Goal: Task Accomplishment & Management: Manage account settings

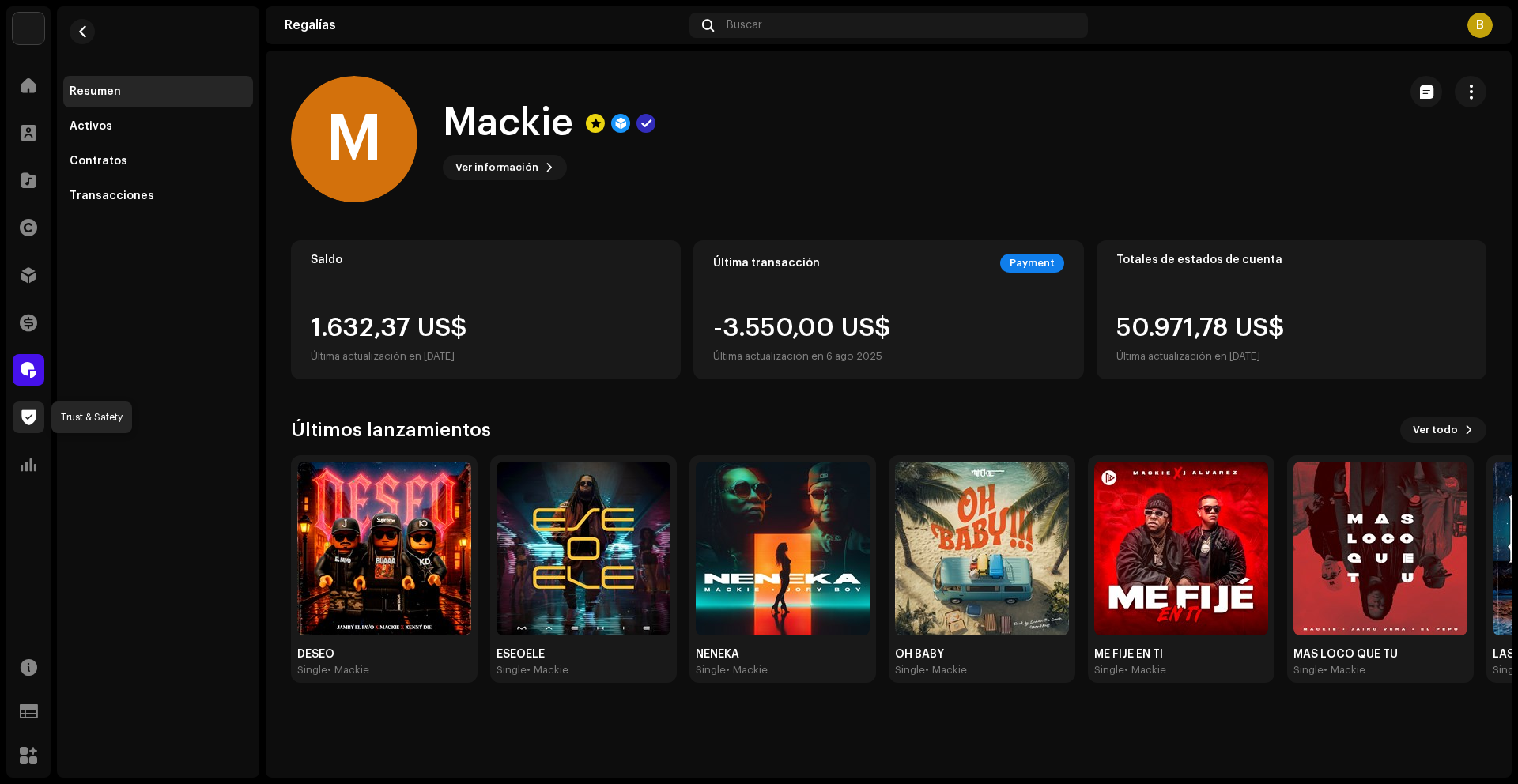
click at [32, 411] on span at bounding box center [29, 417] width 15 height 13
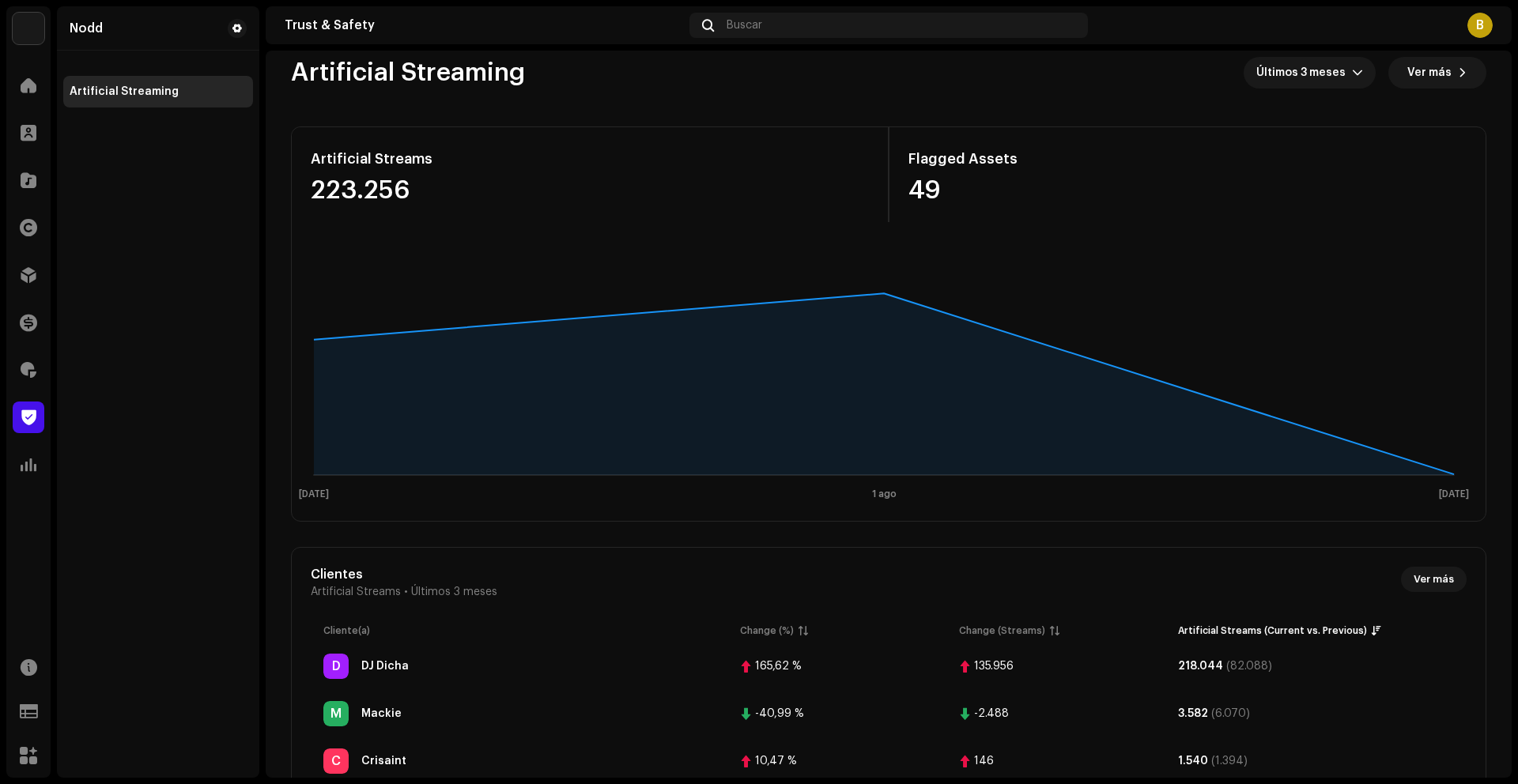
scroll to position [50, 0]
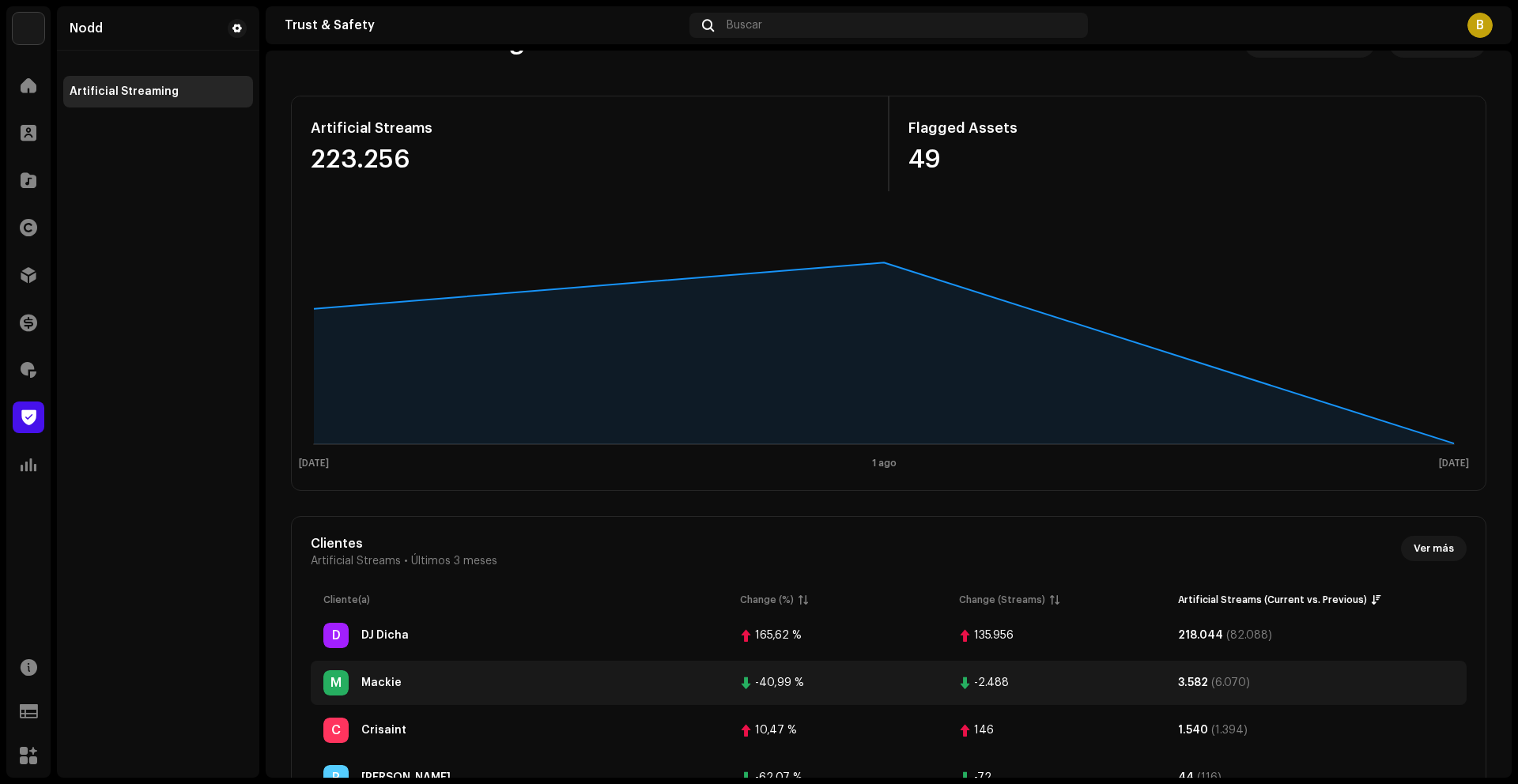
drag, startPoint x: 758, startPoint y: 684, endPoint x: 814, endPoint y: 684, distance: 56.0
click at [814, 684] on div "-40,99 %" at bounding box center [836, 682] width 194 height 13
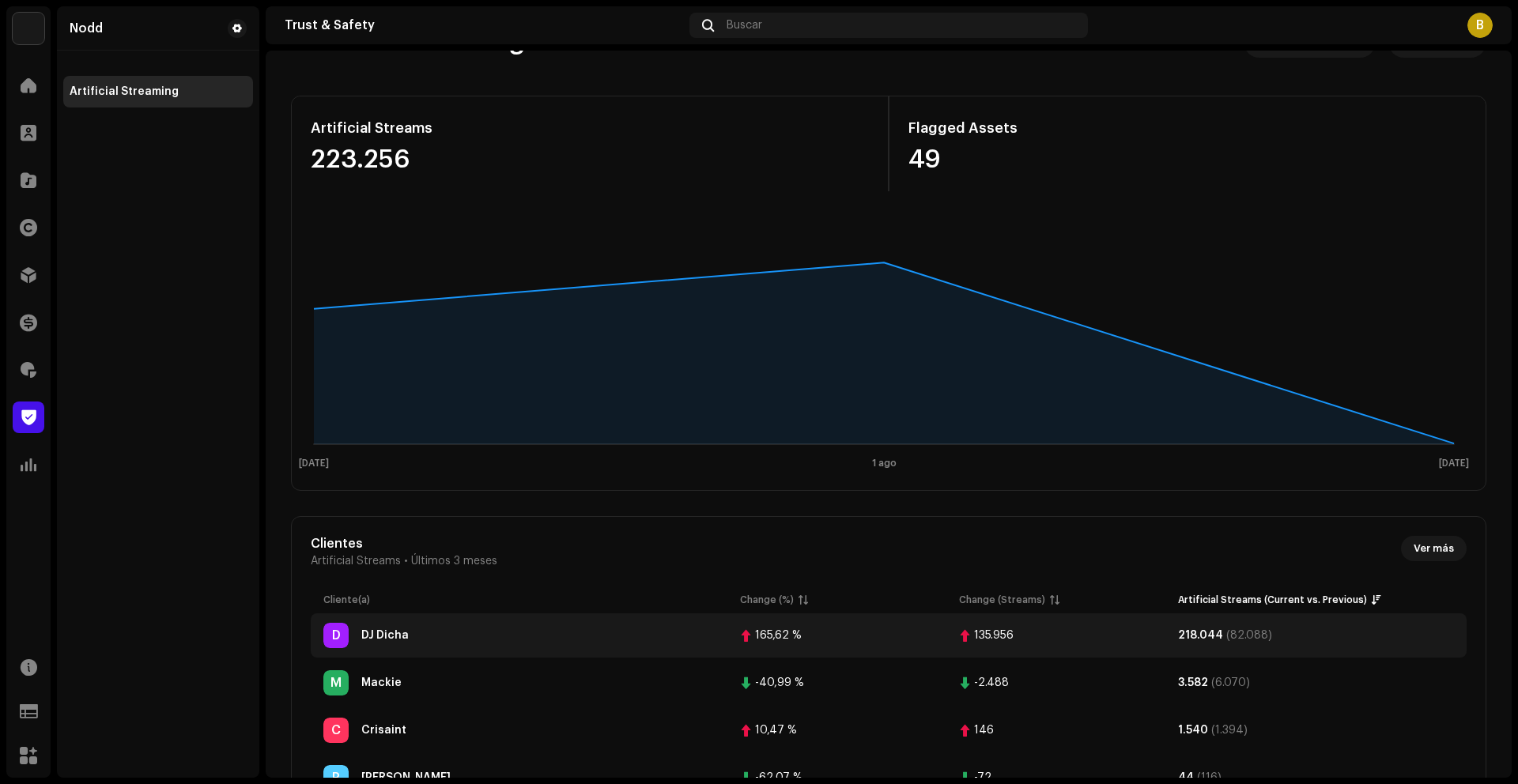
drag, startPoint x: 739, startPoint y: 638, endPoint x: 827, endPoint y: 640, distance: 88.0
click at [827, 640] on td "165,62 %" at bounding box center [836, 636] width 219 height 44
drag, startPoint x: 963, startPoint y: 638, endPoint x: 1019, endPoint y: 633, distance: 56.2
click at [1019, 633] on div "135.956" at bounding box center [1055, 635] width 194 height 13
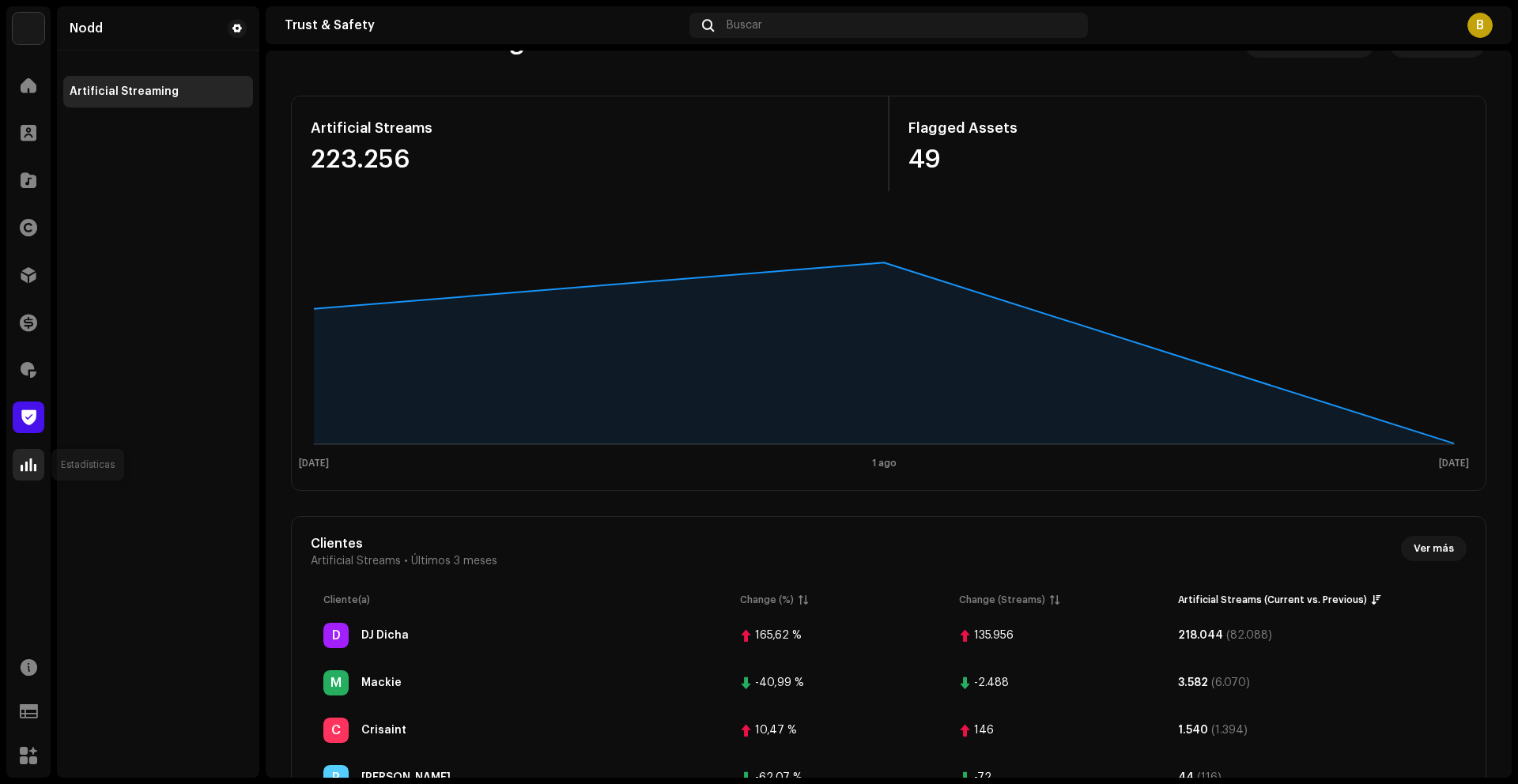
click at [39, 469] on div at bounding box center [28, 464] width 32 height 32
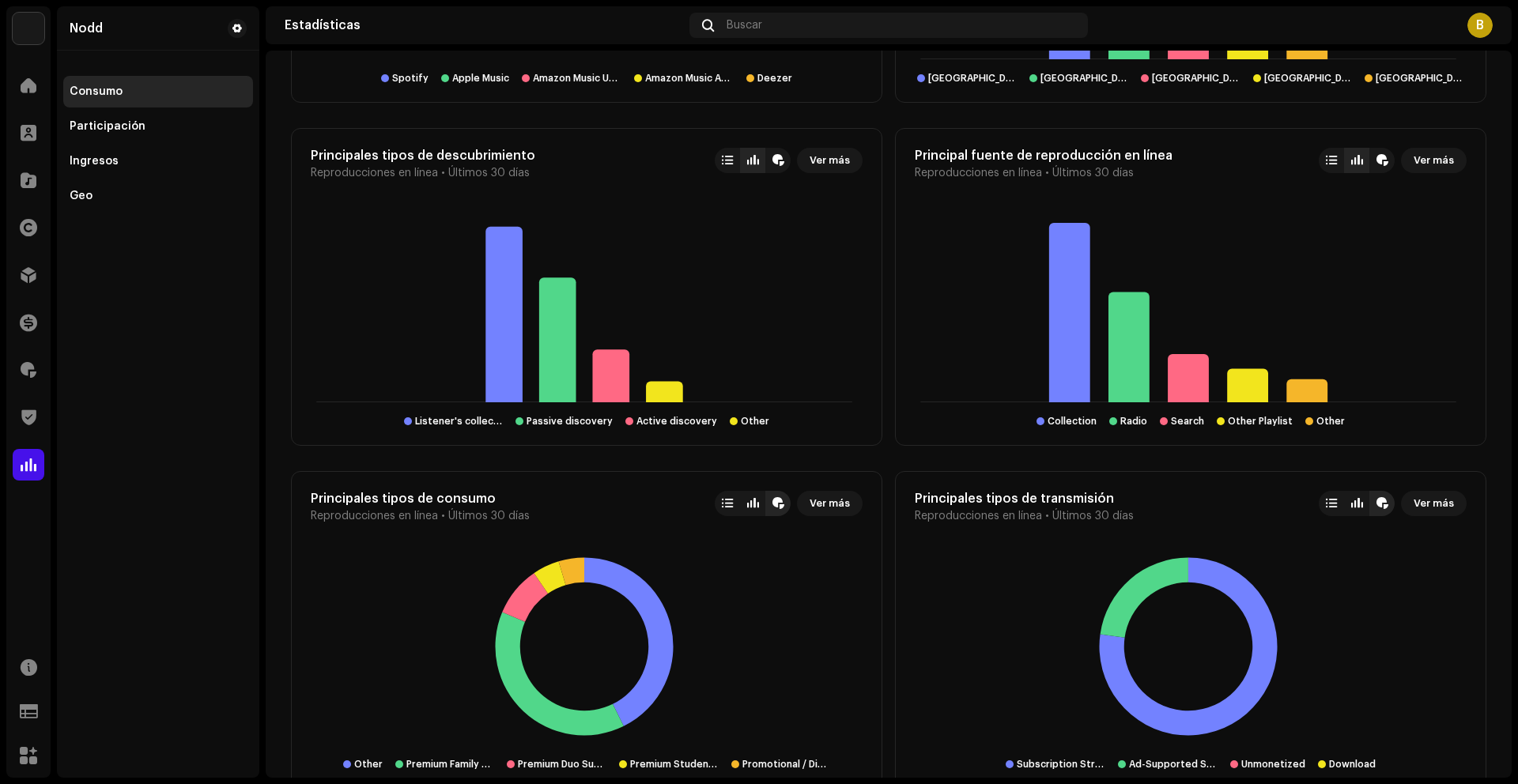
scroll to position [1903, 0]
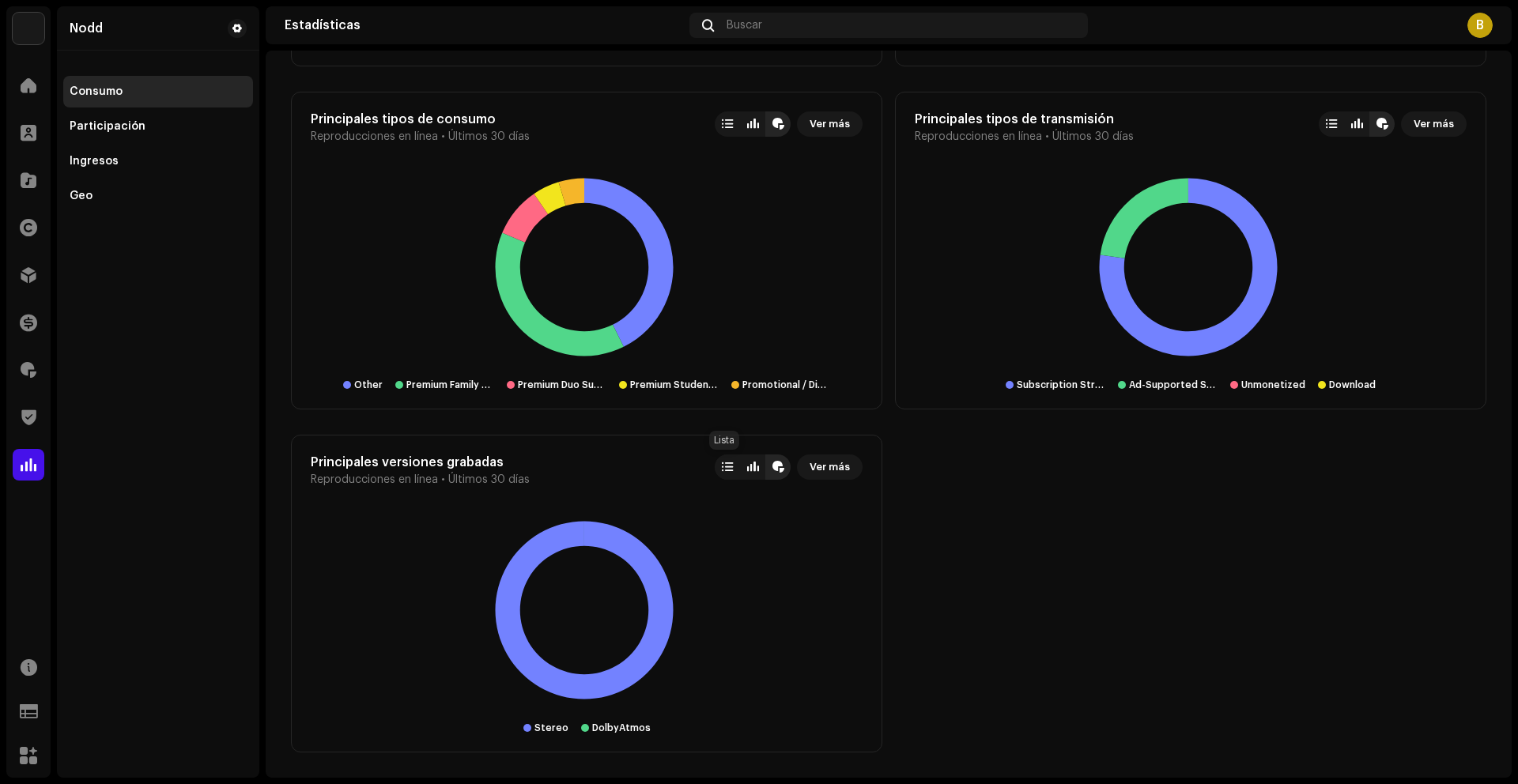
click at [723, 466] on div at bounding box center [726, 466] width 11 height 13
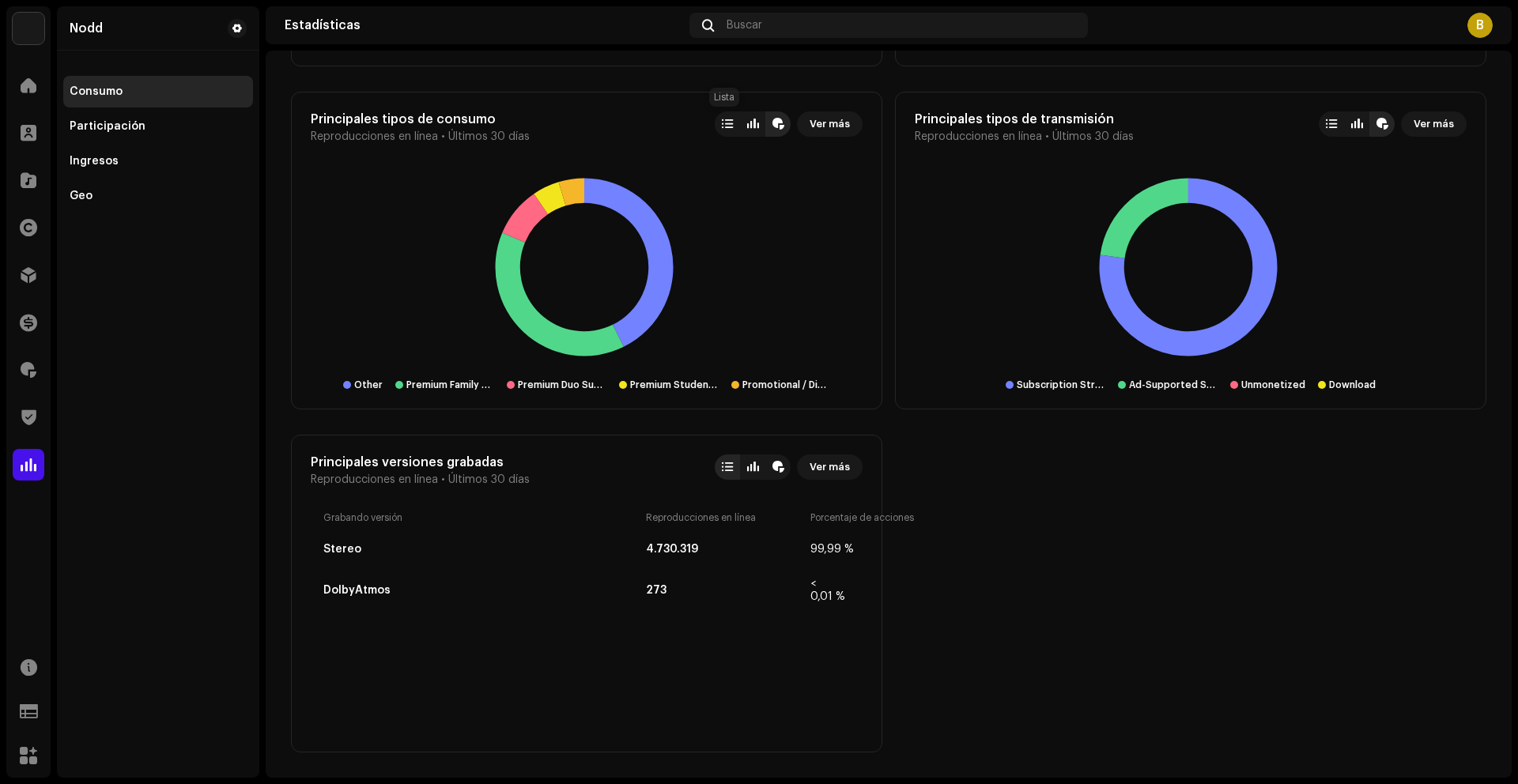
click at [721, 130] on div at bounding box center [726, 123] width 11 height 13
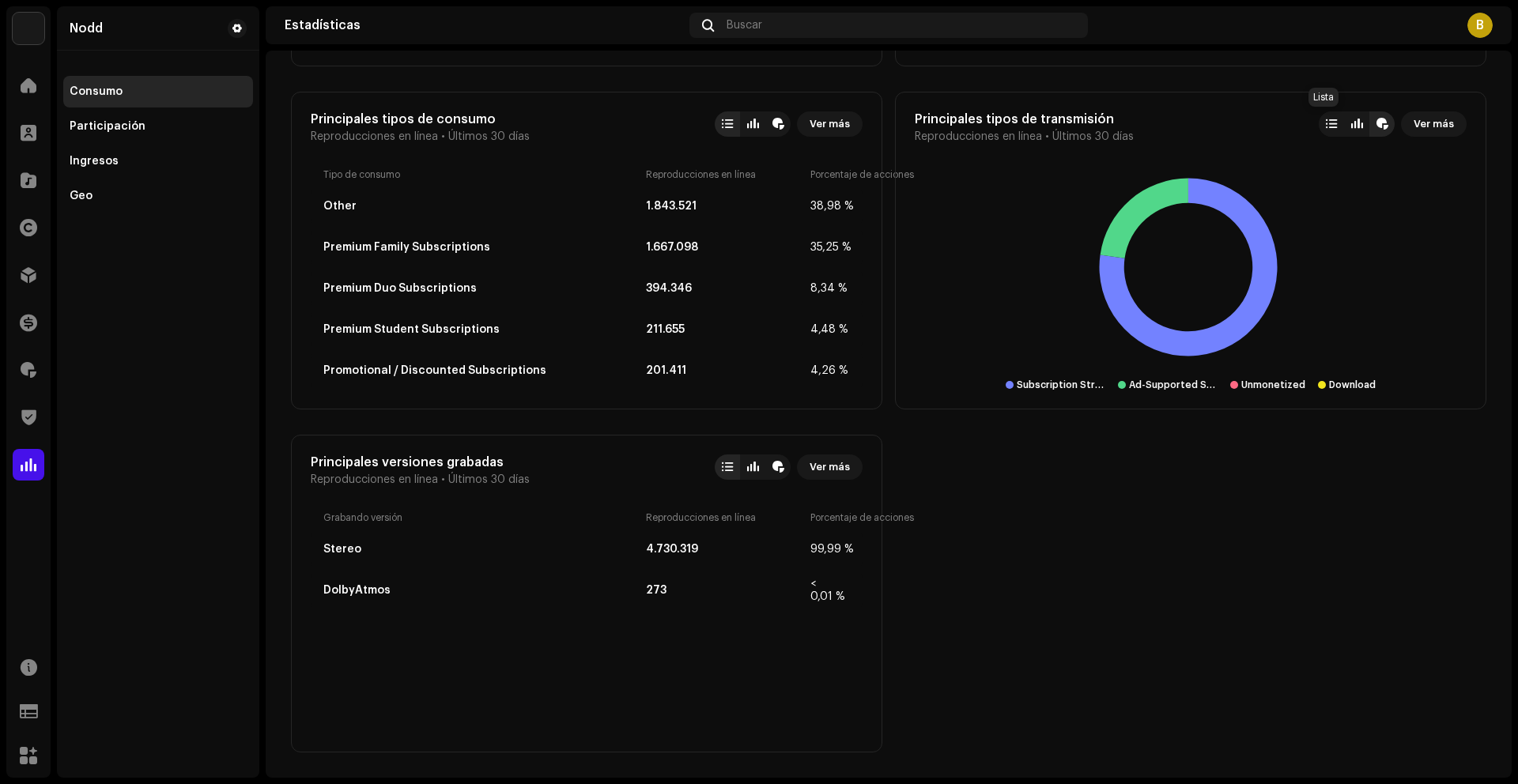
click at [1325, 123] on div at bounding box center [1330, 123] width 11 height 13
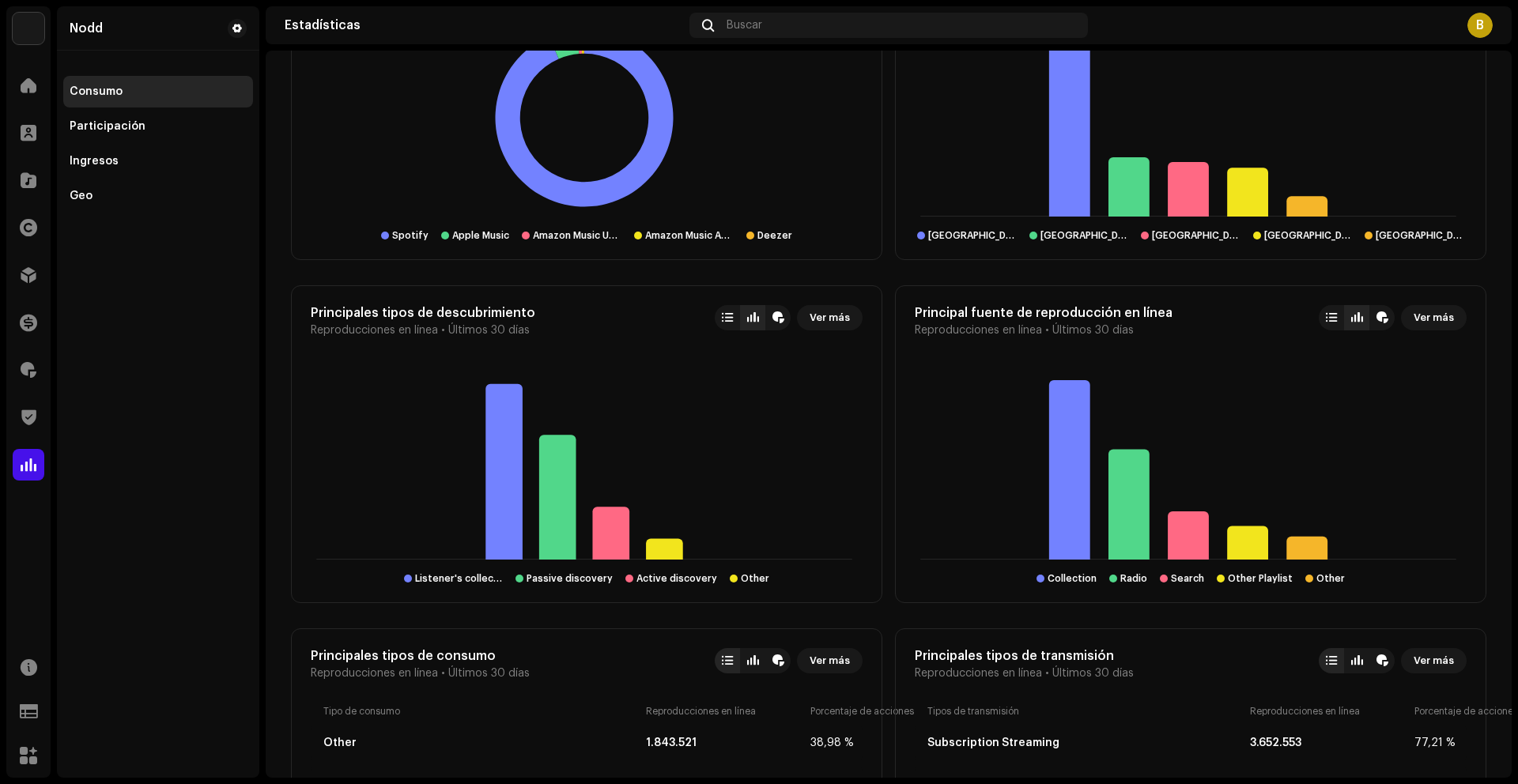
scroll to position [1320, 0]
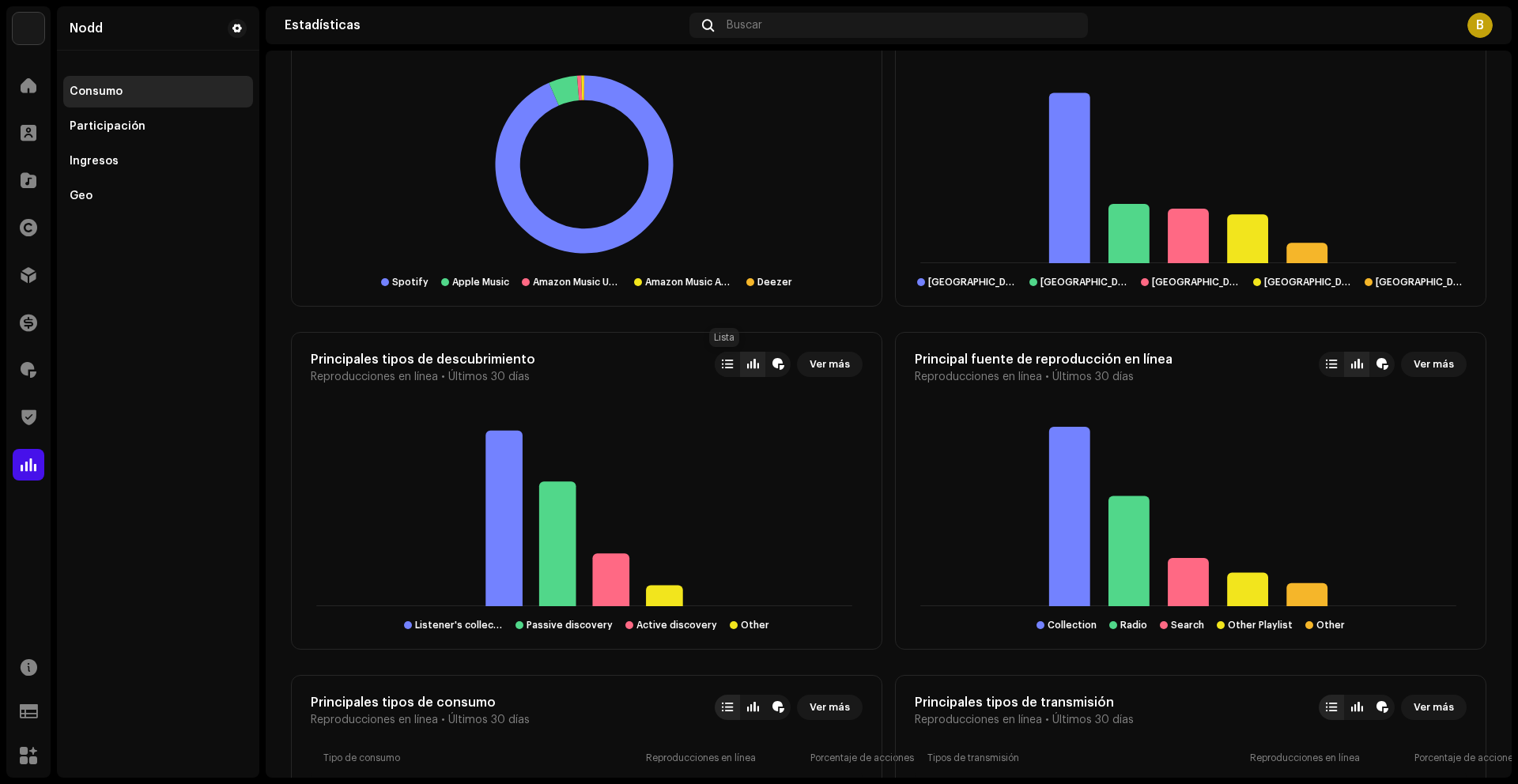
click at [720, 373] on div at bounding box center [727, 364] width 25 height 25
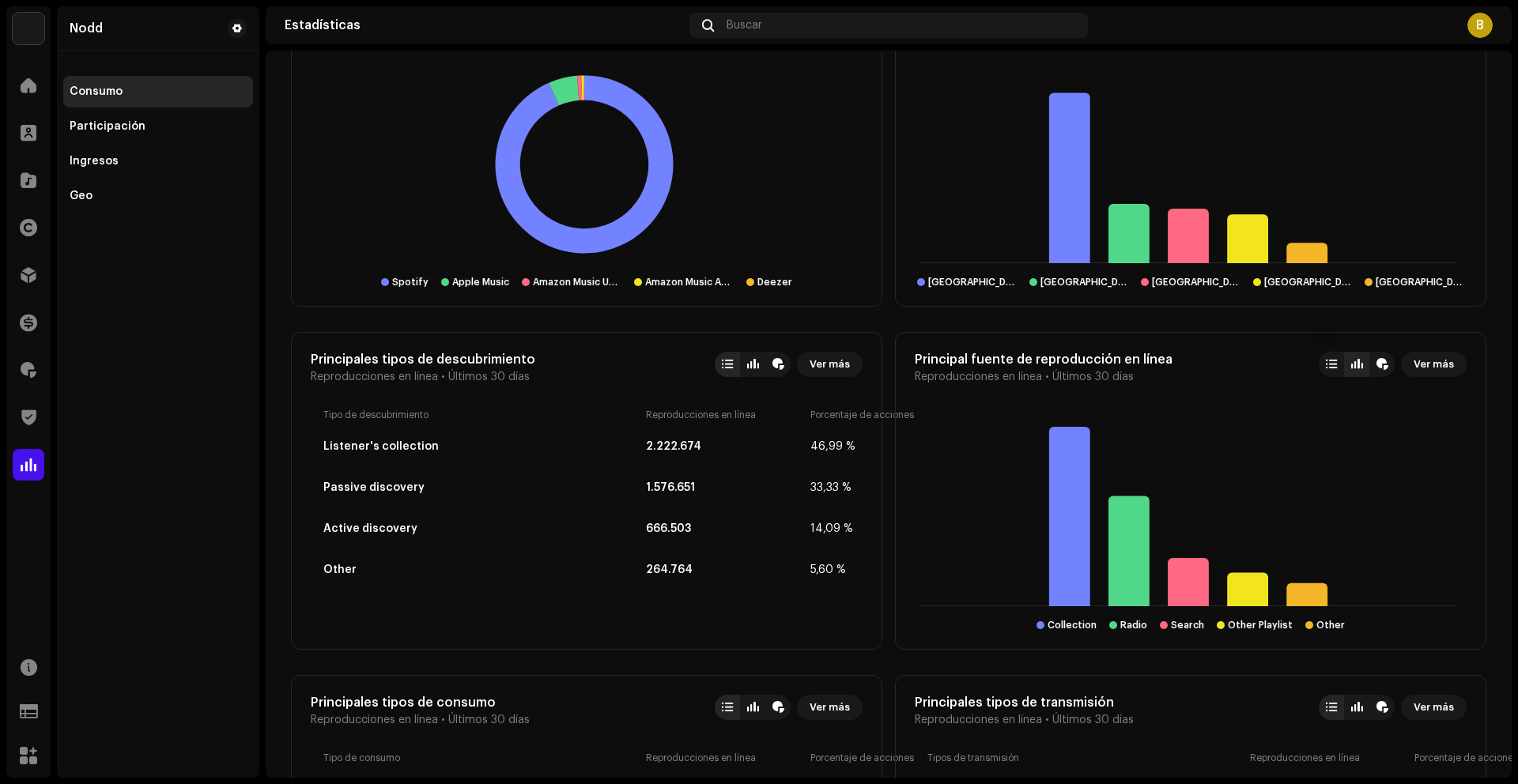
click at [1325, 366] on div at bounding box center [1330, 364] width 11 height 13
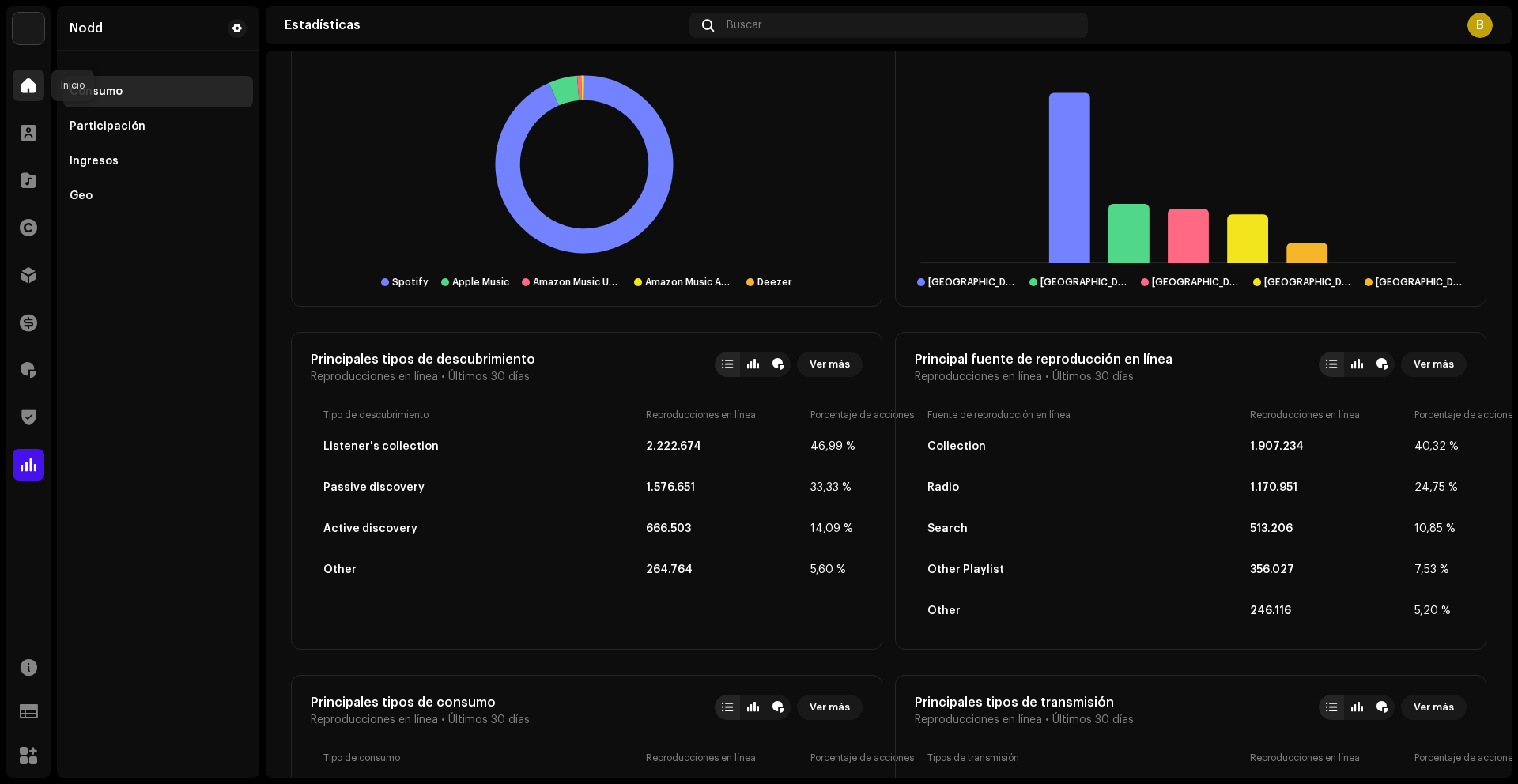
click at [23, 88] on span at bounding box center [28, 85] width 15 height 13
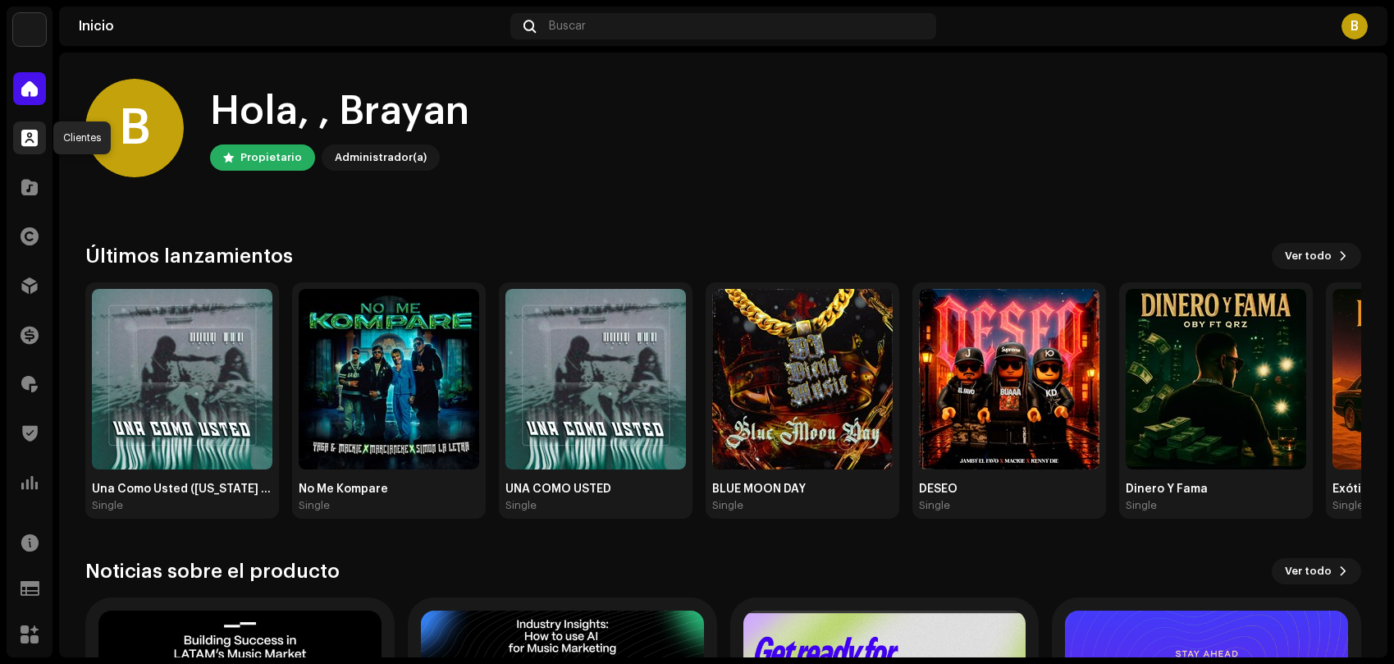
click at [24, 140] on span at bounding box center [29, 137] width 16 height 13
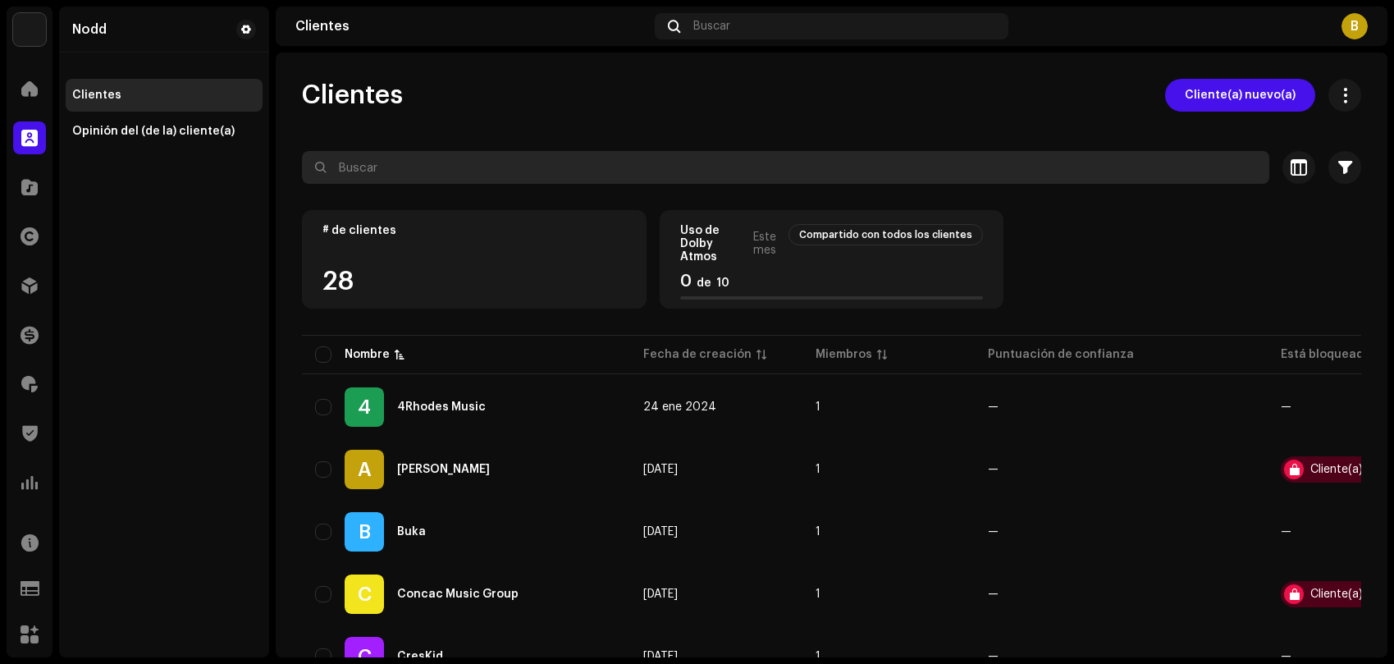
click at [461, 174] on input "text" at bounding box center [786, 167] width 968 height 33
type input "dex"
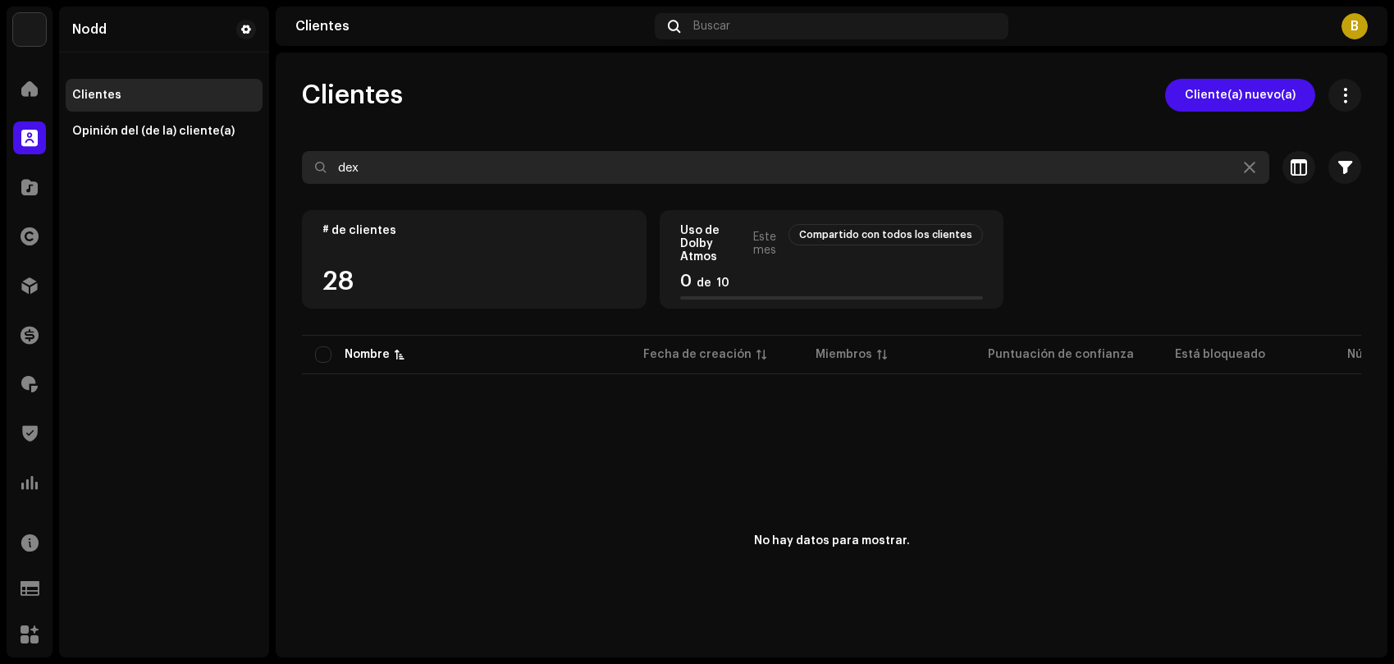
drag, startPoint x: 398, startPoint y: 172, endPoint x: 253, endPoint y: 168, distance: 145.3
click at [253, 168] on div "Nodd Inicio Clientes Catálogo Derechos Distribución Financiar Regalías Trust & …" at bounding box center [697, 332] width 1394 height 664
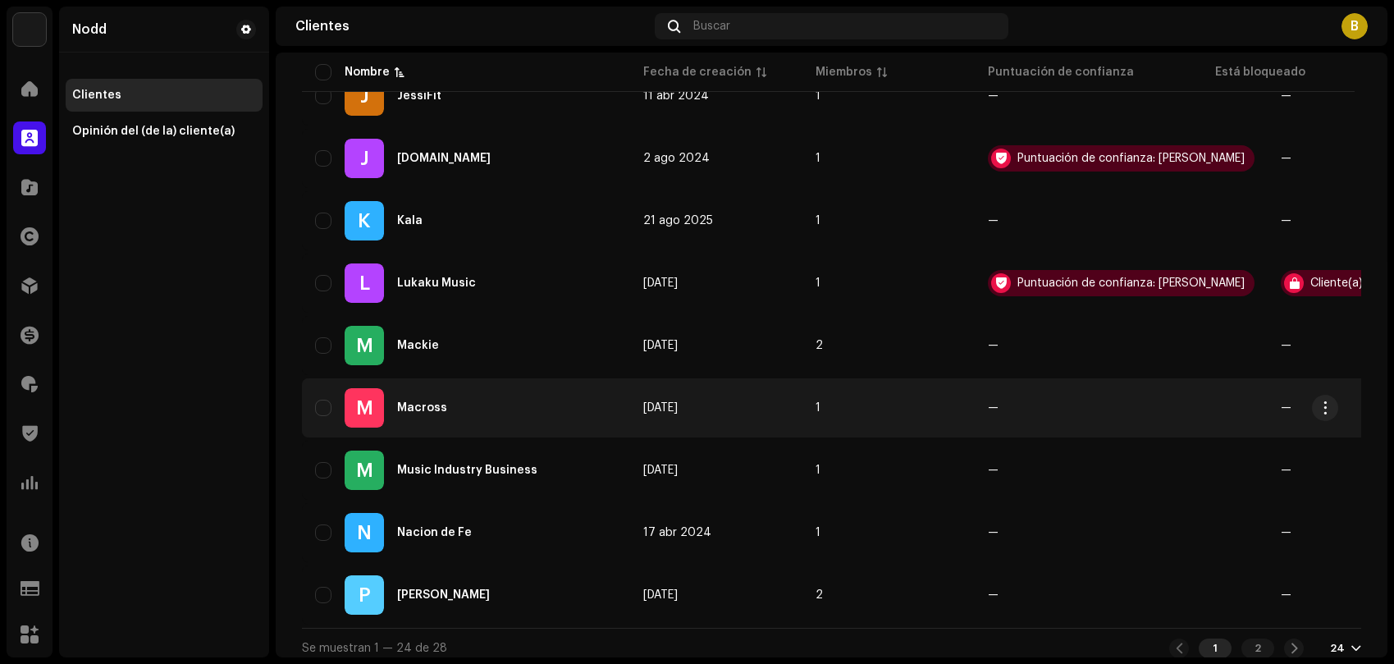
scroll to position [1267, 0]
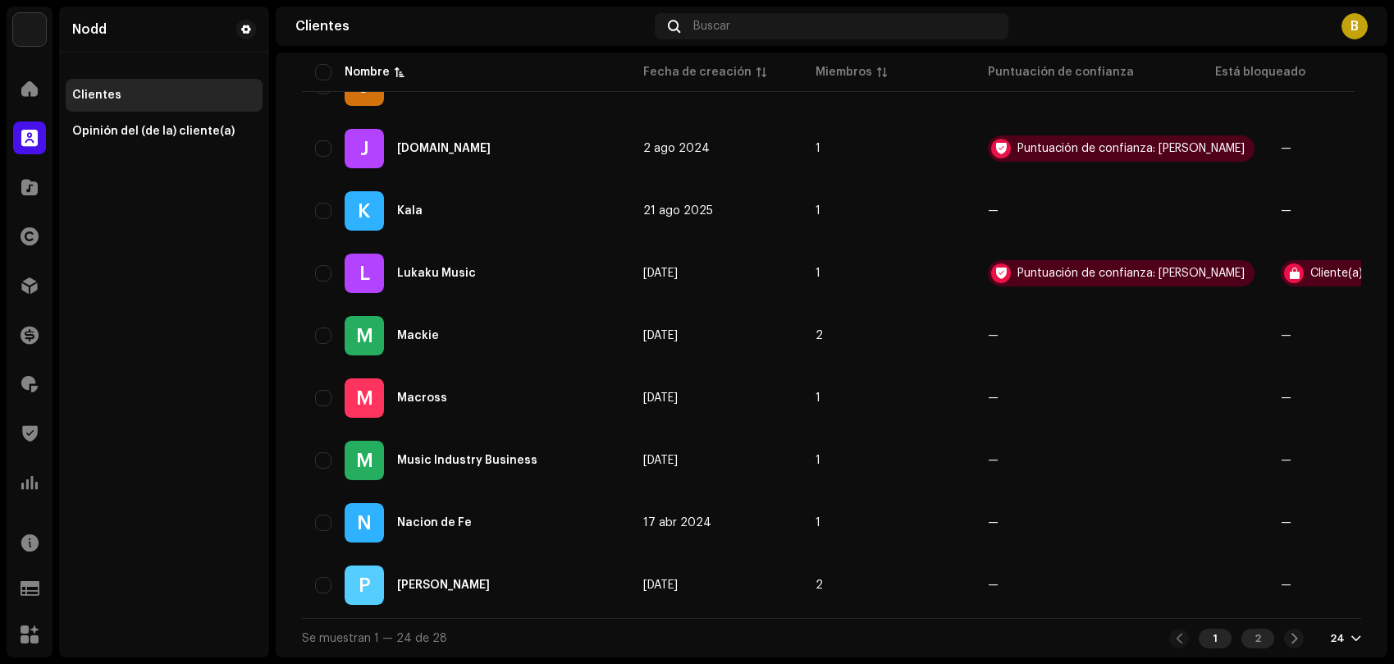
click at [1250, 643] on div "2" at bounding box center [1258, 639] width 33 height 20
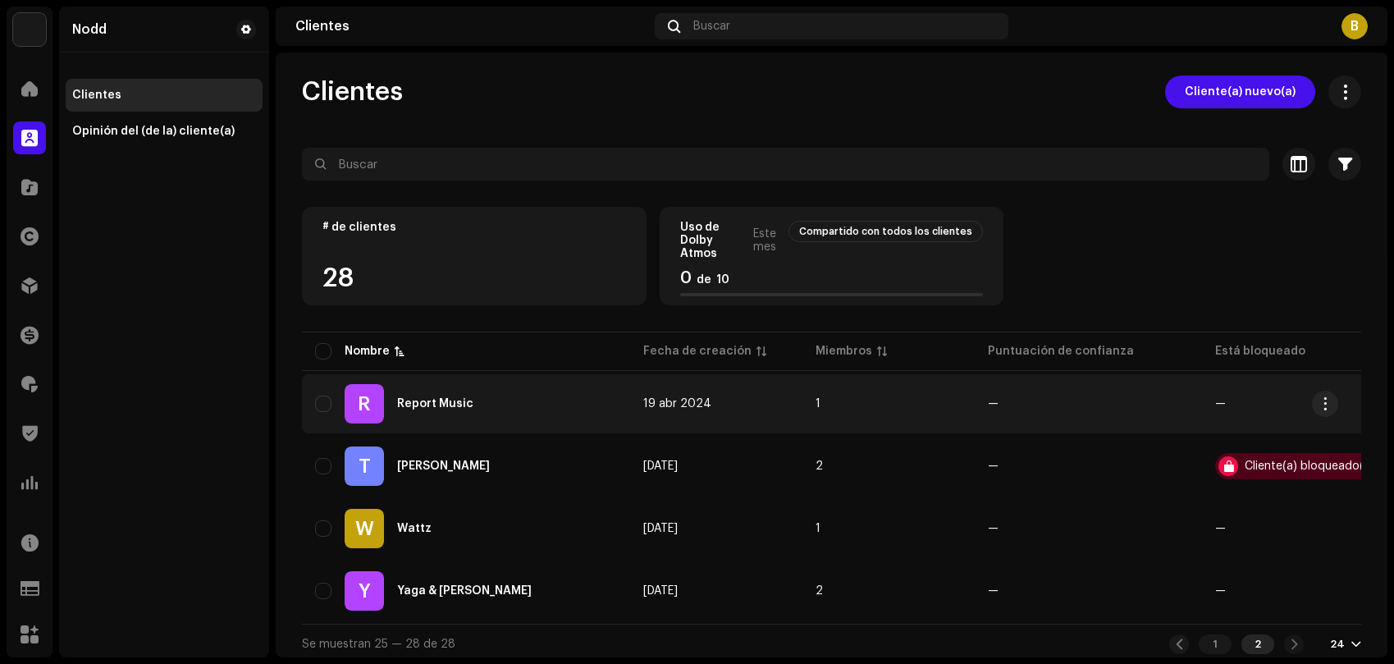
scroll to position [16, 0]
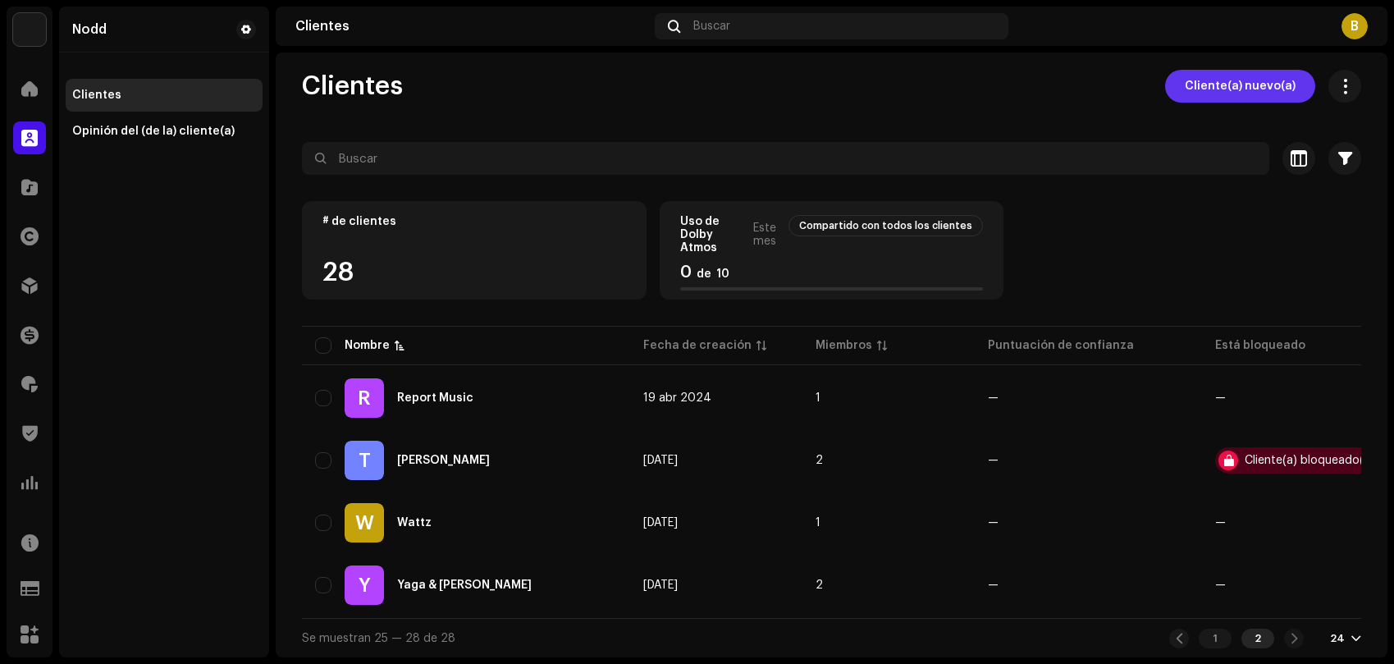
click at [1199, 75] on span "Cliente(a) nuevo(a)" at bounding box center [1240, 86] width 111 height 33
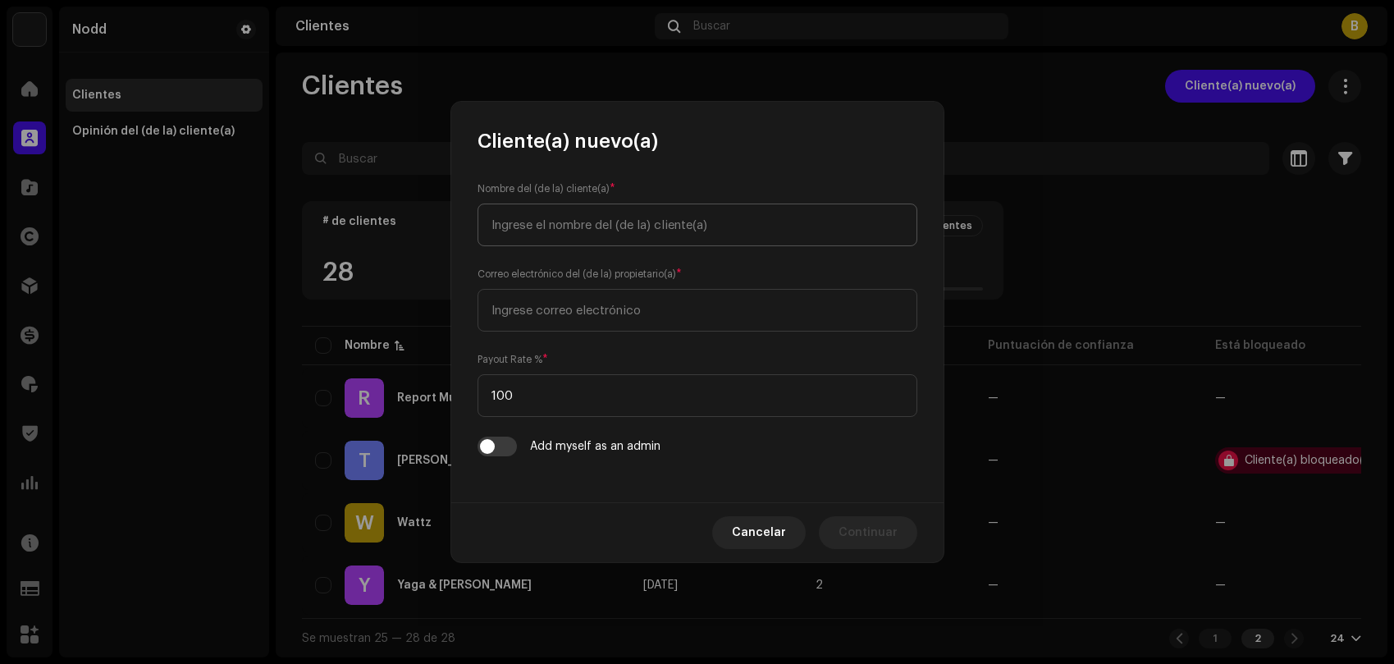
click at [528, 228] on input "text" at bounding box center [698, 225] width 440 height 43
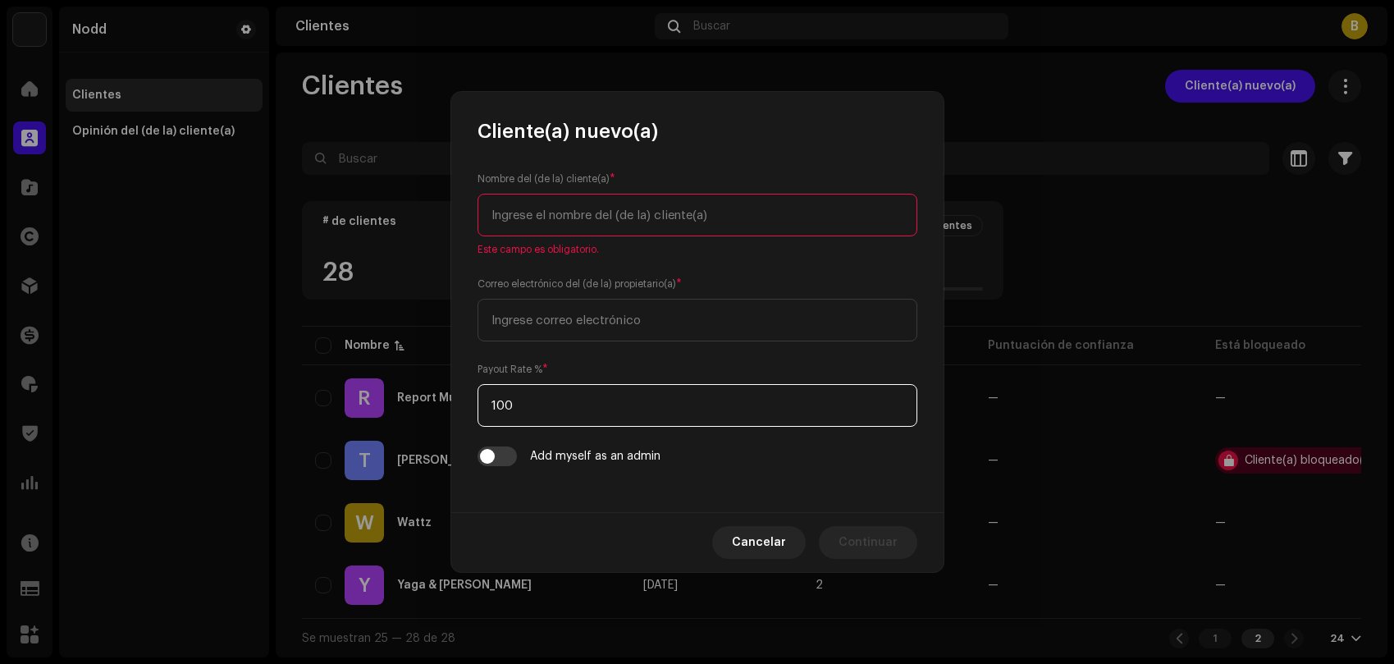
drag, startPoint x: 547, startPoint y: 396, endPoint x: 400, endPoint y: 399, distance: 146.9
click at [400, 399] on div "Cliente(a) nuevo(a) Nombre del (de la) cliente(a) * Este campo es obligatorio. …" at bounding box center [697, 332] width 1394 height 664
type input "0"
type input "90"
click at [593, 222] on input "text" at bounding box center [698, 215] width 440 height 43
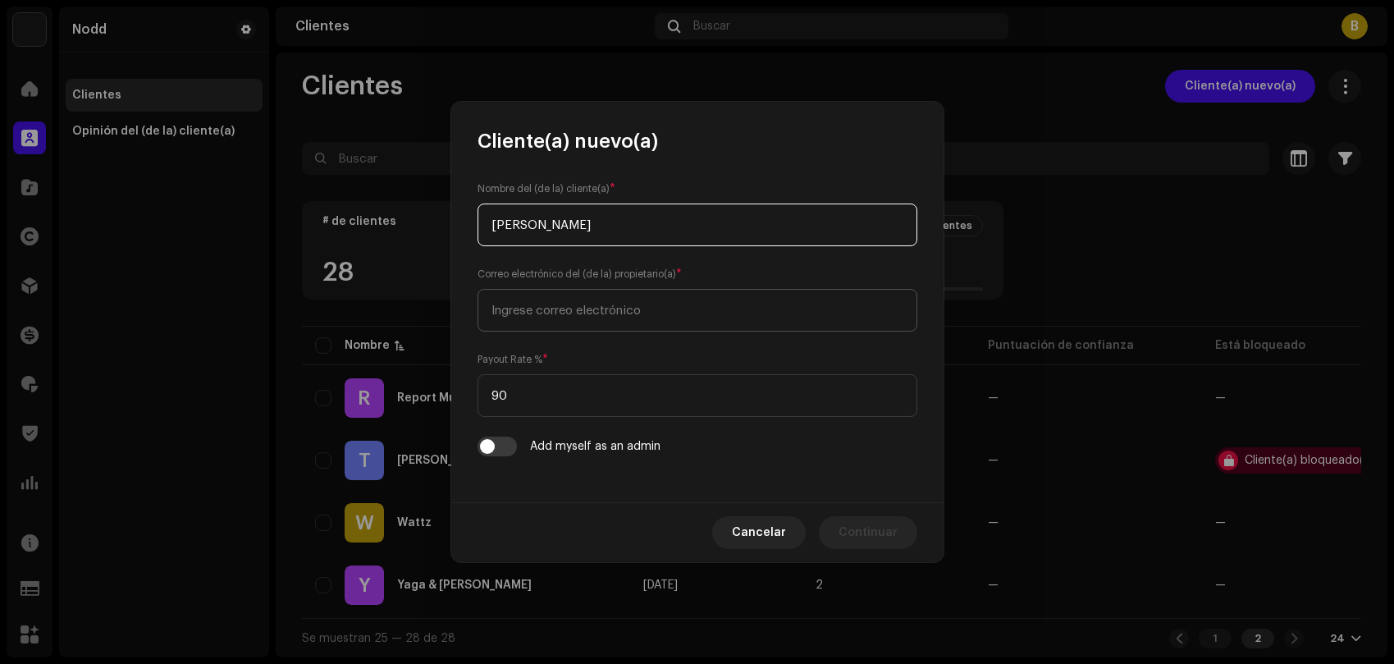
type input "[PERSON_NAME]"
click at [632, 314] on input "email" at bounding box center [698, 310] width 440 height 43
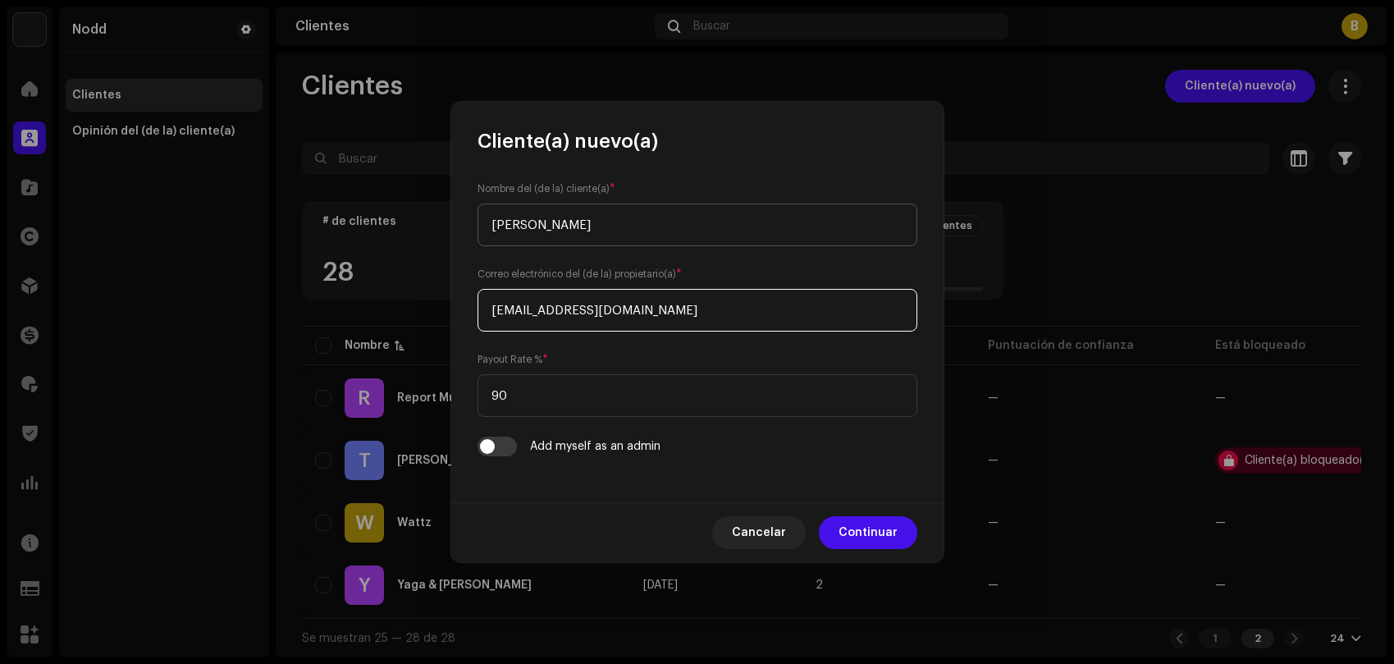
type input "[EMAIL_ADDRESS][DOMAIN_NAME]"
click at [643, 226] on input "[PERSON_NAME]" at bounding box center [698, 225] width 440 height 43
click at [890, 532] on span "Continuar" at bounding box center [868, 532] width 59 height 33
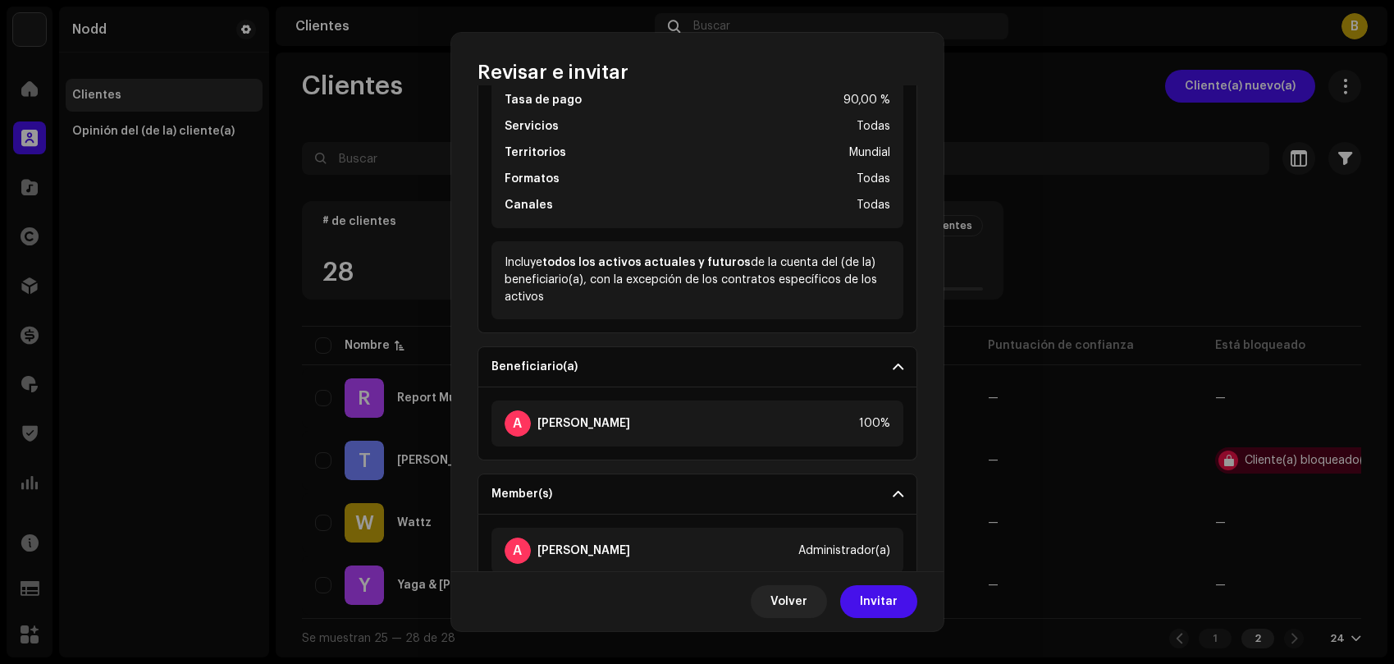
scroll to position [313, 0]
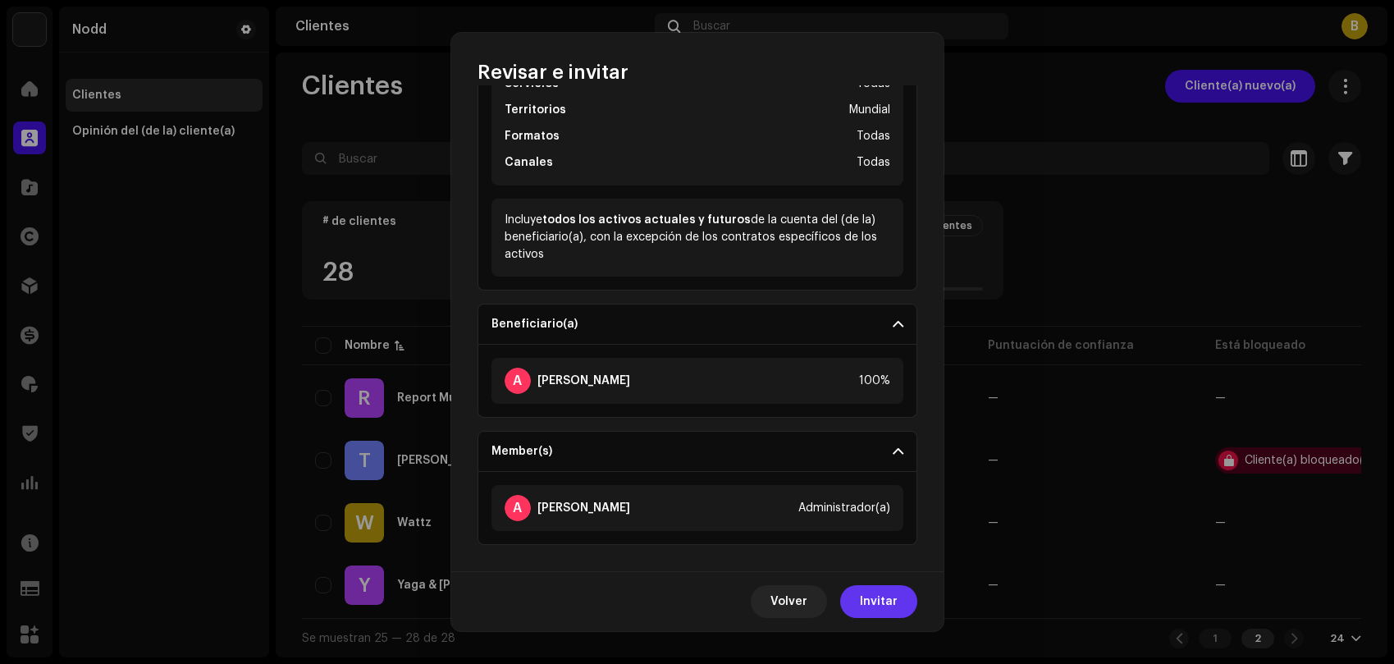
click at [887, 611] on span "Invitar" at bounding box center [879, 601] width 38 height 33
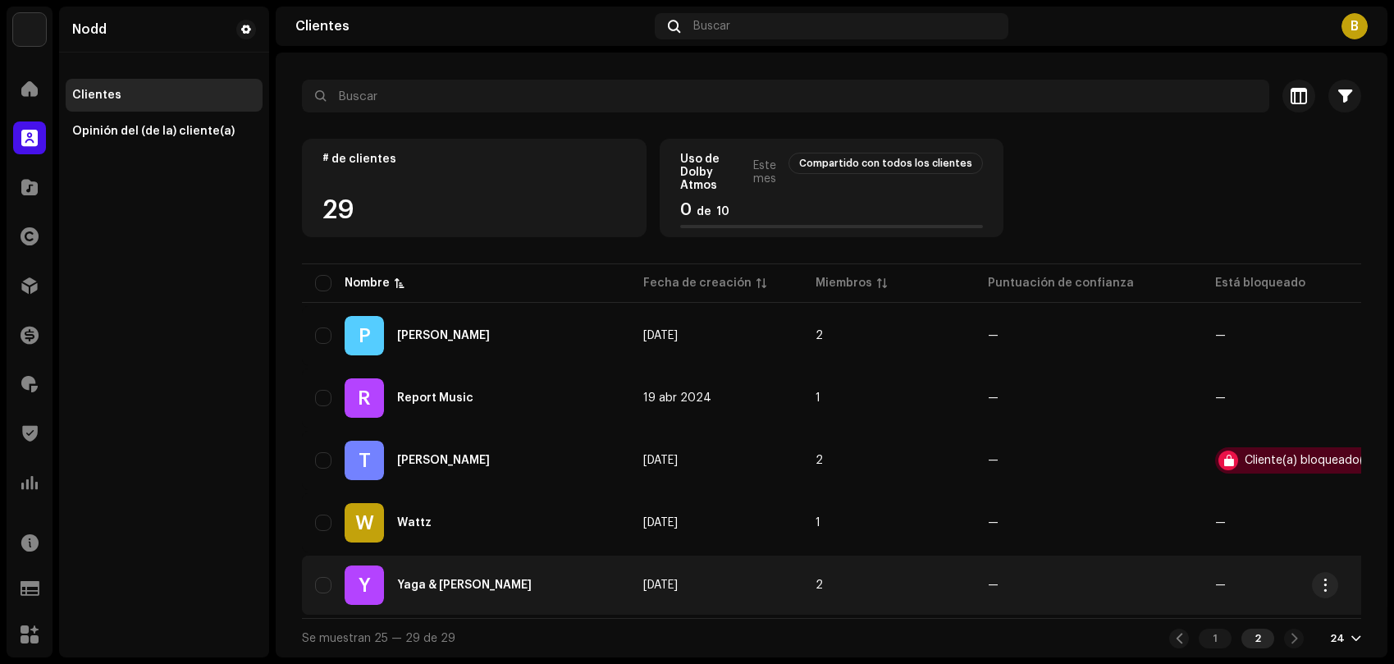
scroll to position [78, 0]
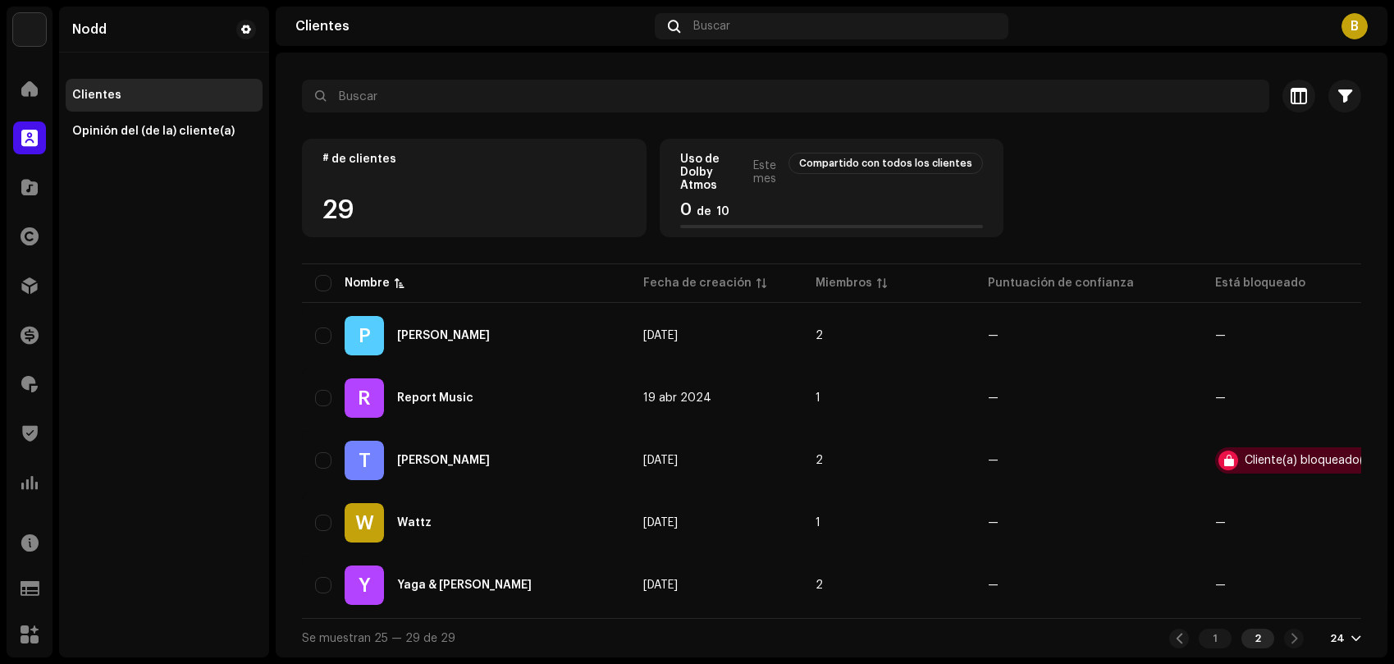
click at [1338, 644] on div "1 2 24" at bounding box center [1265, 639] width 192 height 20
click at [1341, 638] on div "24" at bounding box center [1345, 638] width 31 height 13
click at [1304, 577] on div "48" at bounding box center [1310, 575] width 67 height 33
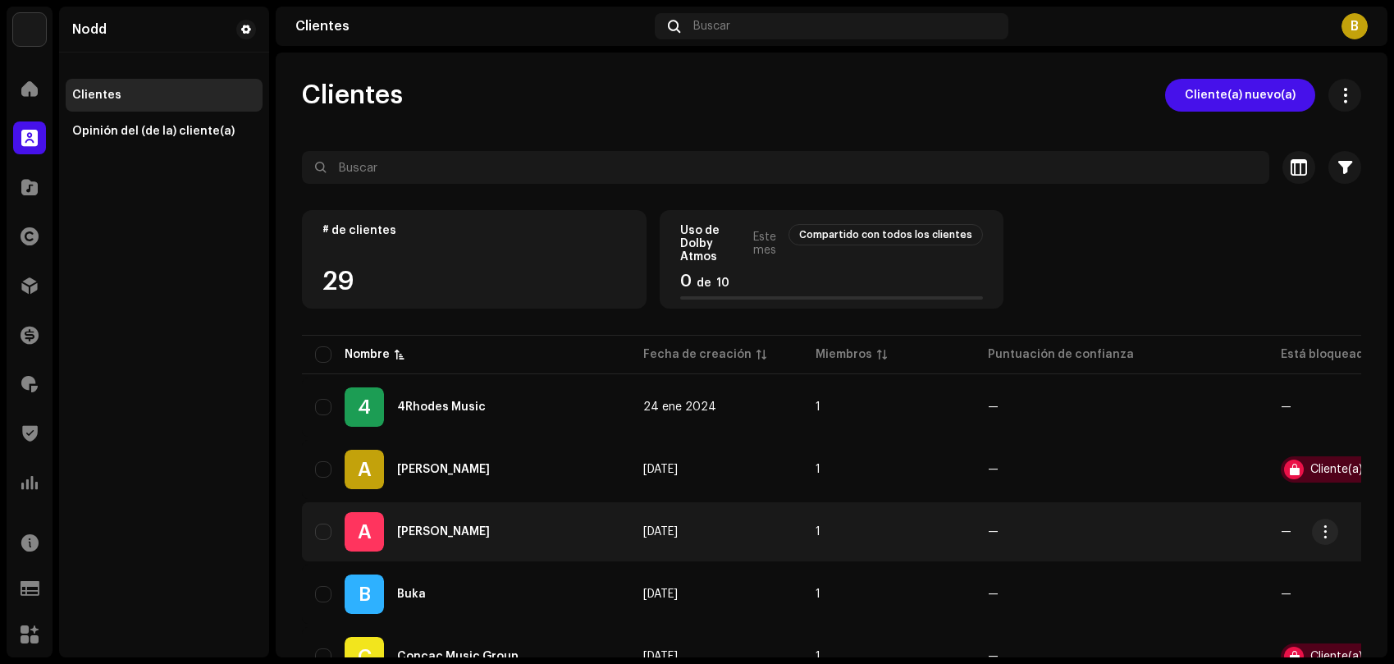
click at [469, 527] on div "[PERSON_NAME]" at bounding box center [443, 531] width 93 height 11
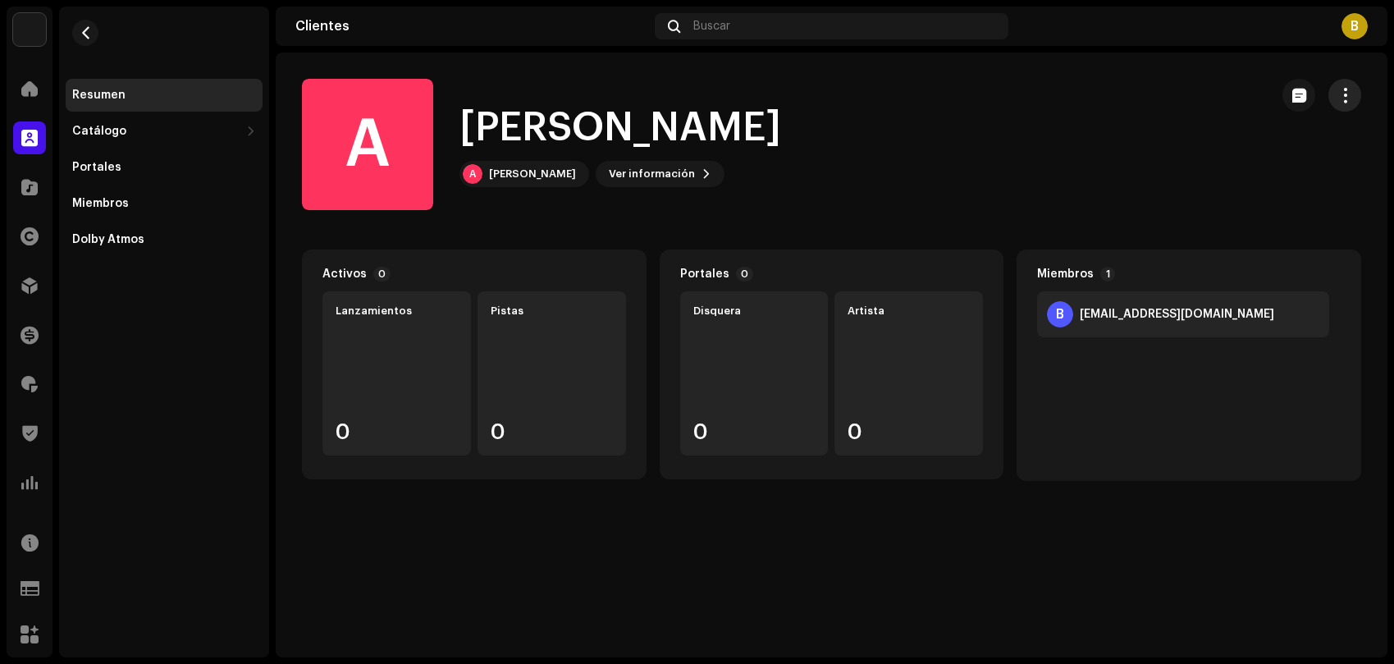
click at [1352, 98] on span "button" at bounding box center [1346, 95] width 16 height 13
click at [876, 158] on div "A [PERSON_NAME] A [PERSON_NAME] Ver información" at bounding box center [779, 144] width 954 height 131
click at [588, 187] on div "A [PERSON_NAME] A [PERSON_NAME] Ver información" at bounding box center [779, 144] width 954 height 131
click at [559, 181] on div "A [PERSON_NAME]" at bounding box center [525, 174] width 130 height 26
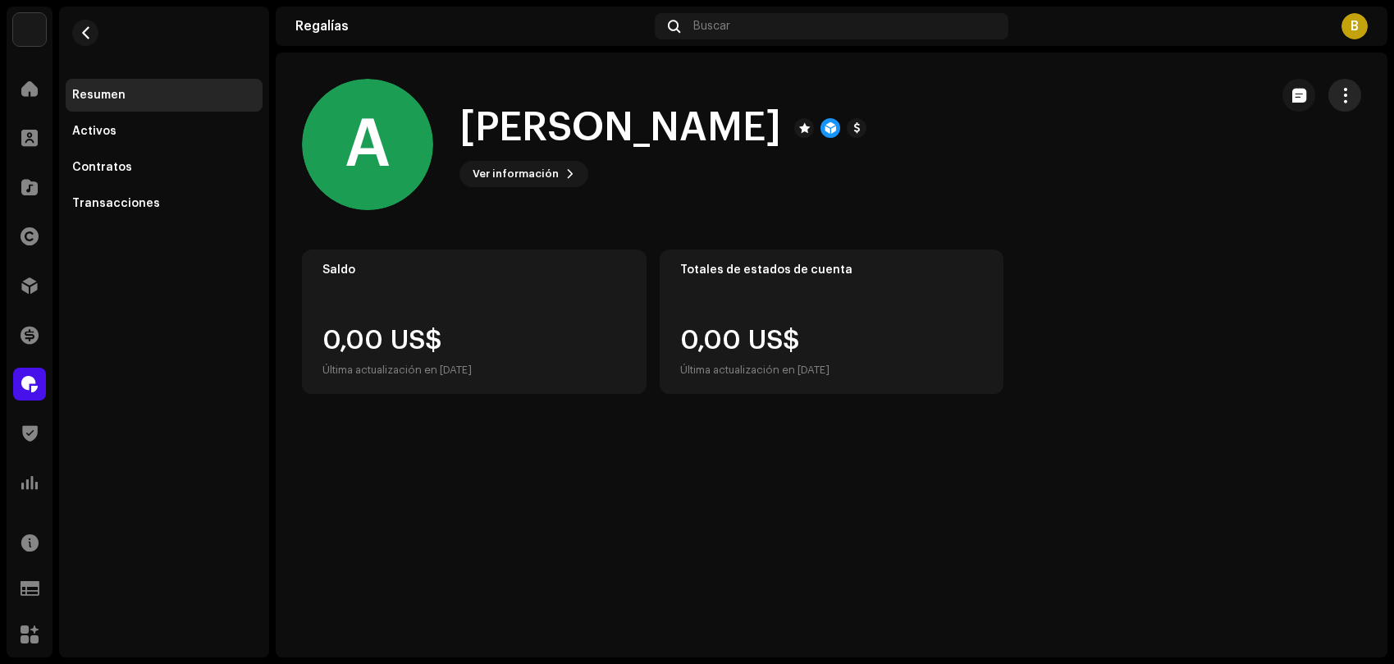
click at [1343, 102] on span "button" at bounding box center [1346, 95] width 16 height 13
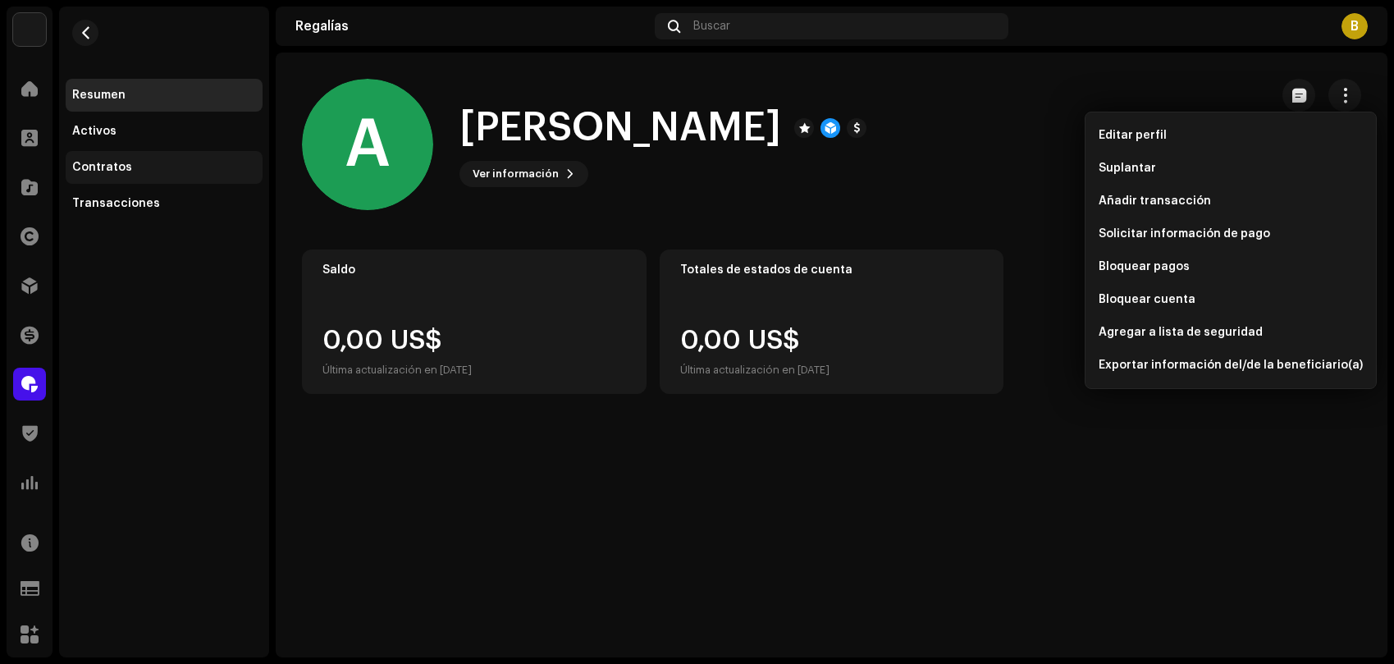
click at [153, 180] on div "Contratos" at bounding box center [164, 167] width 197 height 33
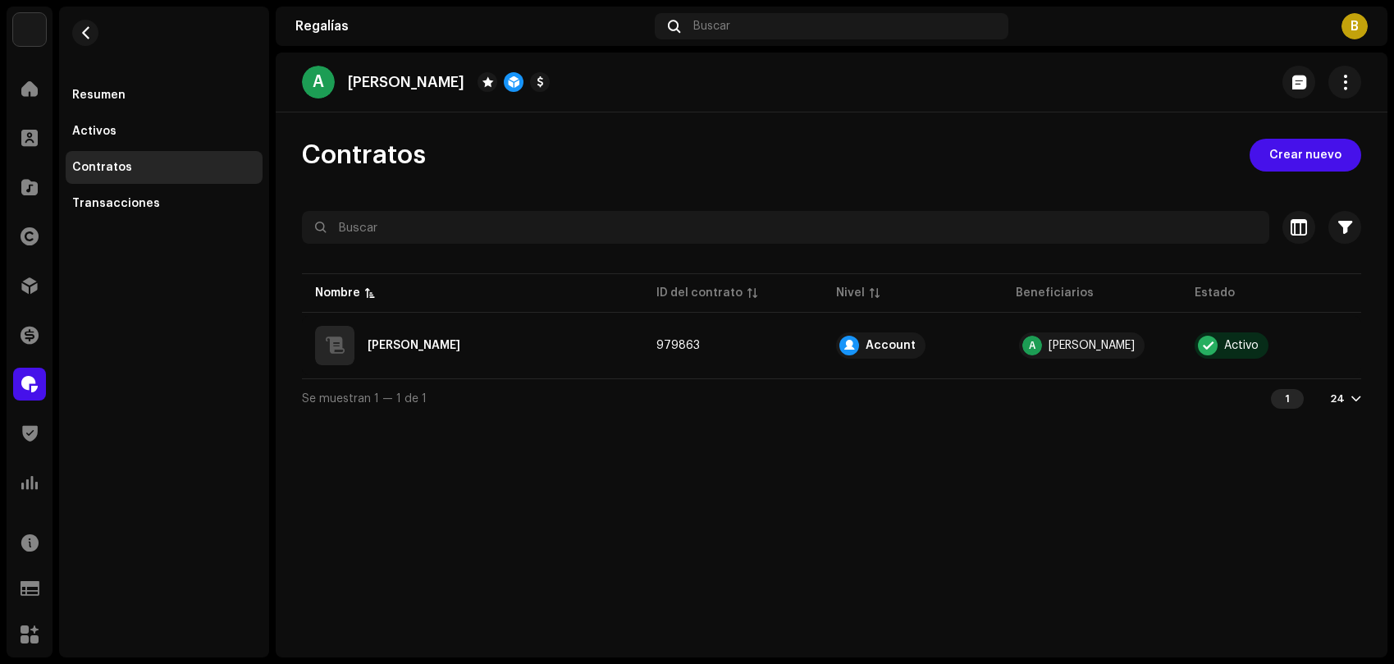
click at [149, 153] on div "Contratos" at bounding box center [164, 167] width 197 height 33
click at [147, 134] on div "Activos" at bounding box center [164, 131] width 184 height 13
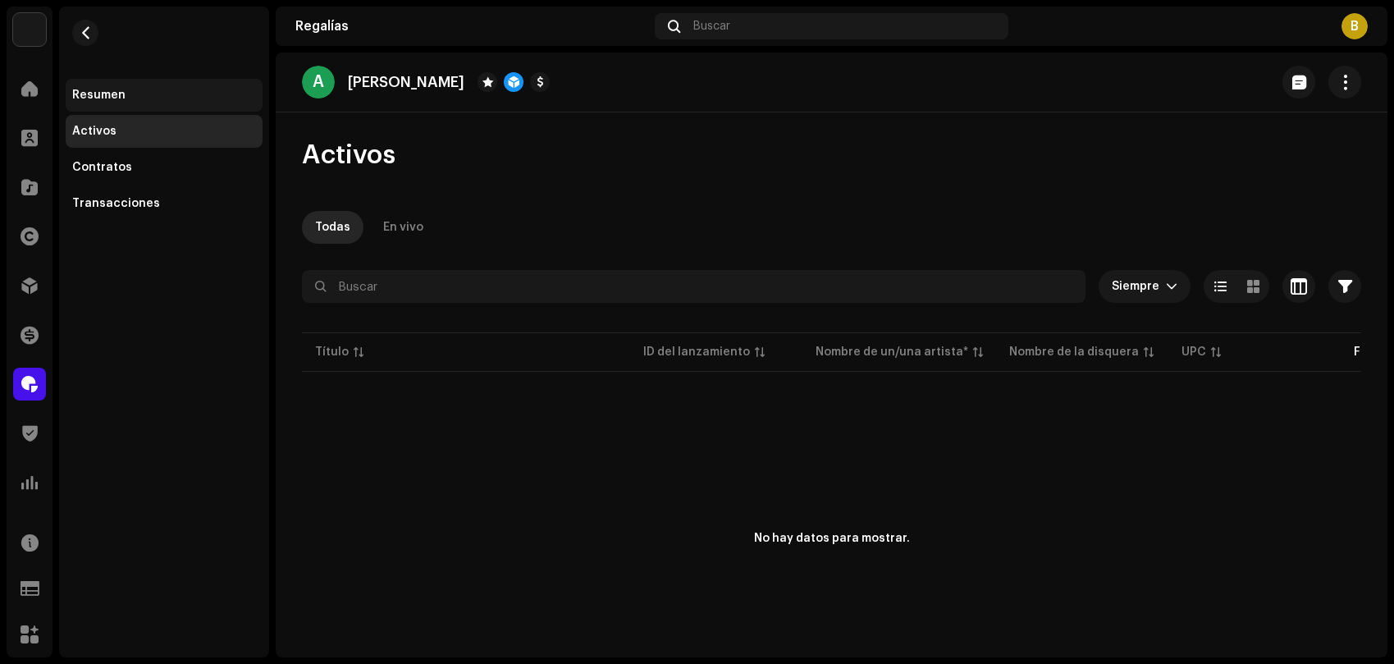
click at [145, 93] on div "Resumen" at bounding box center [164, 95] width 184 height 13
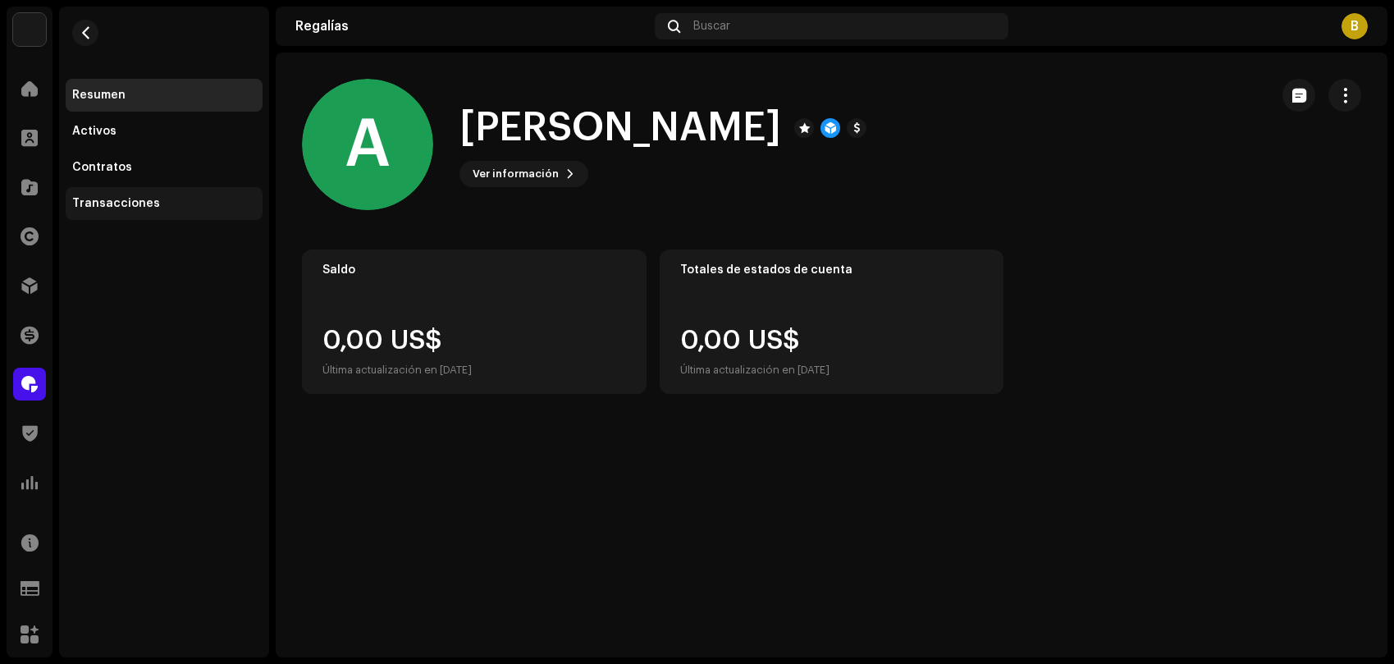
click at [155, 213] on div "Transacciones" at bounding box center [164, 203] width 197 height 33
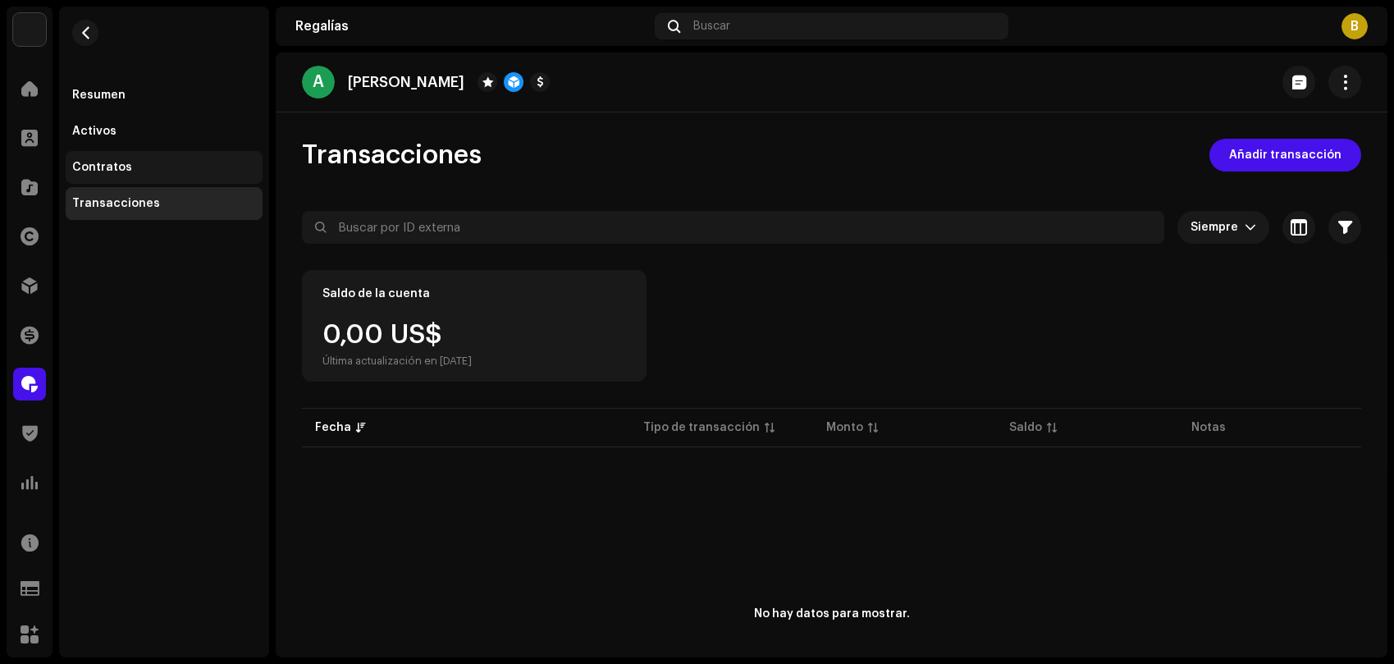
click at [151, 166] on div "Contratos" at bounding box center [164, 167] width 184 height 13
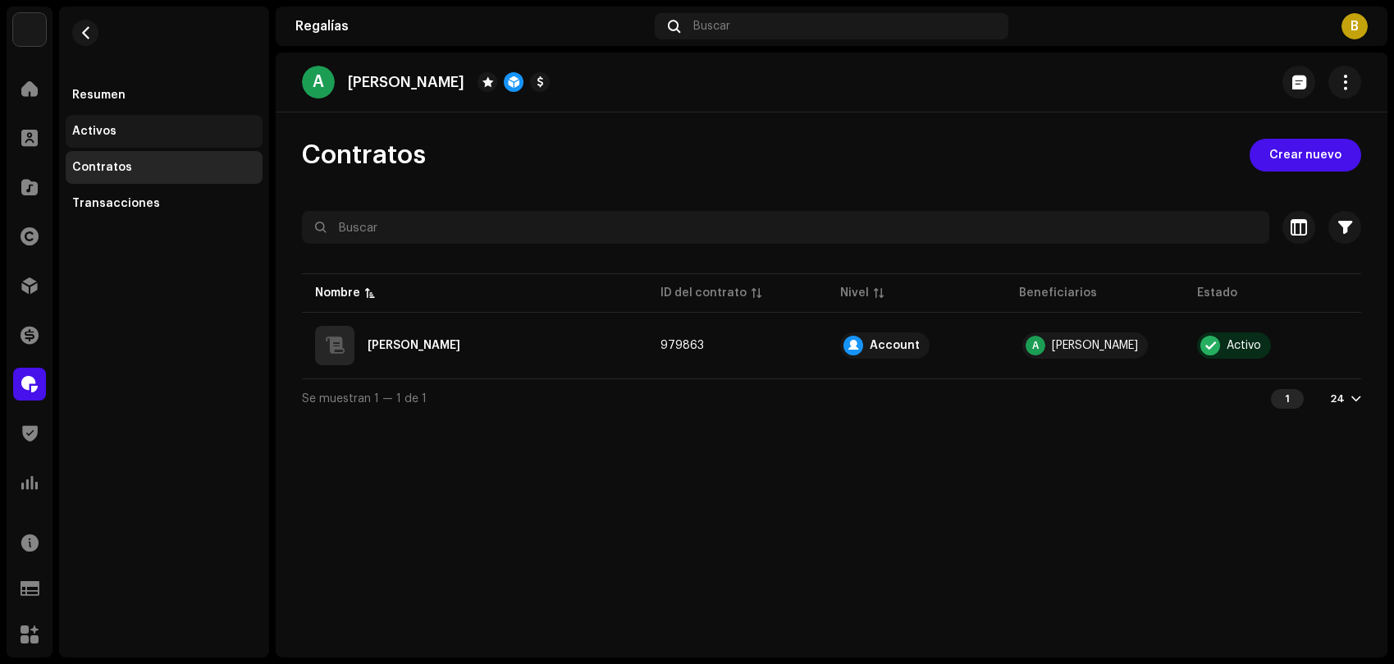
click at [146, 144] on div "Activos" at bounding box center [164, 131] width 197 height 33
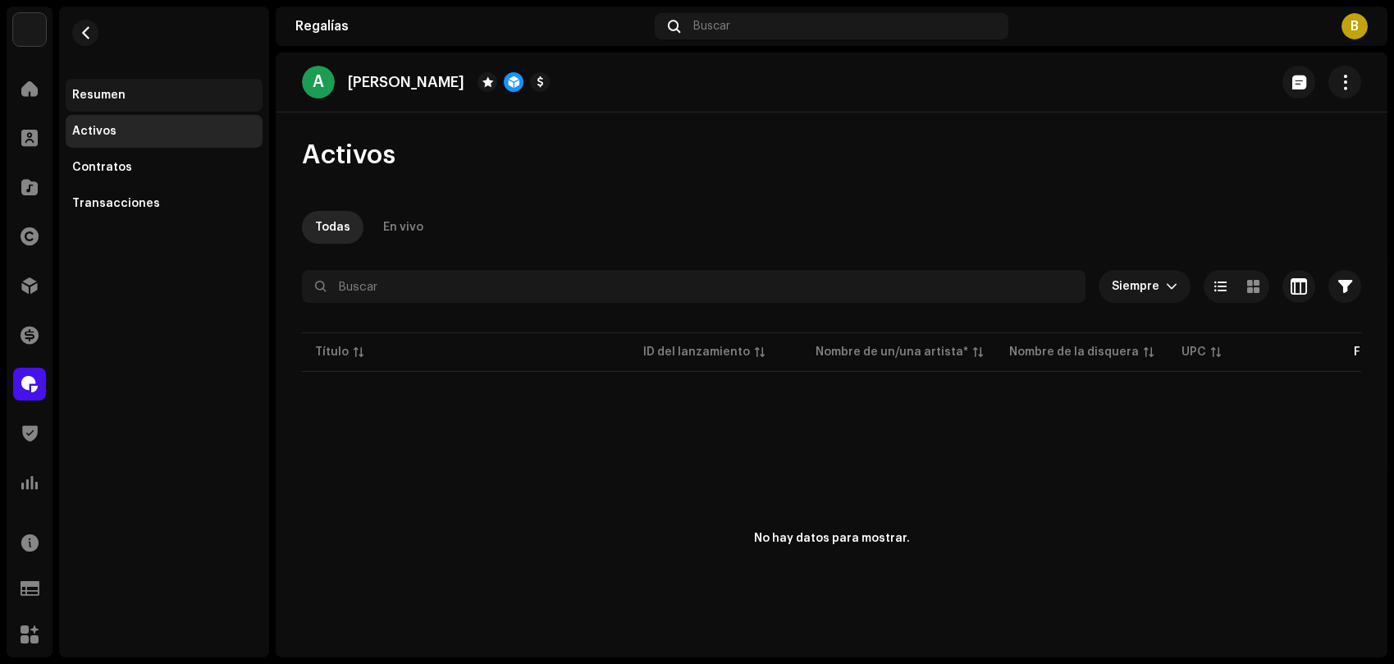
click at [146, 102] on div "Resumen" at bounding box center [164, 95] width 197 height 33
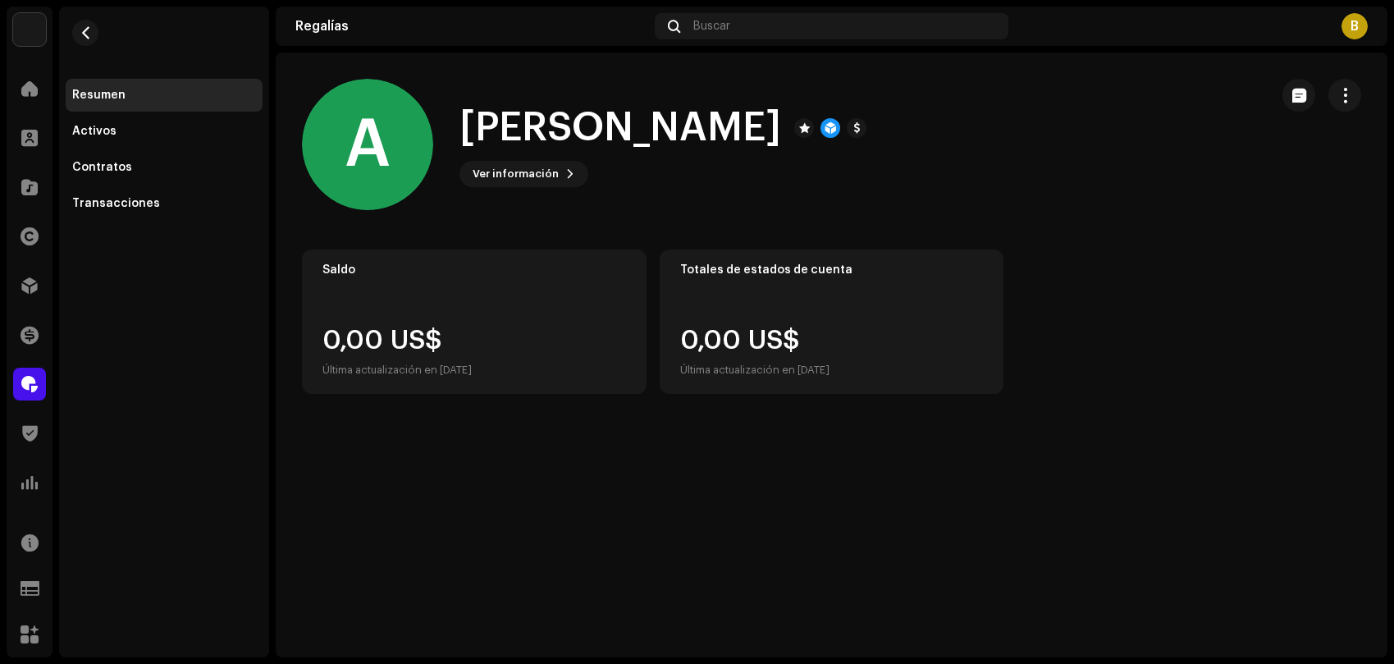
click at [1361, 100] on re-m-actions-button at bounding box center [1345, 95] width 33 height 33
click at [1330, 94] on button "button" at bounding box center [1345, 95] width 33 height 33
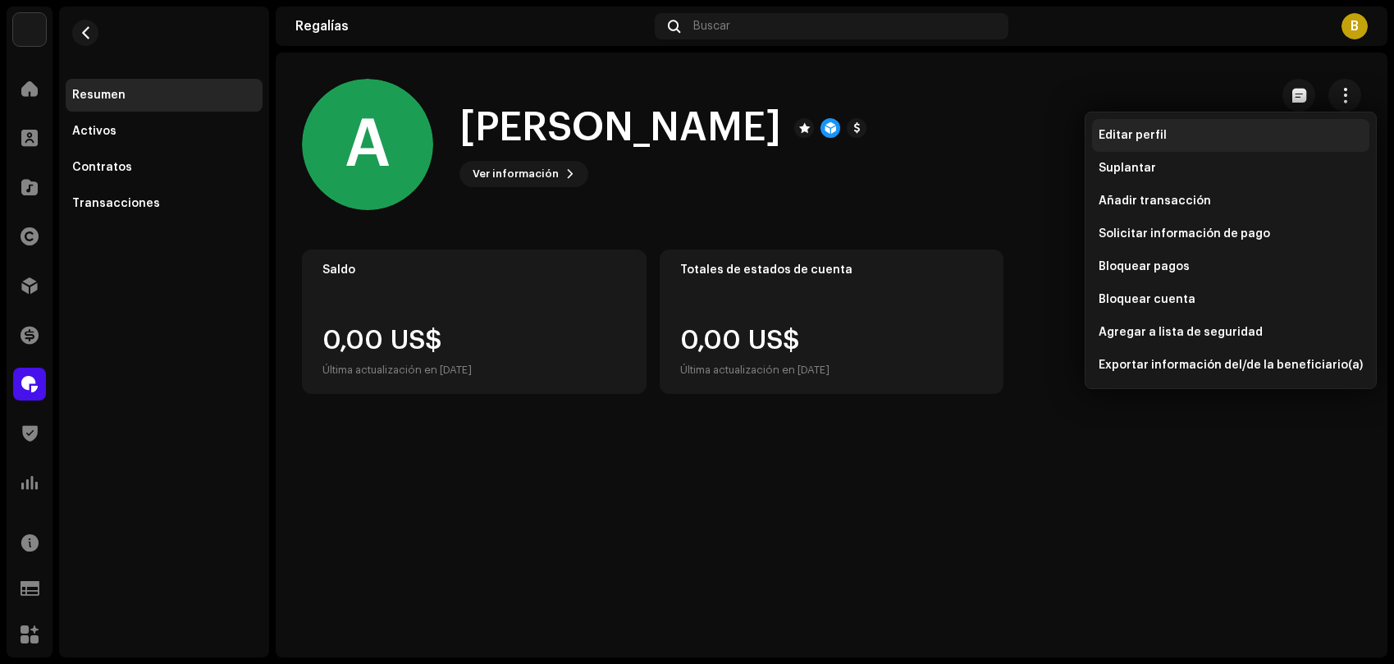
click at [1122, 132] on span "Editar perfil" at bounding box center [1133, 135] width 68 height 13
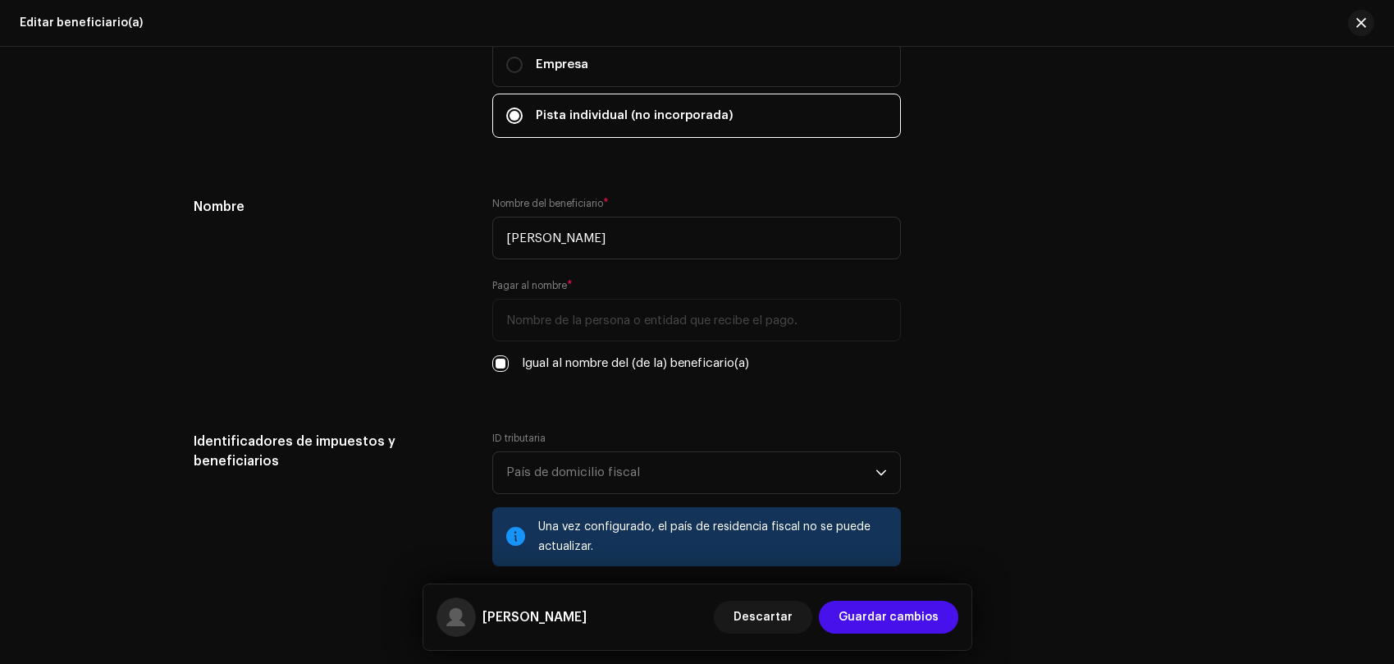
scroll to position [259, 0]
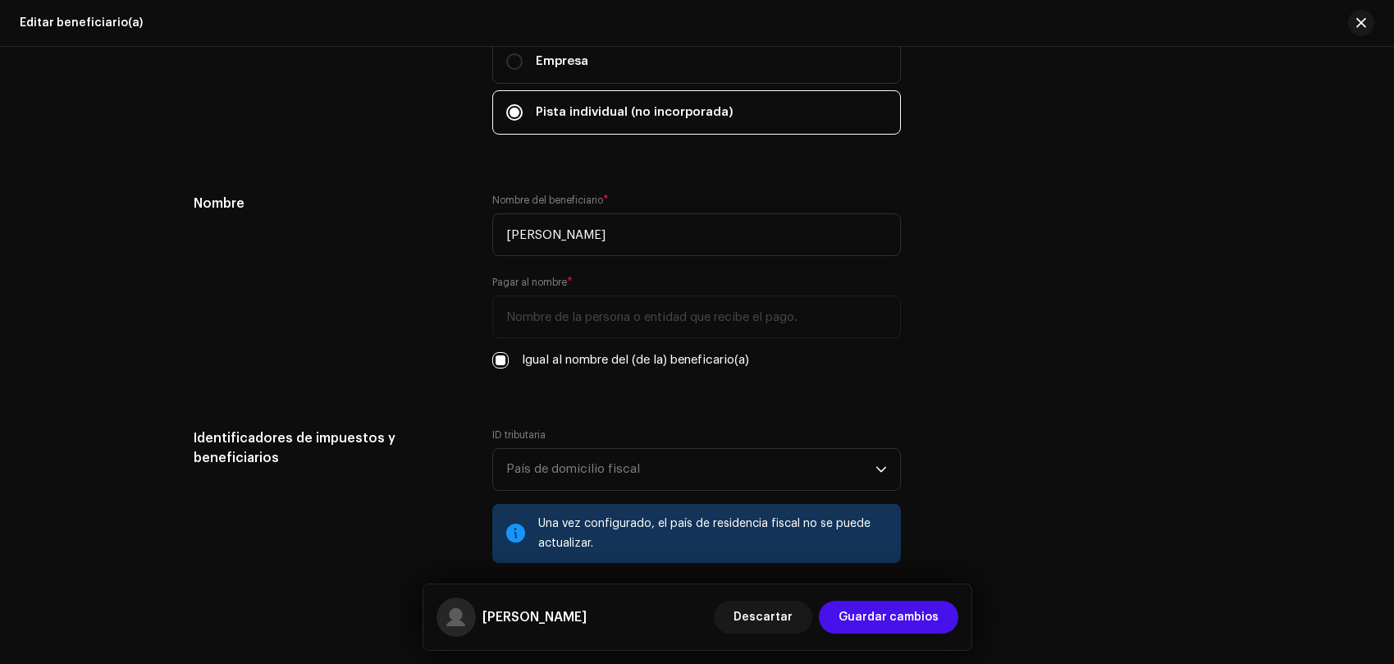
click at [595, 460] on span "País de domicilio fiscal" at bounding box center [690, 469] width 369 height 41
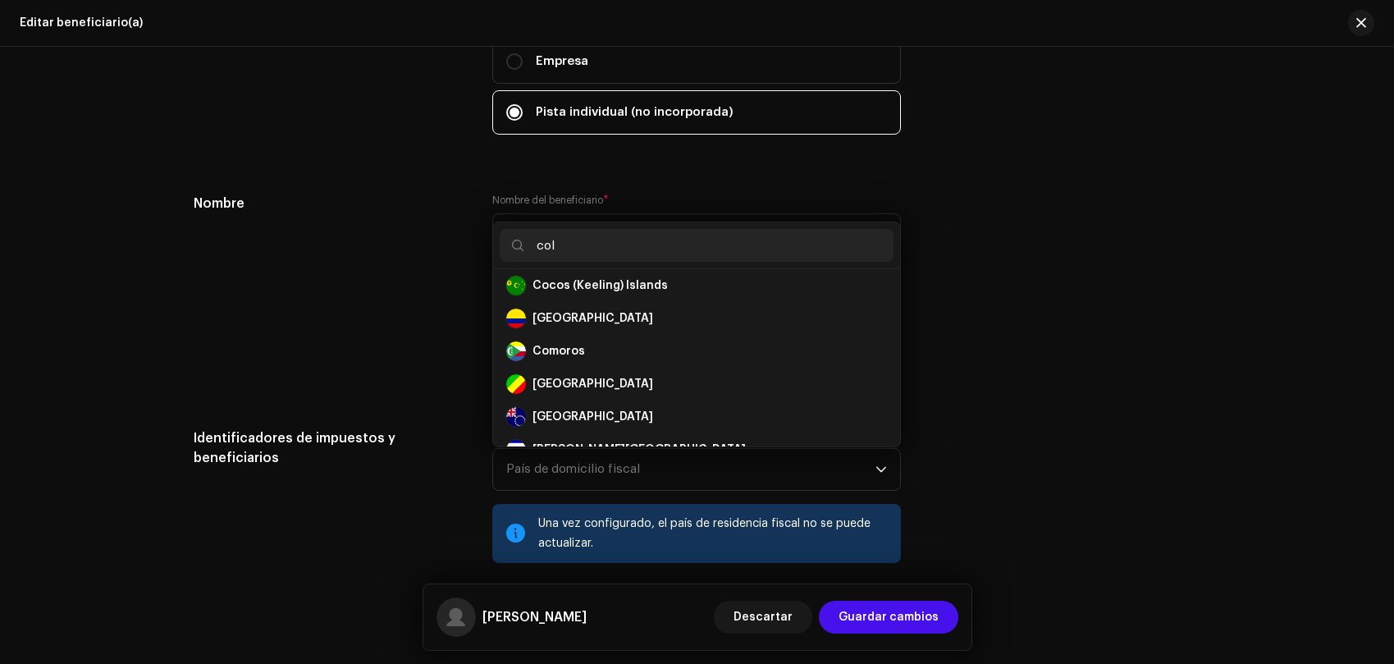
scroll to position [0, 0]
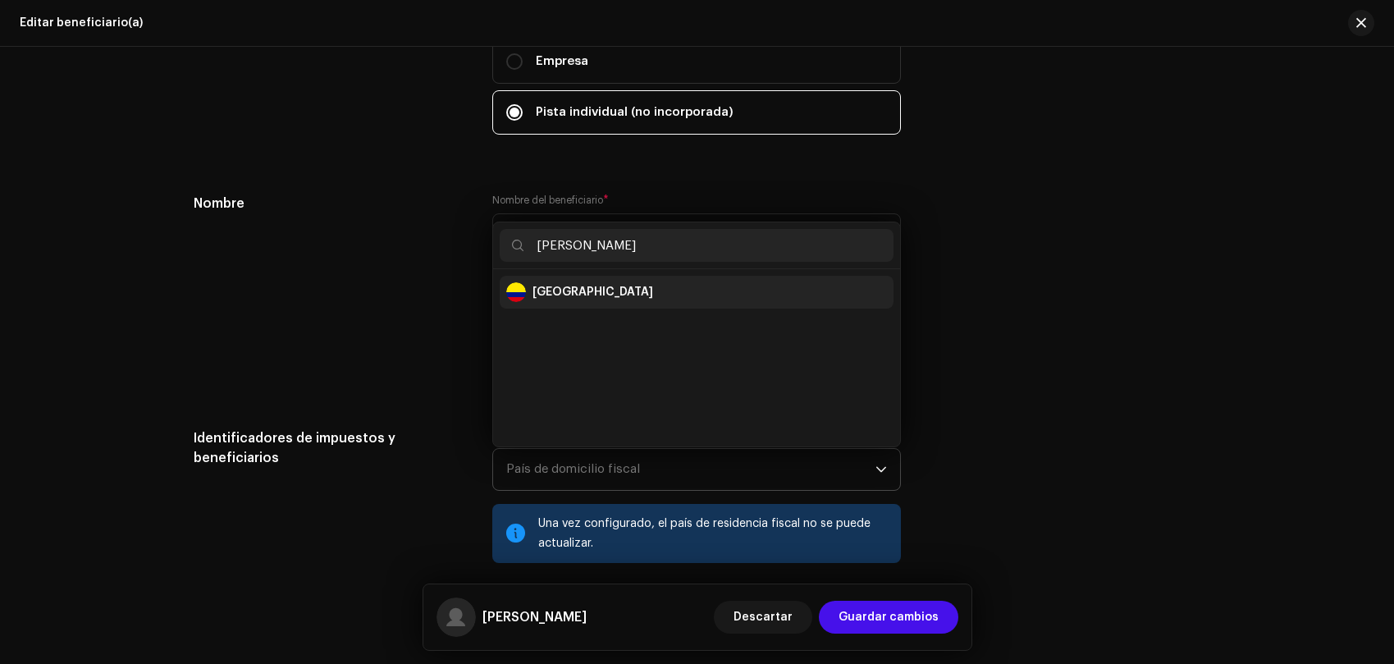
type input "[PERSON_NAME]"
click at [679, 285] on div "[GEOGRAPHIC_DATA]" at bounding box center [696, 292] width 381 height 20
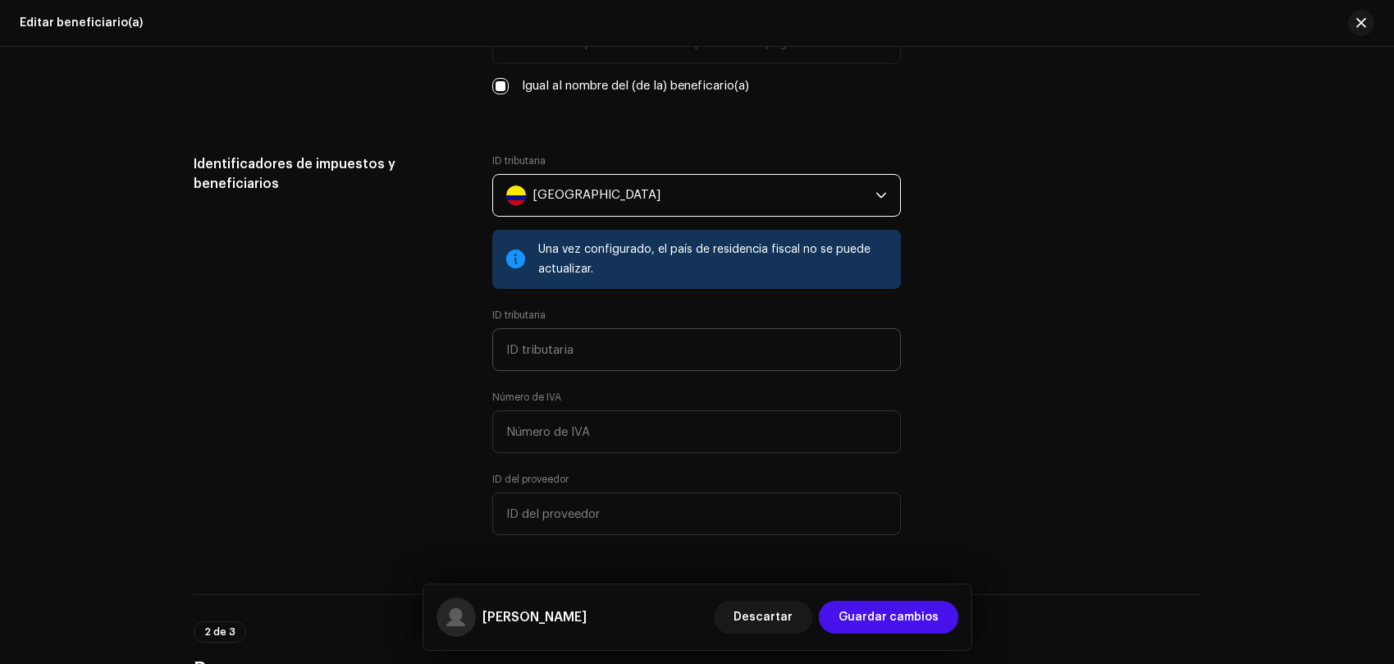
scroll to position [536, 0]
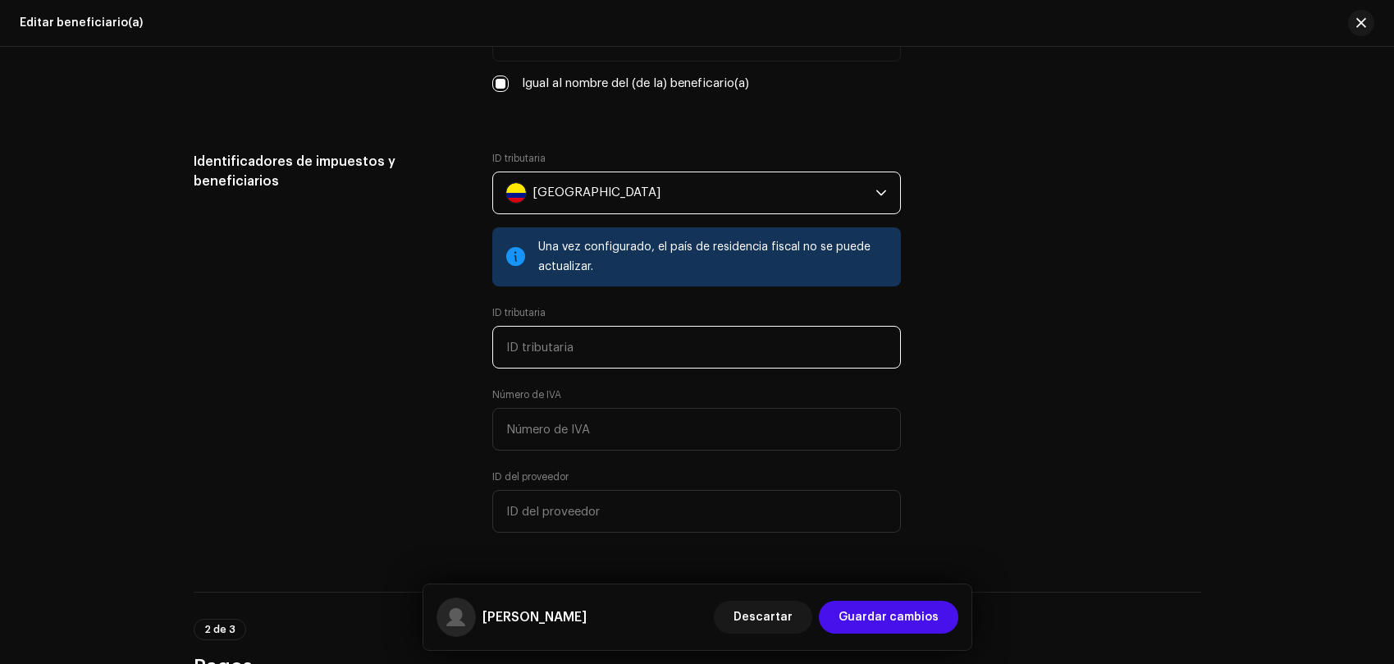
click at [551, 351] on input "text" at bounding box center [696, 347] width 409 height 43
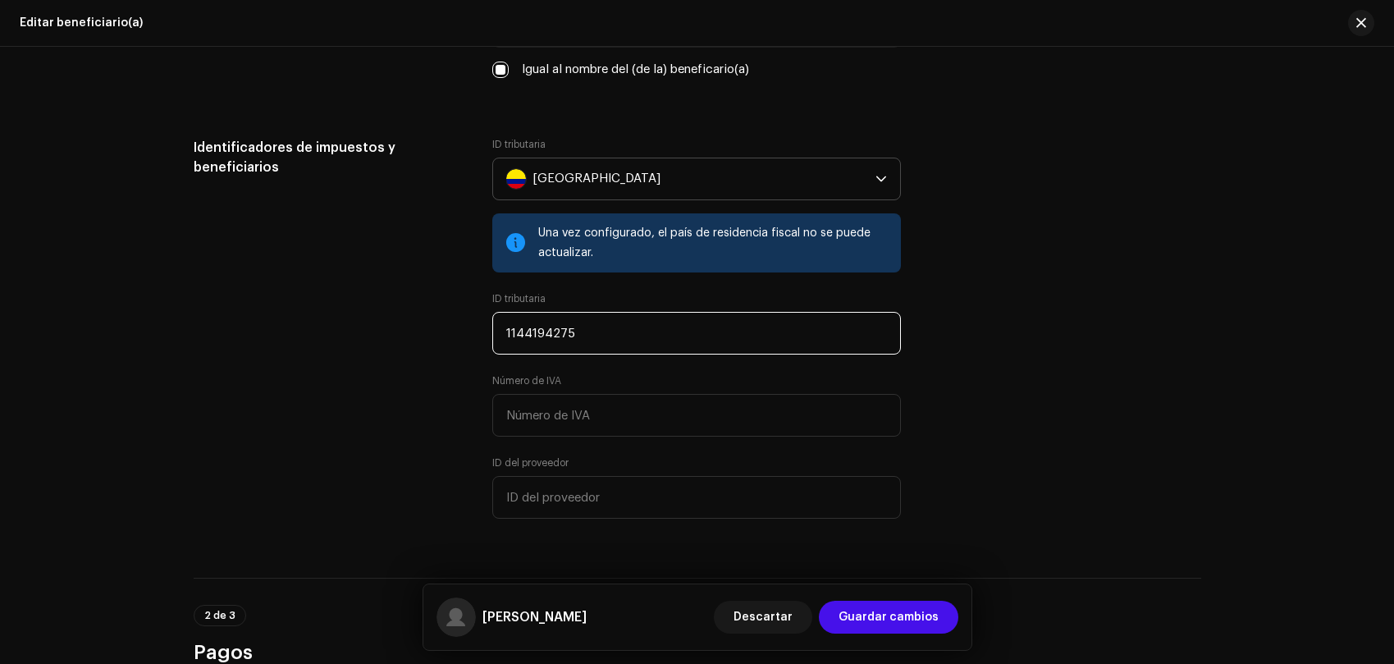
scroll to position [570, 0]
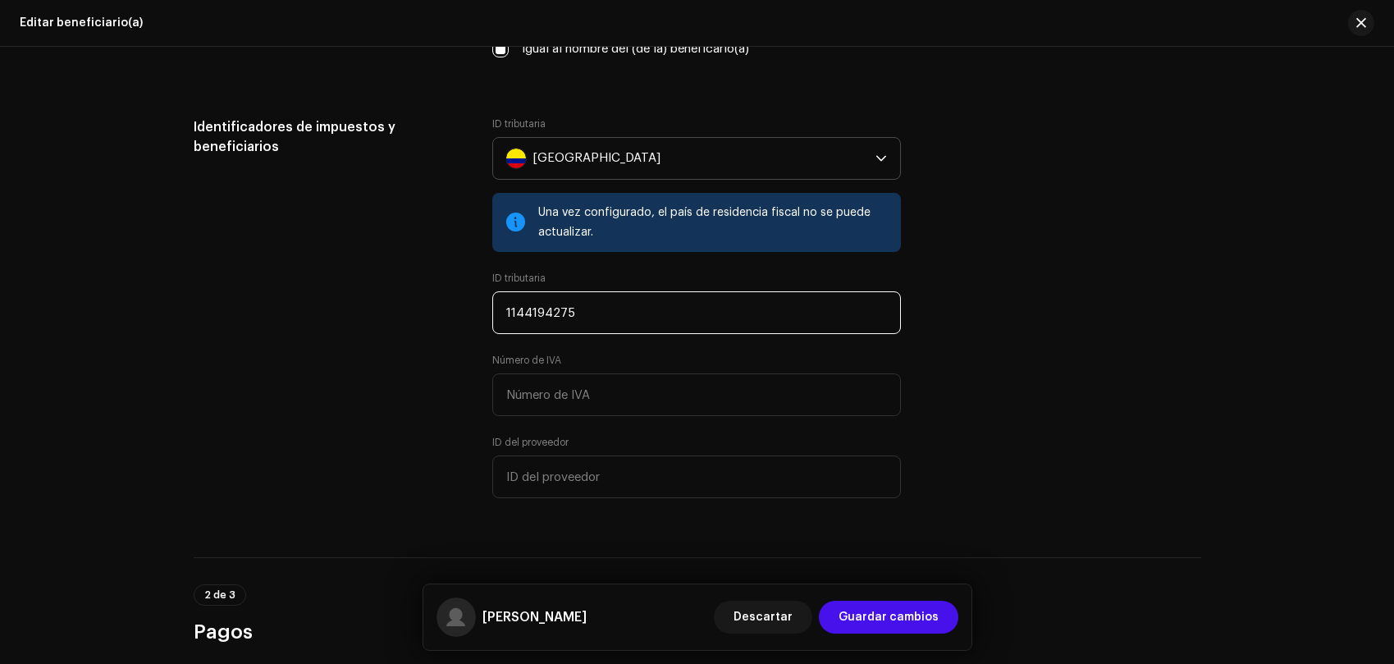
drag, startPoint x: 579, startPoint y: 320, endPoint x: 187, endPoint y: 300, distance: 392.8
click at [187, 300] on div "Editar configuraciones del/de la beneficiario(a) Complete los siguientes pasos …" at bounding box center [697, 347] width 1060 height 1663
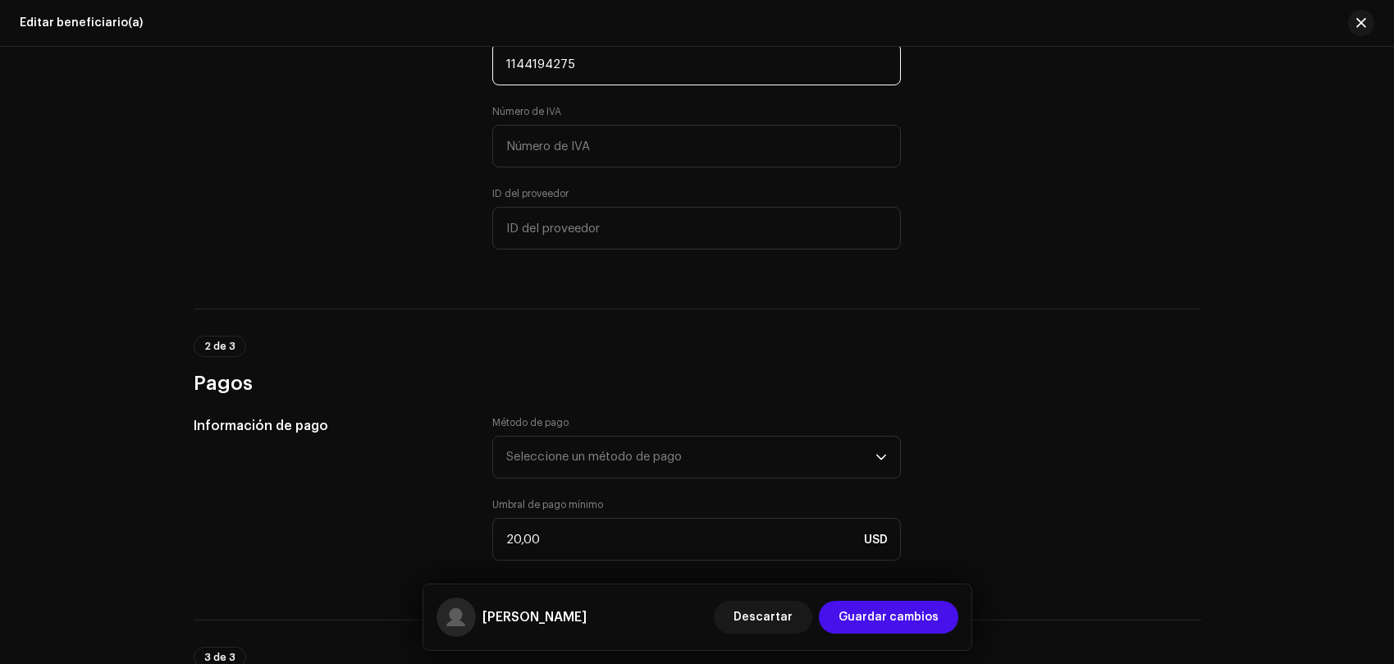
scroll to position [822, 0]
type input "1144194275"
click at [647, 448] on span "Seleccione un método de pago" at bounding box center [594, 453] width 176 height 12
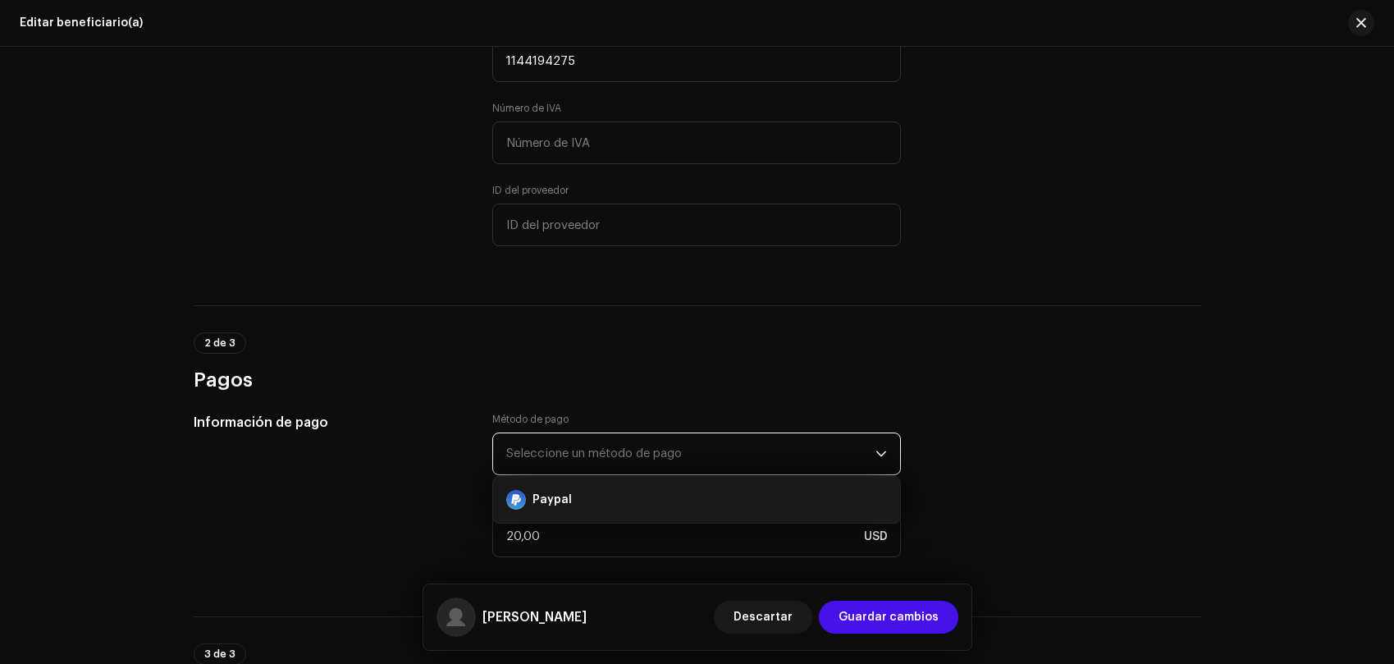
click at [538, 377] on h3 "Pagos" at bounding box center [698, 380] width 1008 height 26
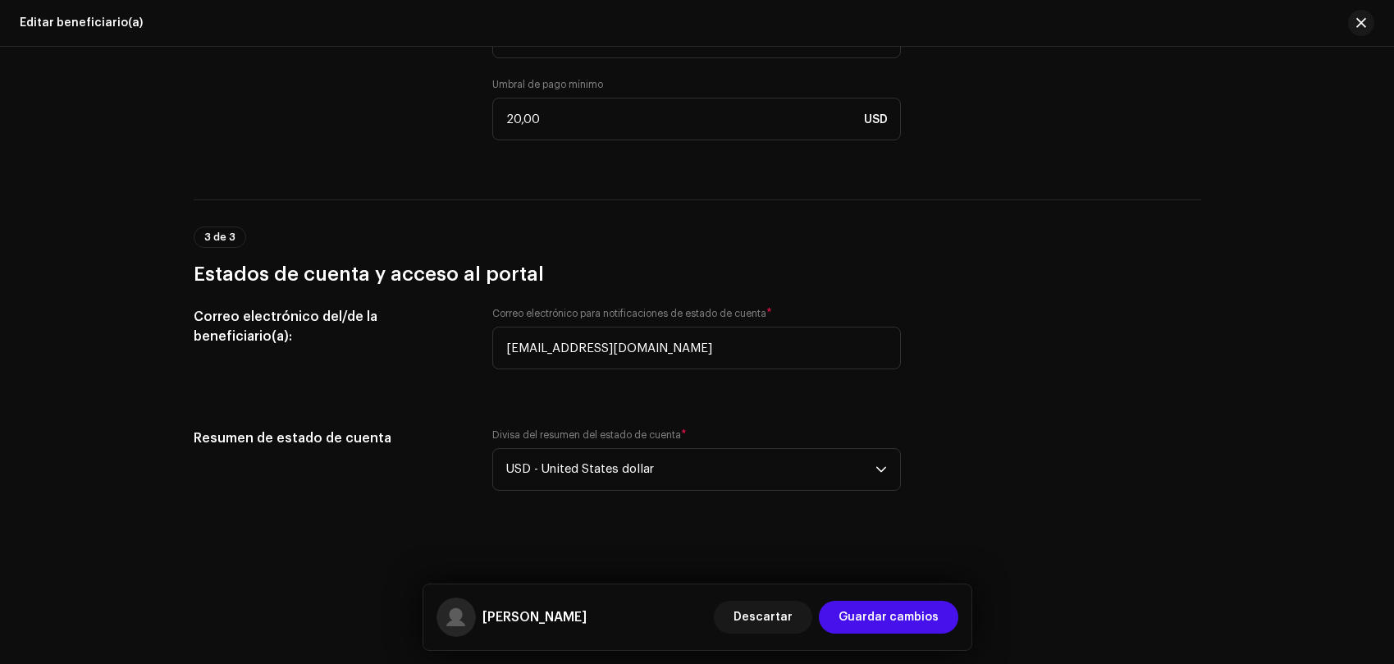
scroll to position [1240, 0]
click at [912, 625] on span "Guardar cambios" at bounding box center [889, 617] width 100 height 33
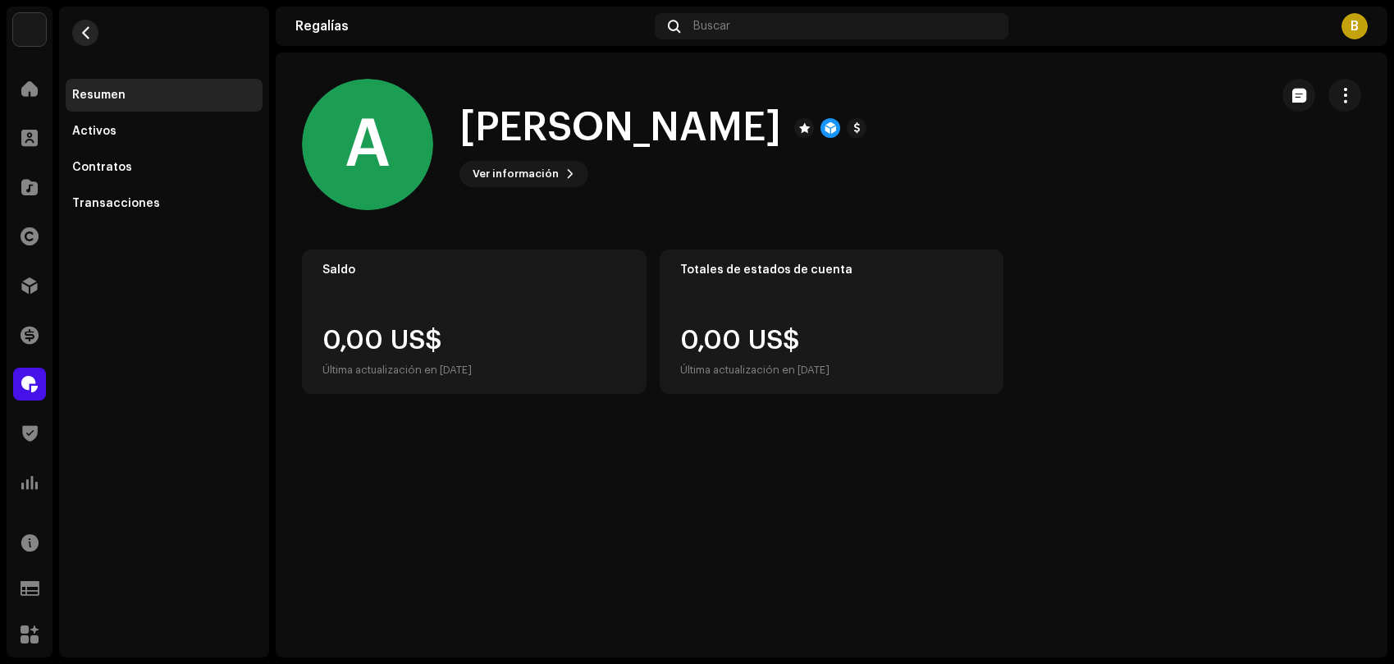
click at [90, 30] on span "button" at bounding box center [86, 32] width 12 height 13
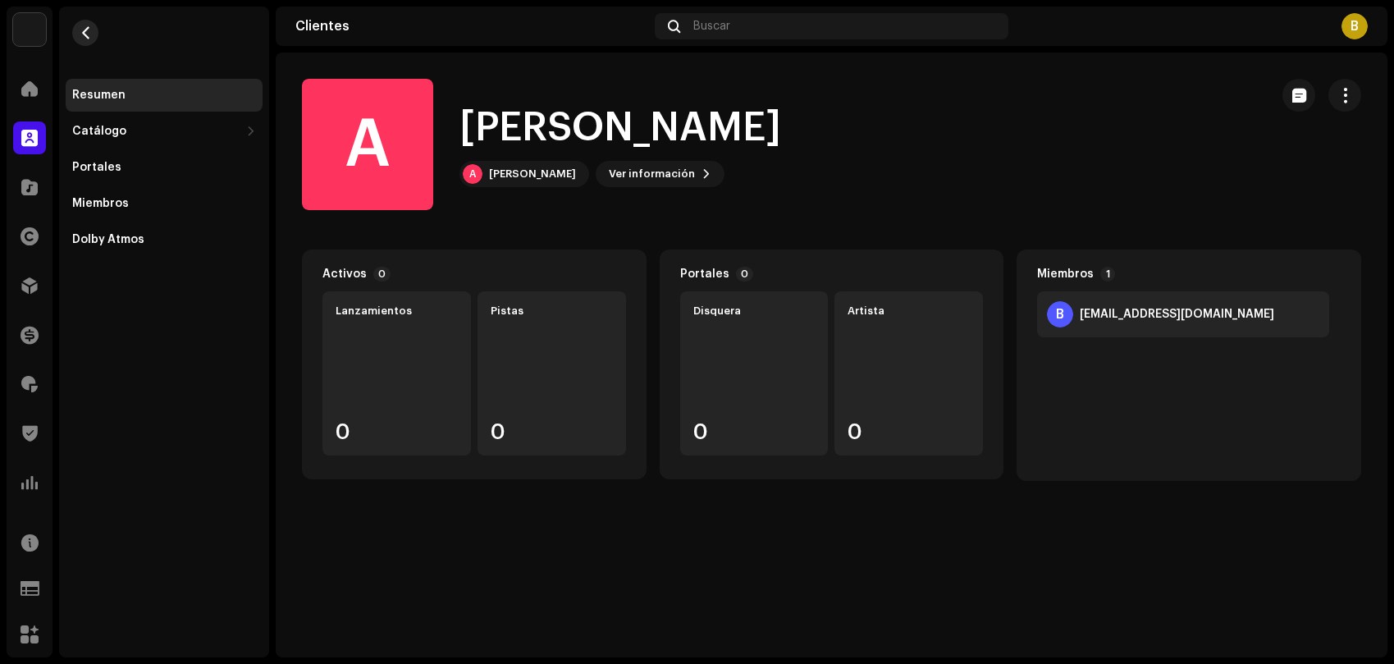
click at [97, 37] on button "button" at bounding box center [85, 33] width 26 height 26
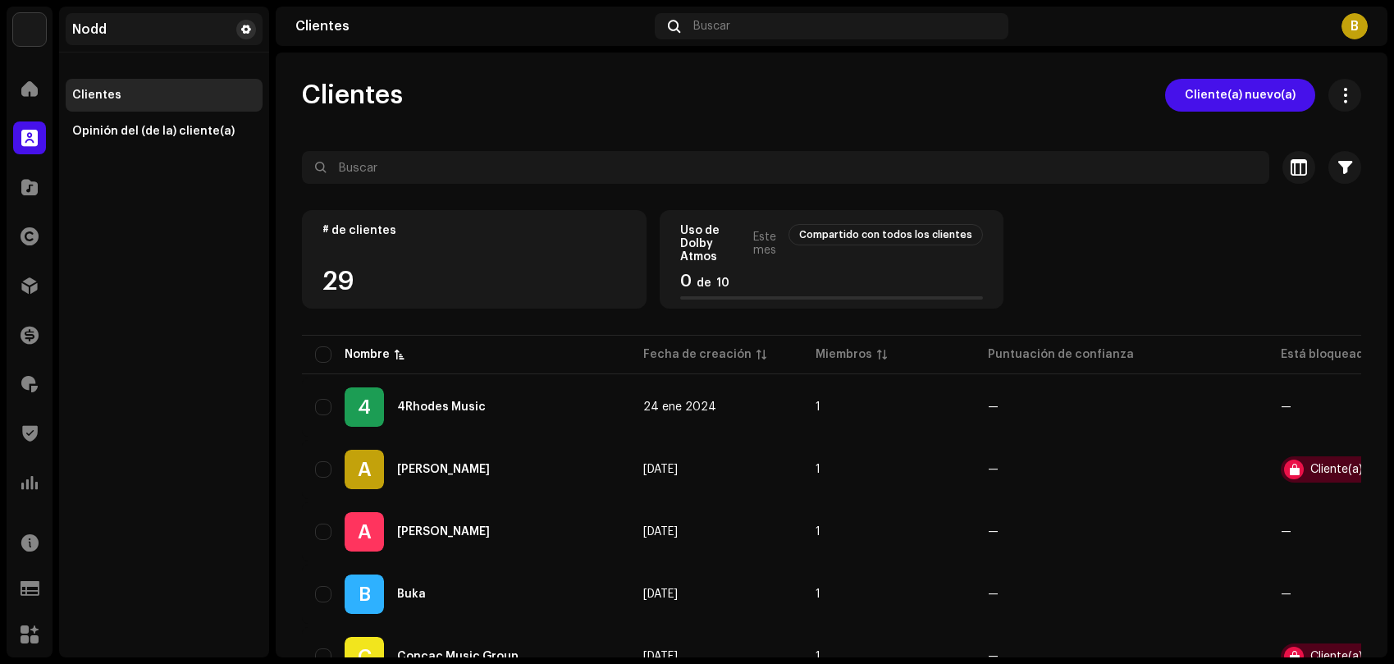
click at [245, 30] on span at bounding box center [246, 29] width 10 height 13
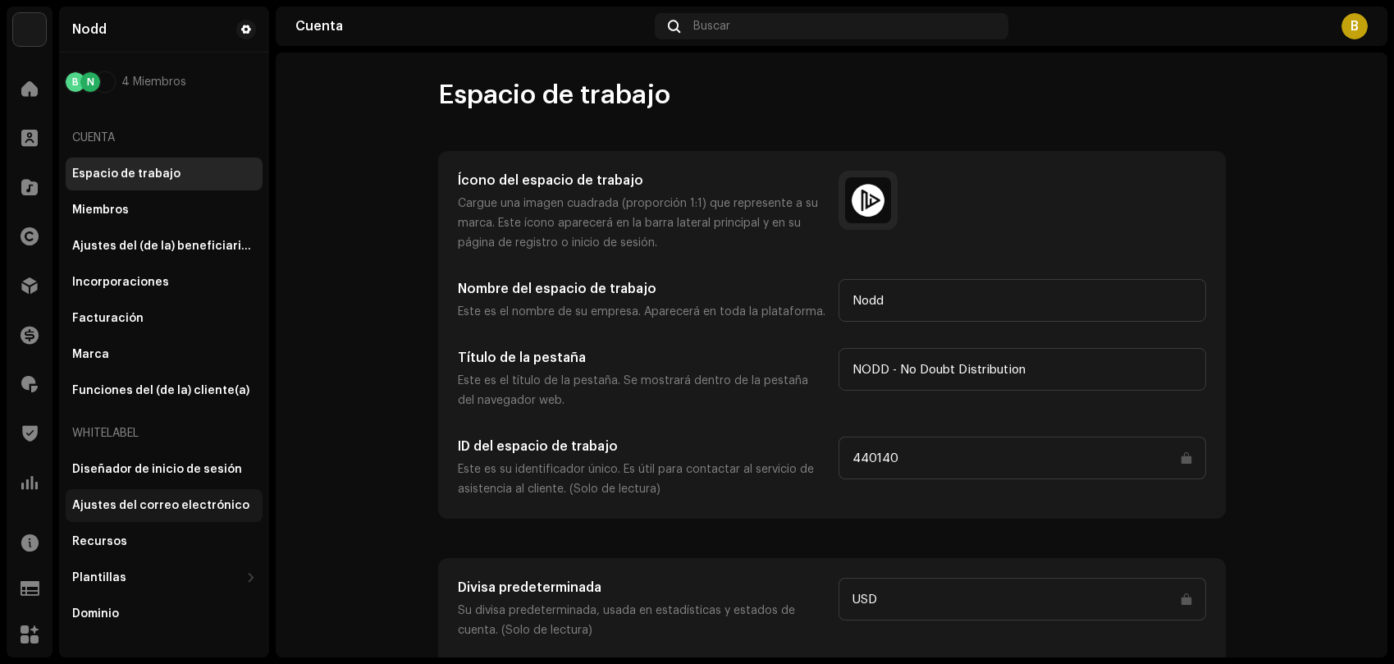
click at [150, 505] on div "Ajustes del correo electrónico" at bounding box center [160, 505] width 177 height 13
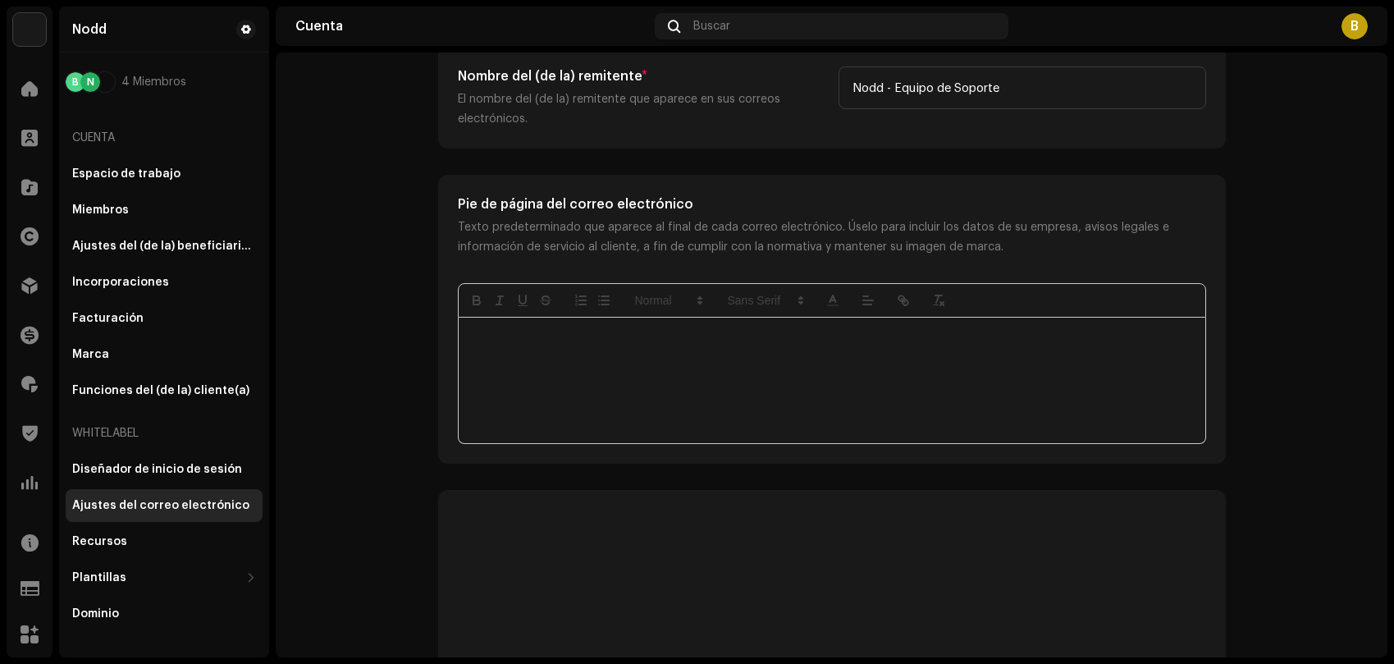
scroll to position [1196, 0]
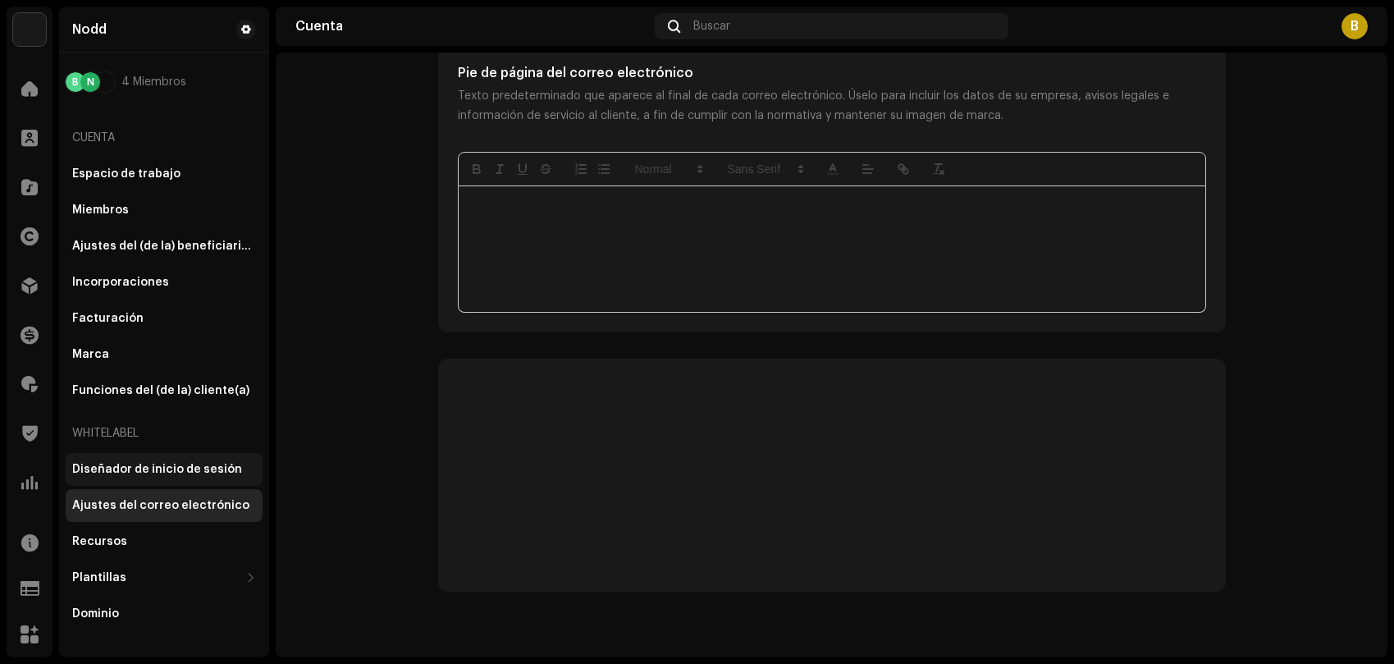
click at [204, 466] on div "Diseñador de inicio de sesión" at bounding box center [157, 469] width 170 height 13
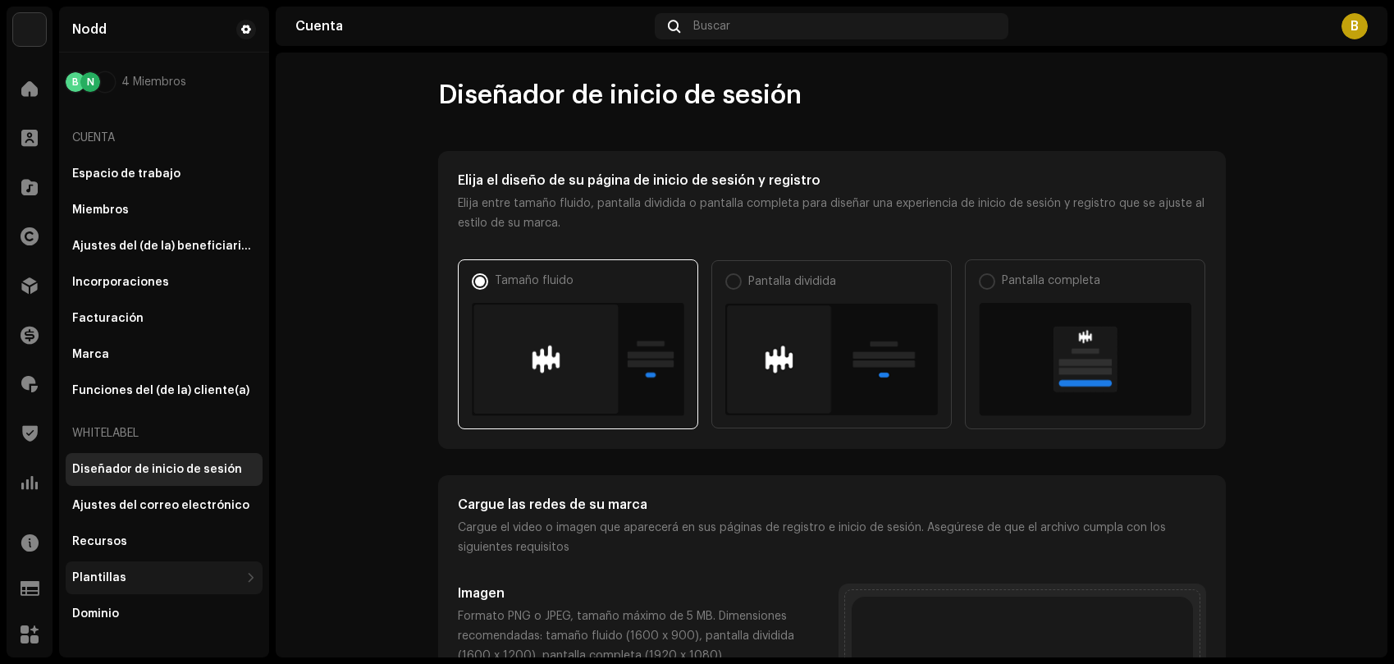
click at [146, 575] on div "Plantillas" at bounding box center [155, 577] width 167 height 13
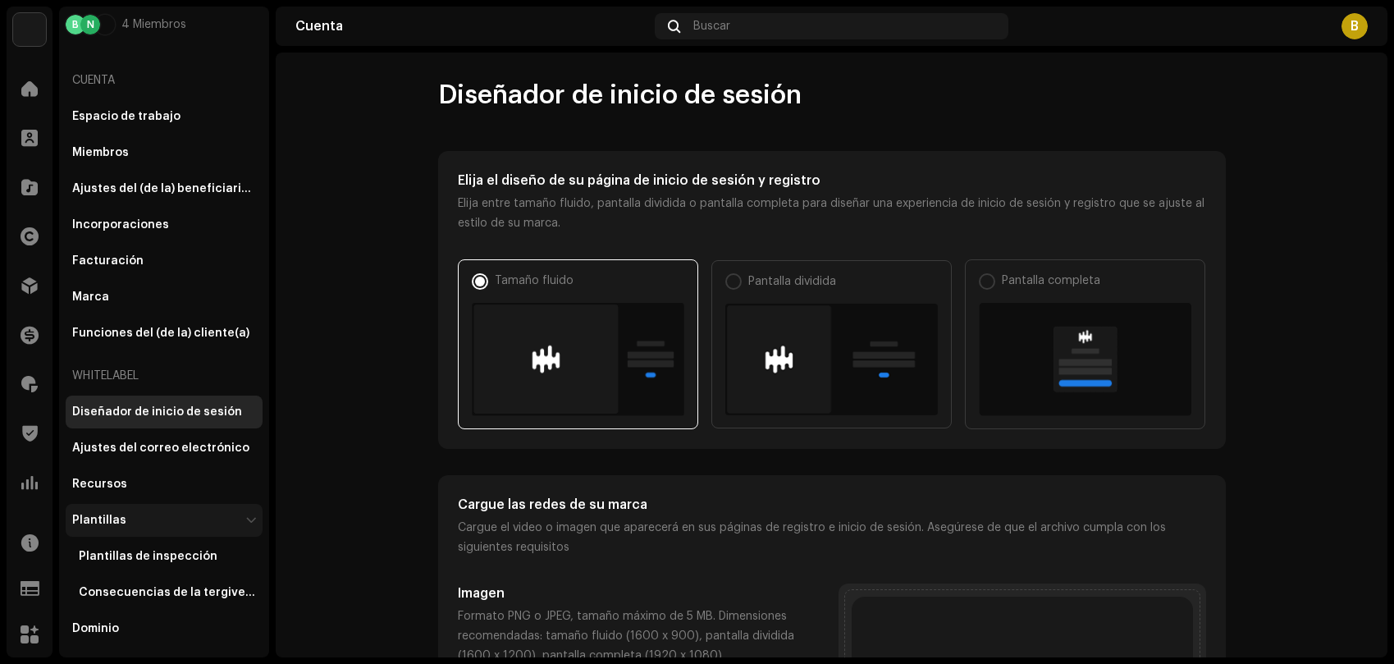
scroll to position [58, 0]
click at [159, 561] on div "Plantillas de inspección" at bounding box center [148, 555] width 139 height 13
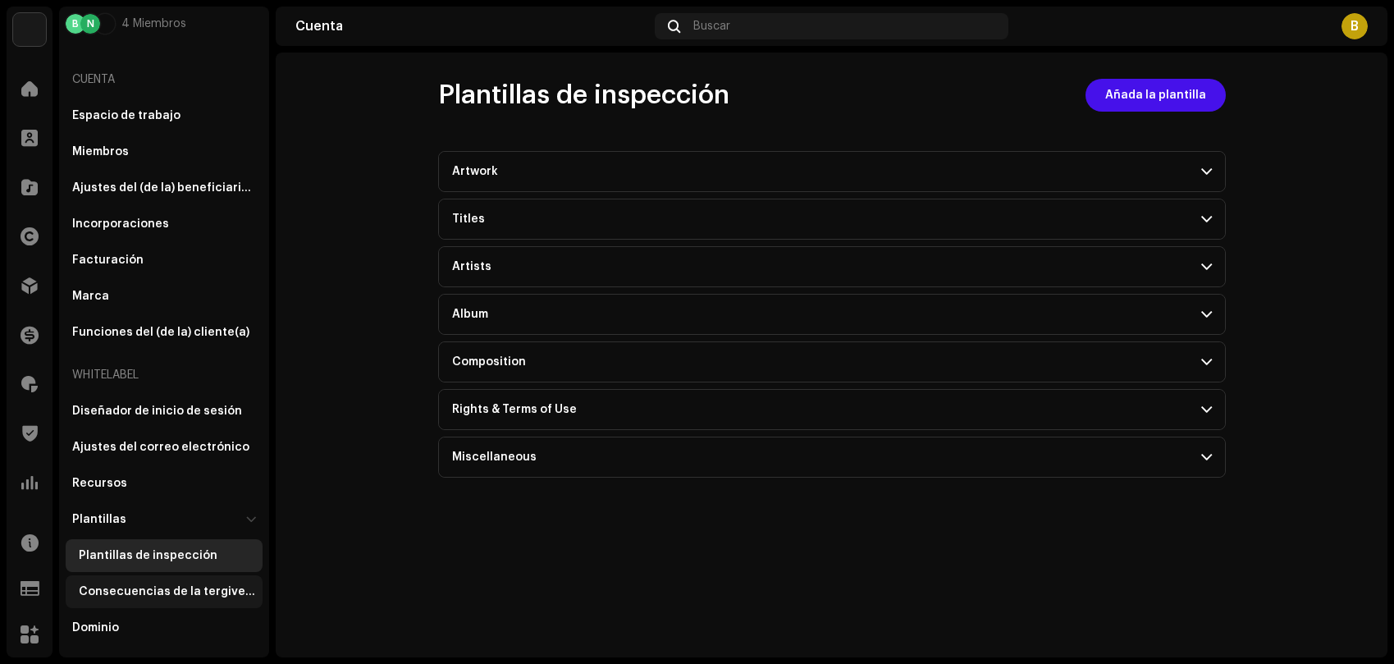
click at [175, 593] on div "Consecuencias de la tergiversación" at bounding box center [167, 591] width 177 height 13
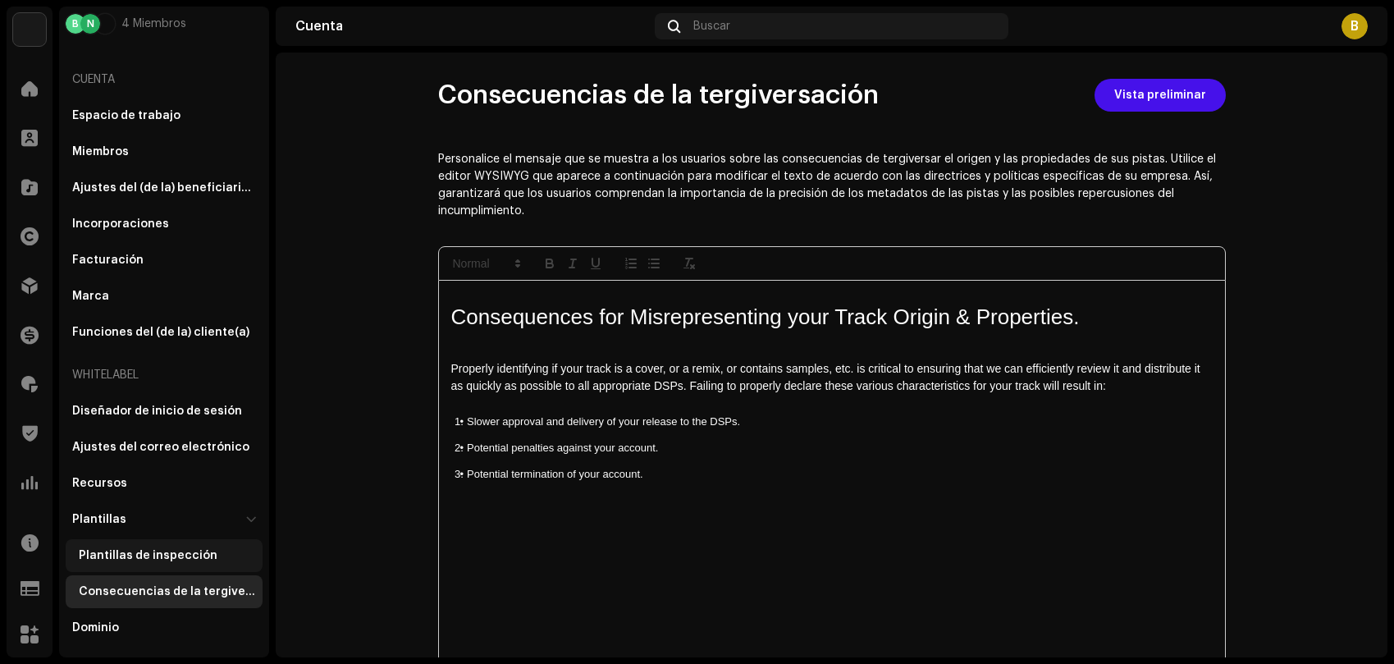
click at [149, 556] on div "Plantillas de inspección" at bounding box center [148, 555] width 139 height 13
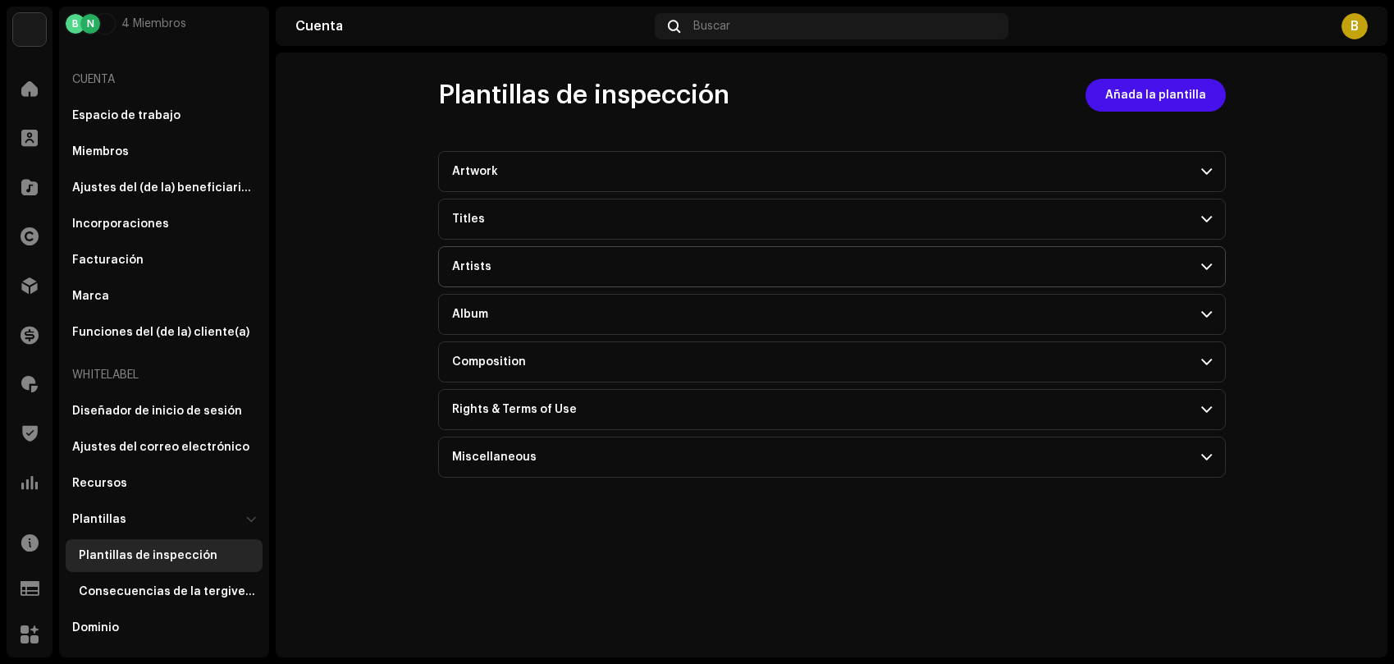
click at [477, 270] on div "Artists" at bounding box center [471, 266] width 39 height 13
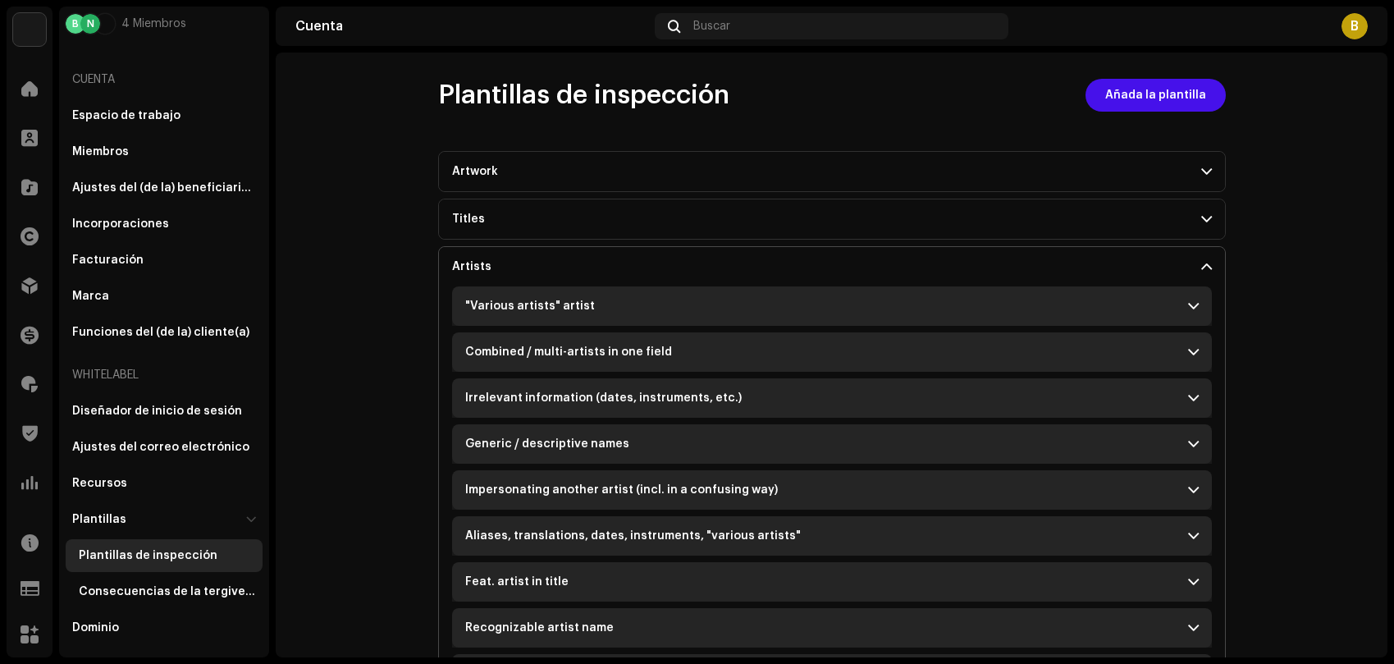
click at [505, 304] on div ""Various artists" artist" at bounding box center [530, 306] width 130 height 13
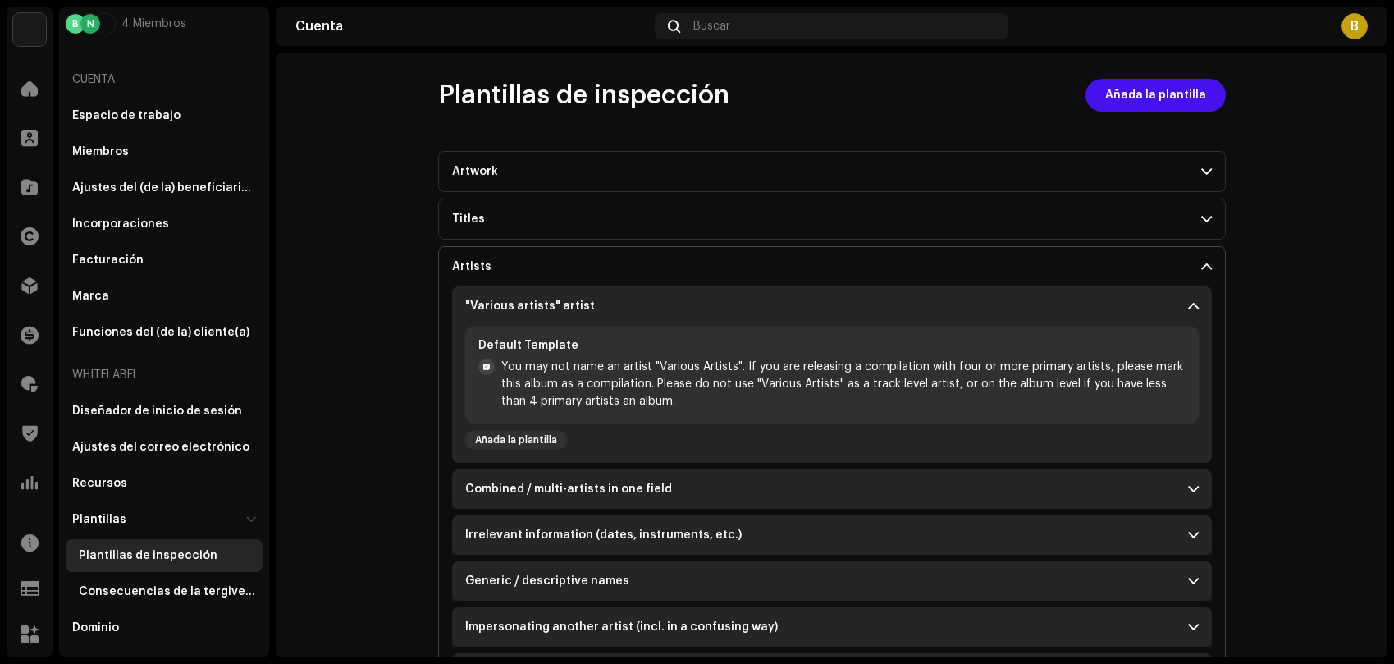
click at [505, 304] on div ""Various artists" artist" at bounding box center [530, 306] width 130 height 13
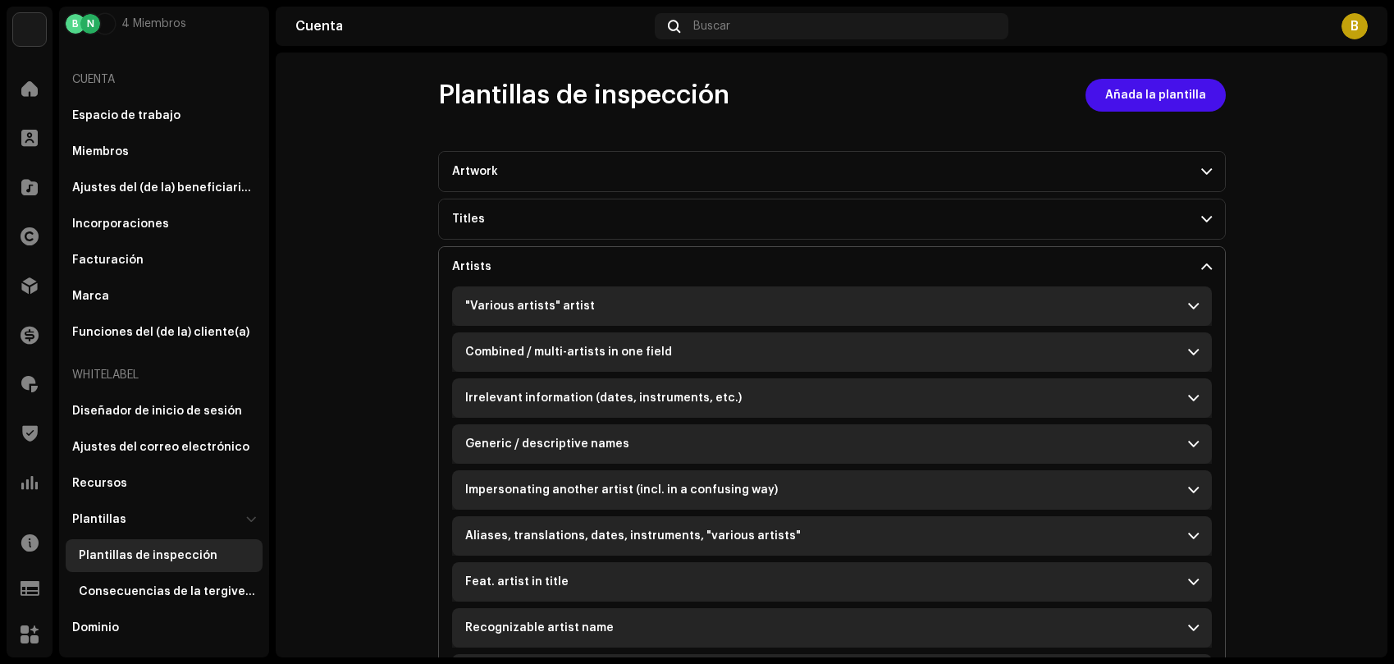
click at [505, 304] on div ""Various artists" artist" at bounding box center [530, 306] width 130 height 13
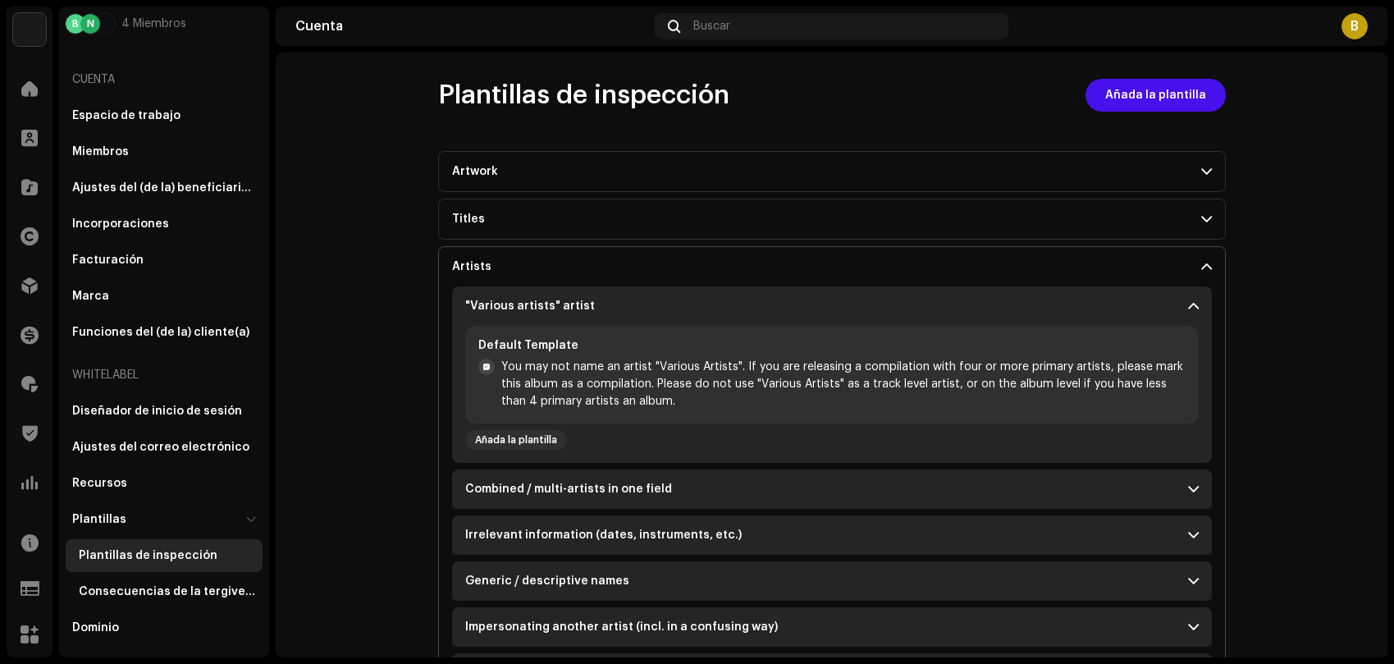
click at [505, 304] on div ""Various artists" artist" at bounding box center [530, 306] width 130 height 13
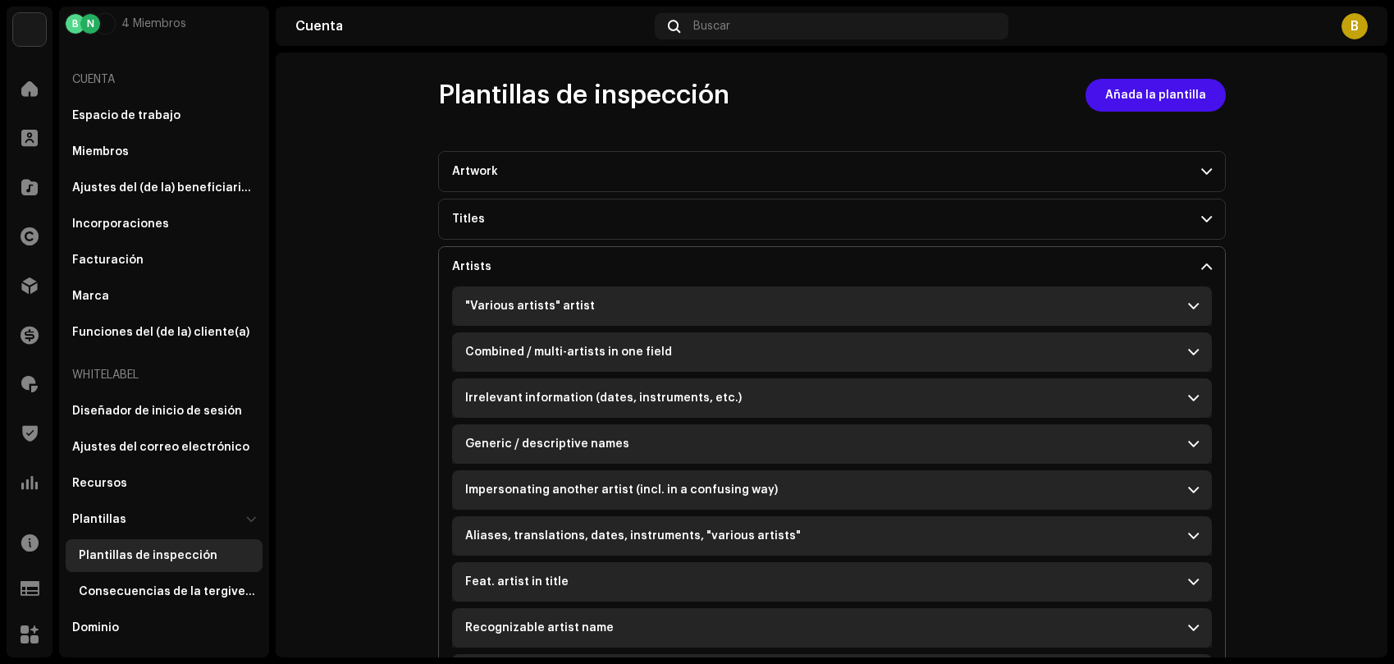
click at [501, 305] on div ""Various artists" artist" at bounding box center [530, 306] width 130 height 13
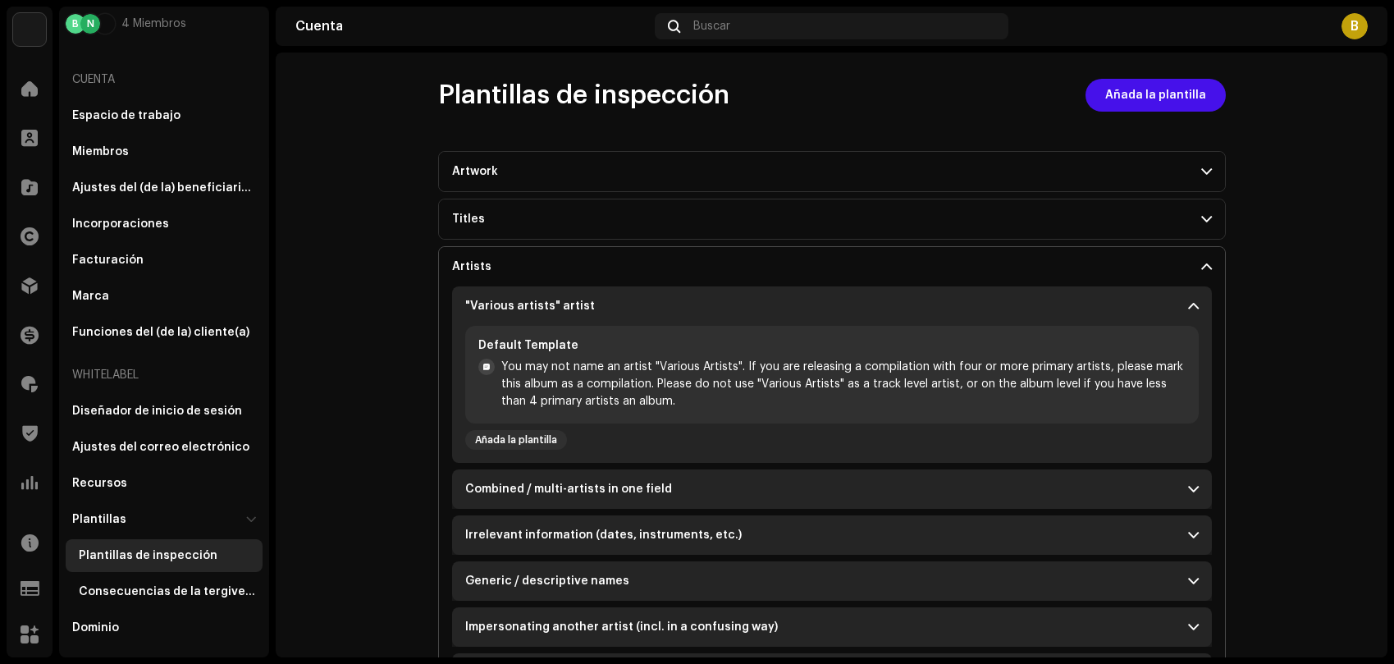
click at [496, 308] on div ""Various artists" artist" at bounding box center [530, 306] width 130 height 13
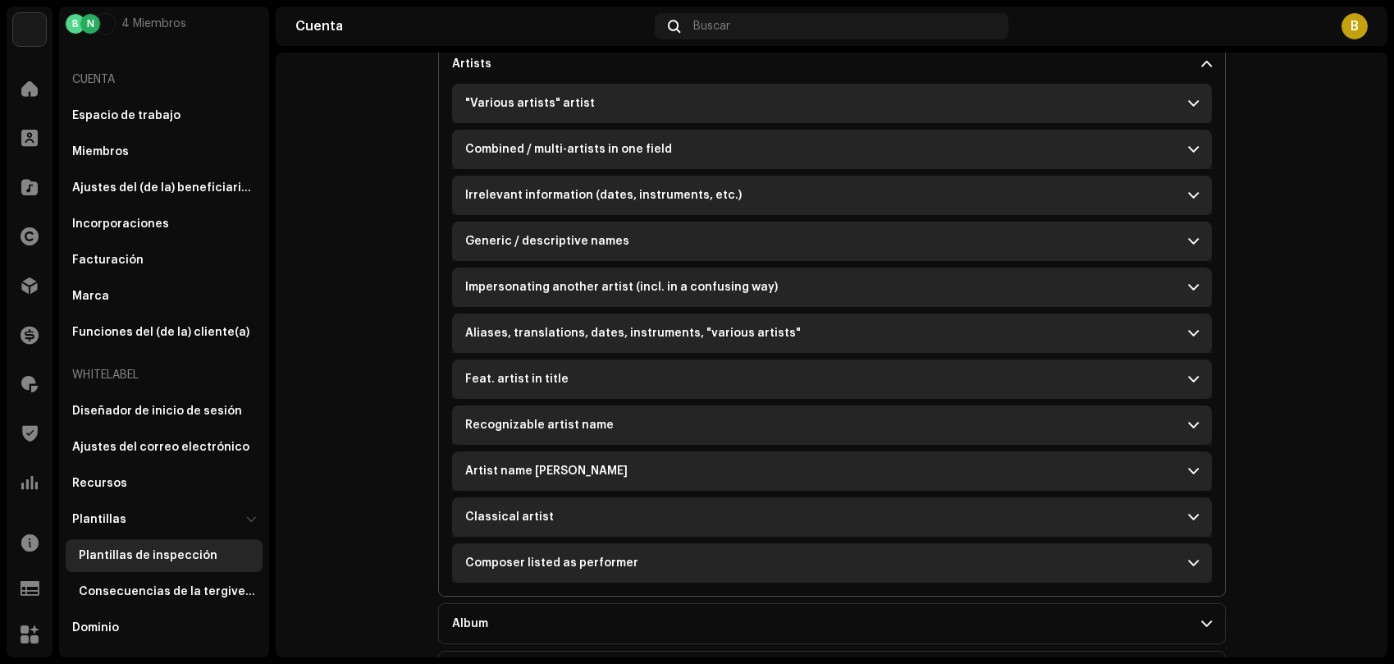
scroll to position [332, 0]
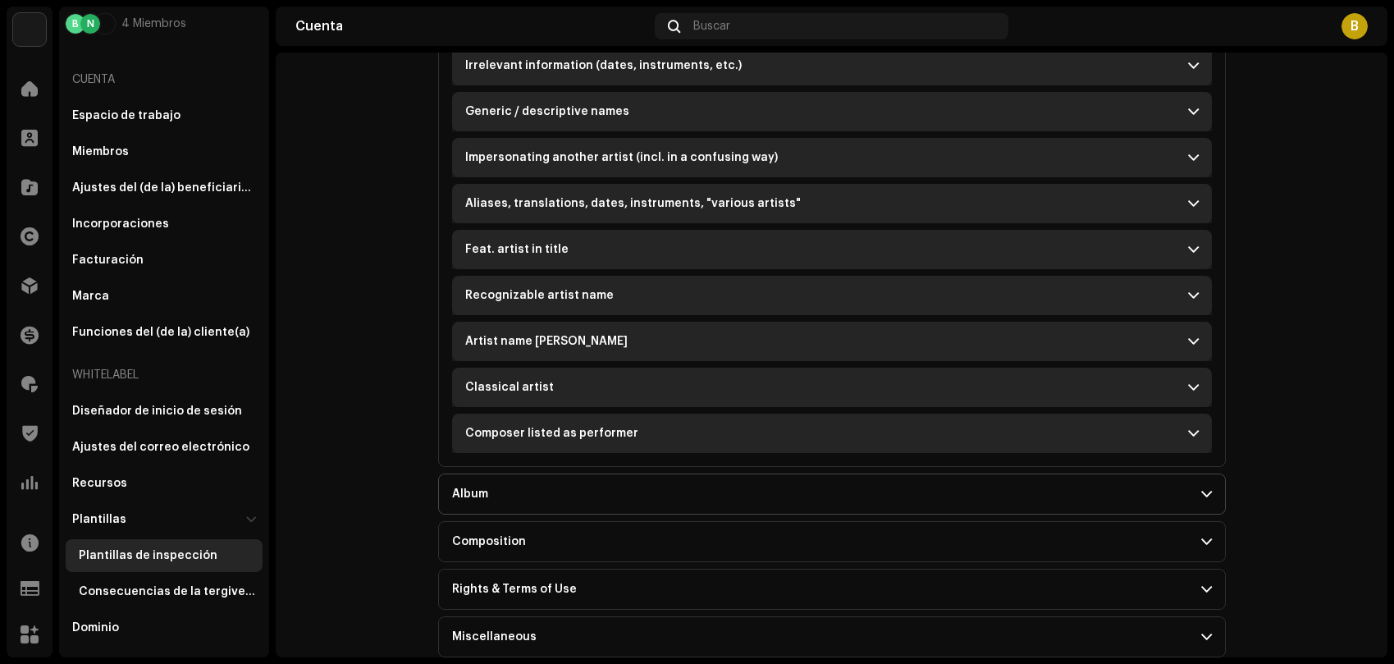
click at [516, 505] on p-accordion-header "Album" at bounding box center [832, 493] width 786 height 39
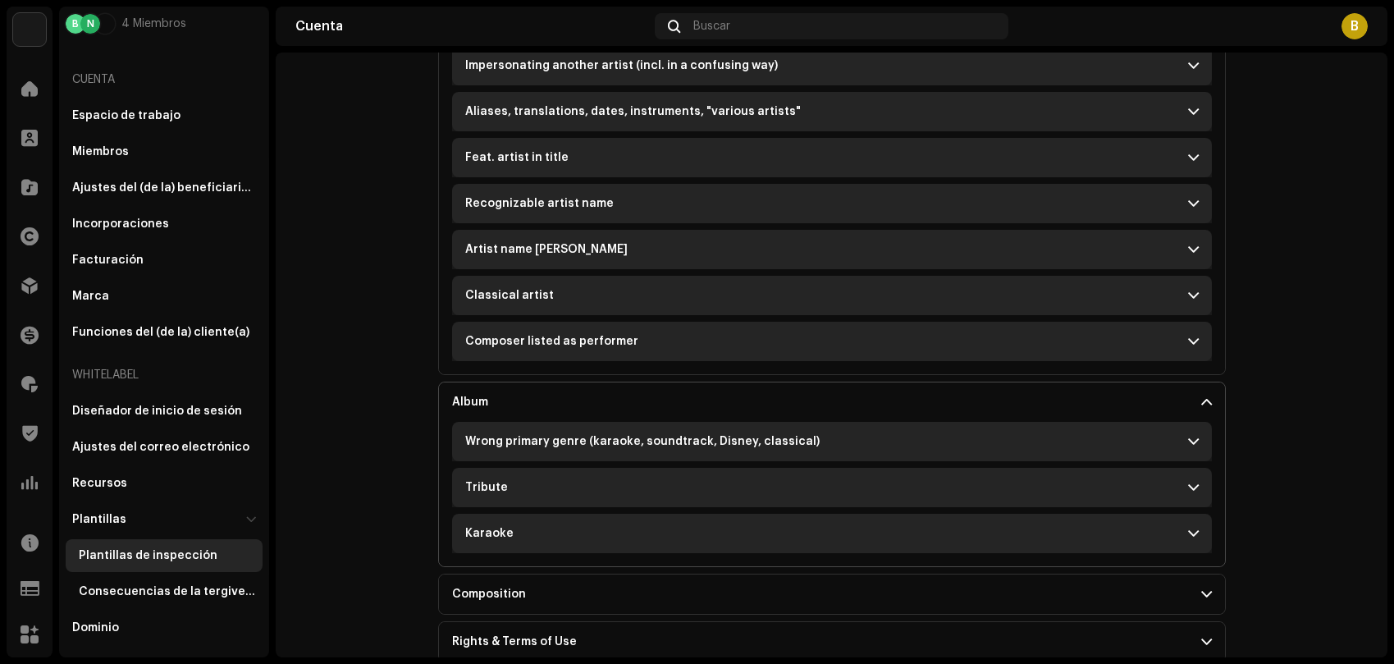
scroll to position [477, 0]
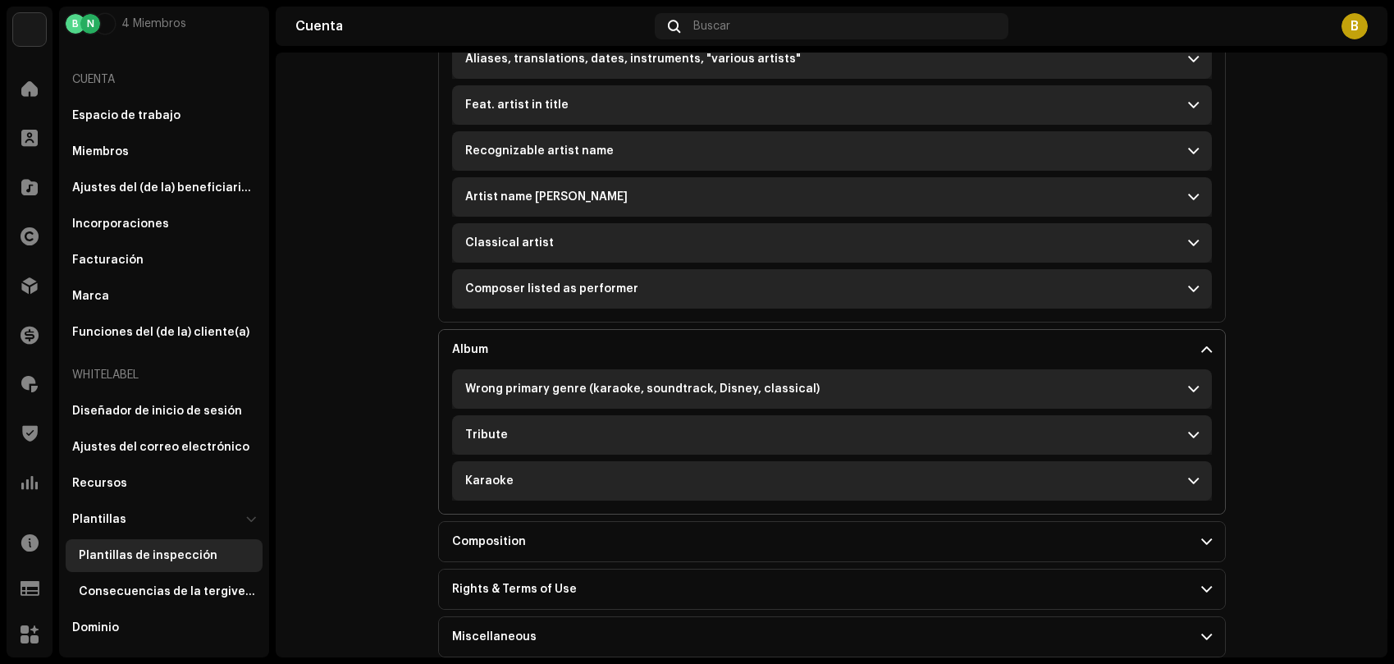
click at [512, 476] on p-accordion-header "Karaoke" at bounding box center [832, 480] width 760 height 39
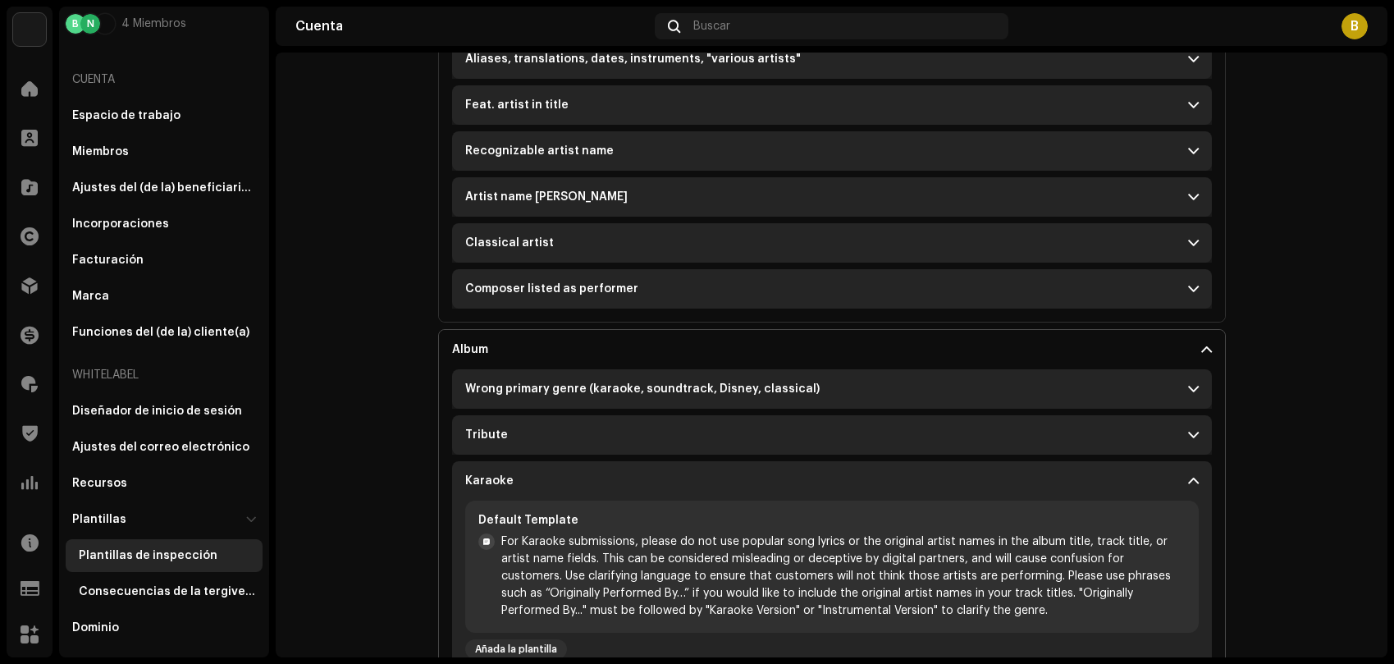
click at [518, 496] on p-accordion-header "Karaoke" at bounding box center [832, 480] width 760 height 39
click at [491, 429] on div "Tribute" at bounding box center [486, 434] width 43 height 13
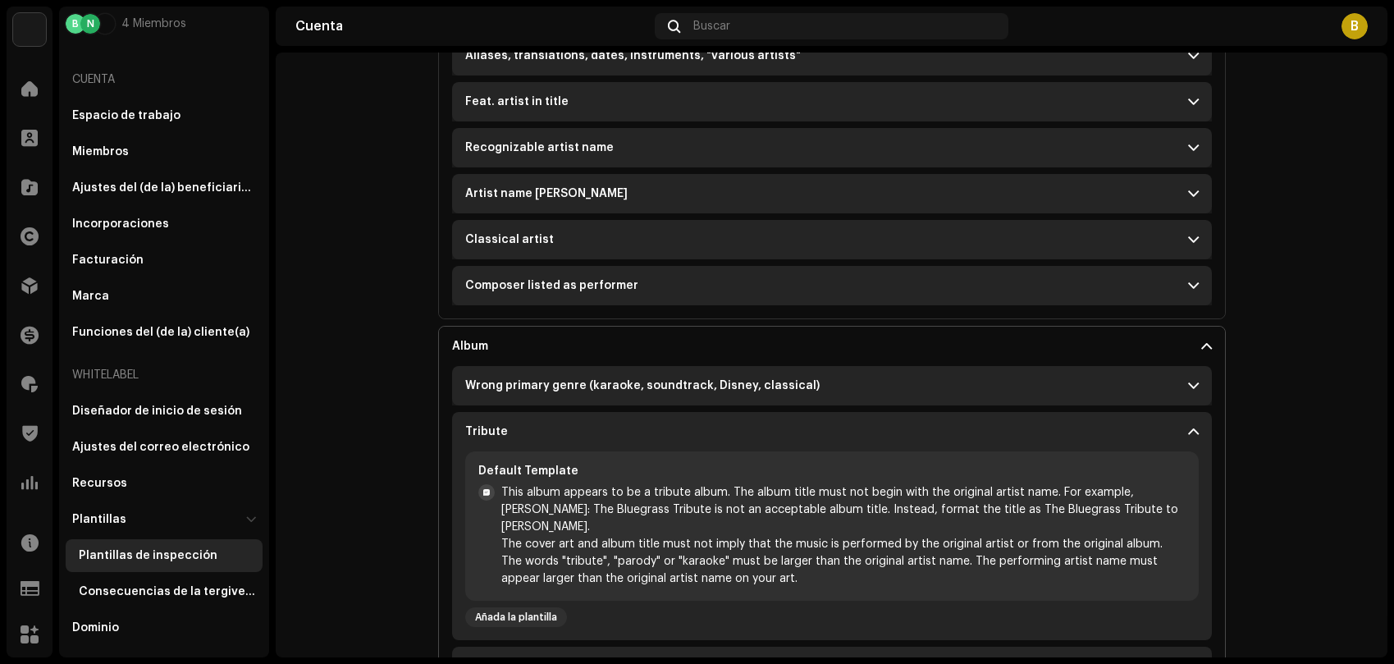
scroll to position [483, 0]
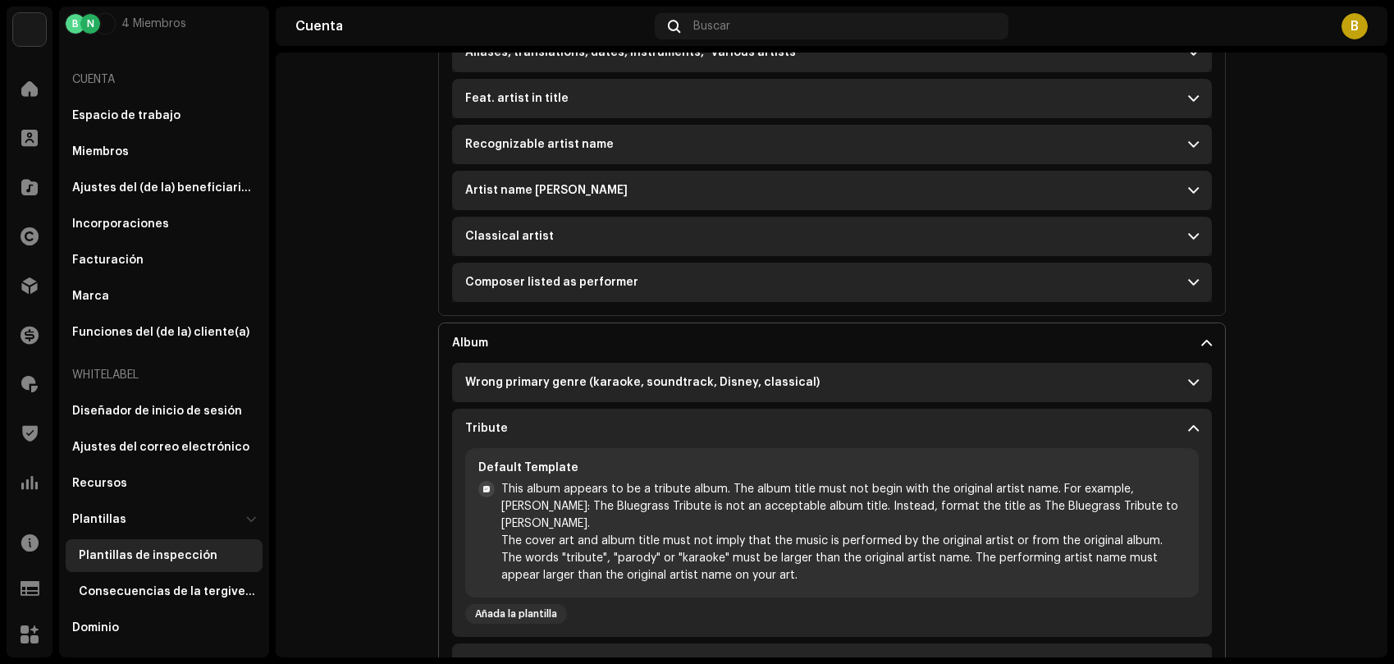
click at [558, 382] on div "Wrong primary genre (karaoke, soundtrack, Disney, classical)" at bounding box center [642, 382] width 355 height 13
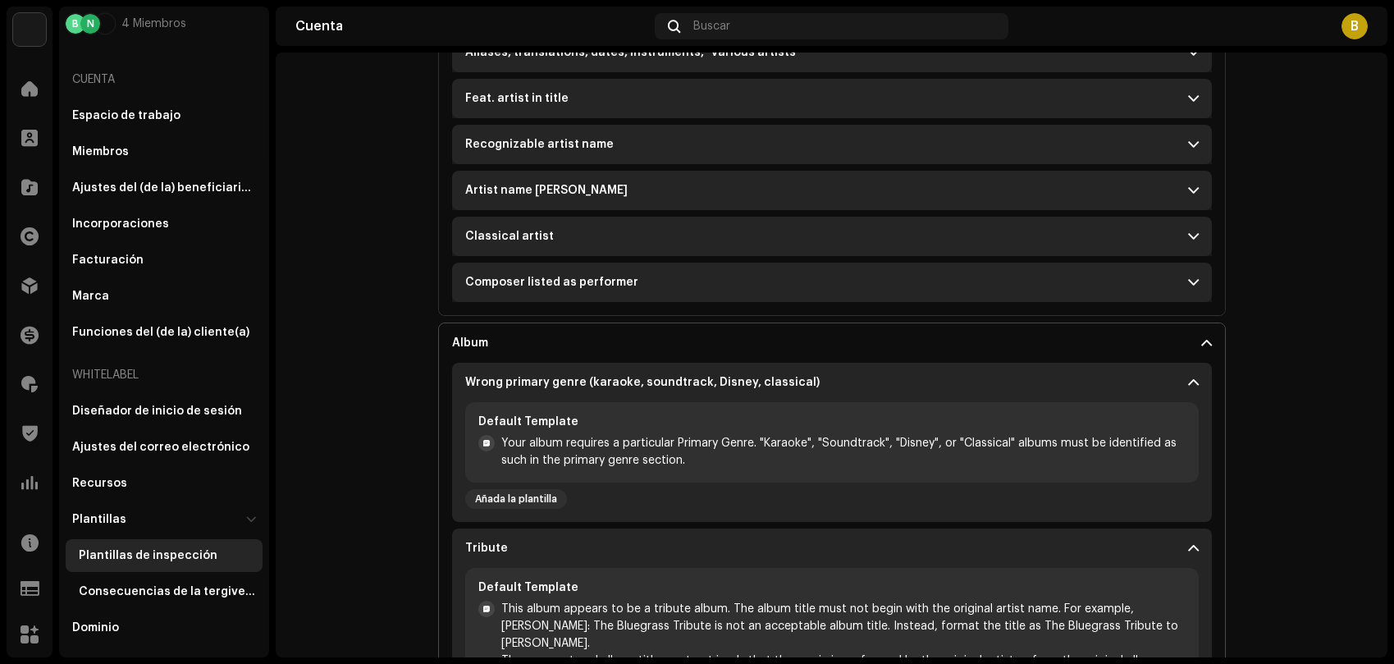
click at [559, 381] on div "Wrong primary genre (karaoke, soundtrack, Disney, classical)" at bounding box center [642, 382] width 355 height 13
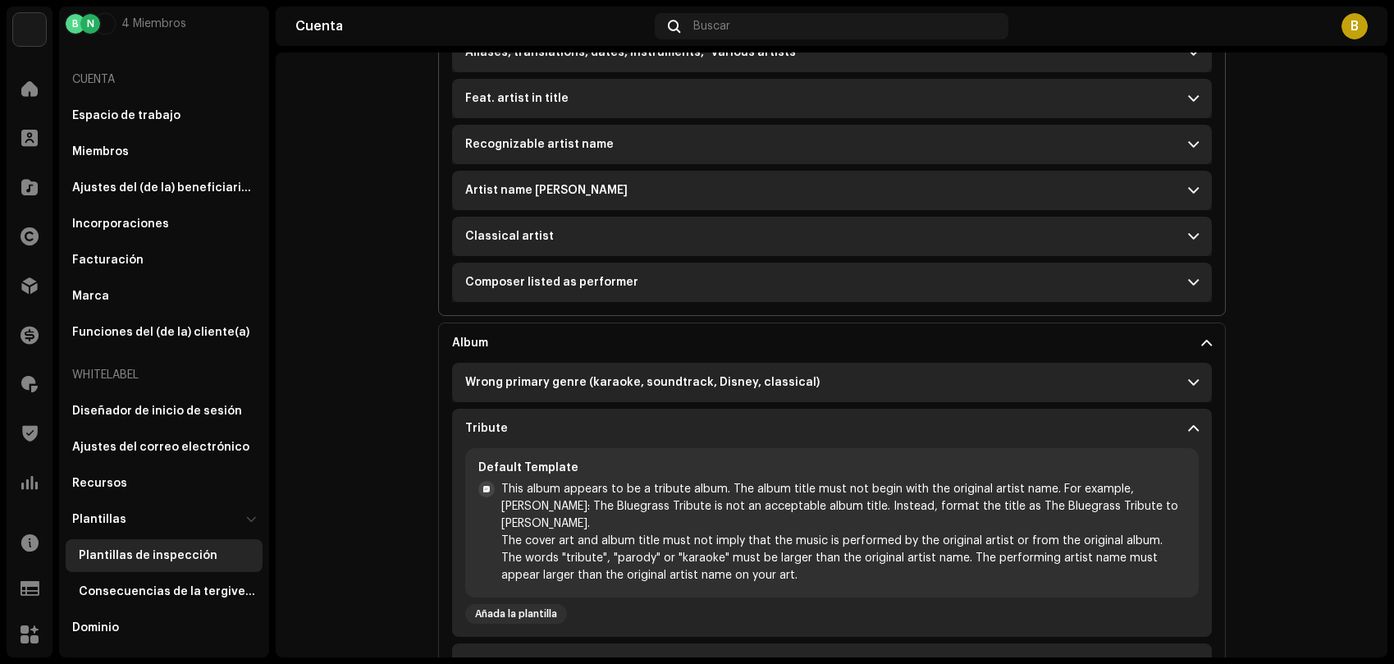
click at [542, 254] on p-accordion-header "Classical artist" at bounding box center [832, 236] width 760 height 39
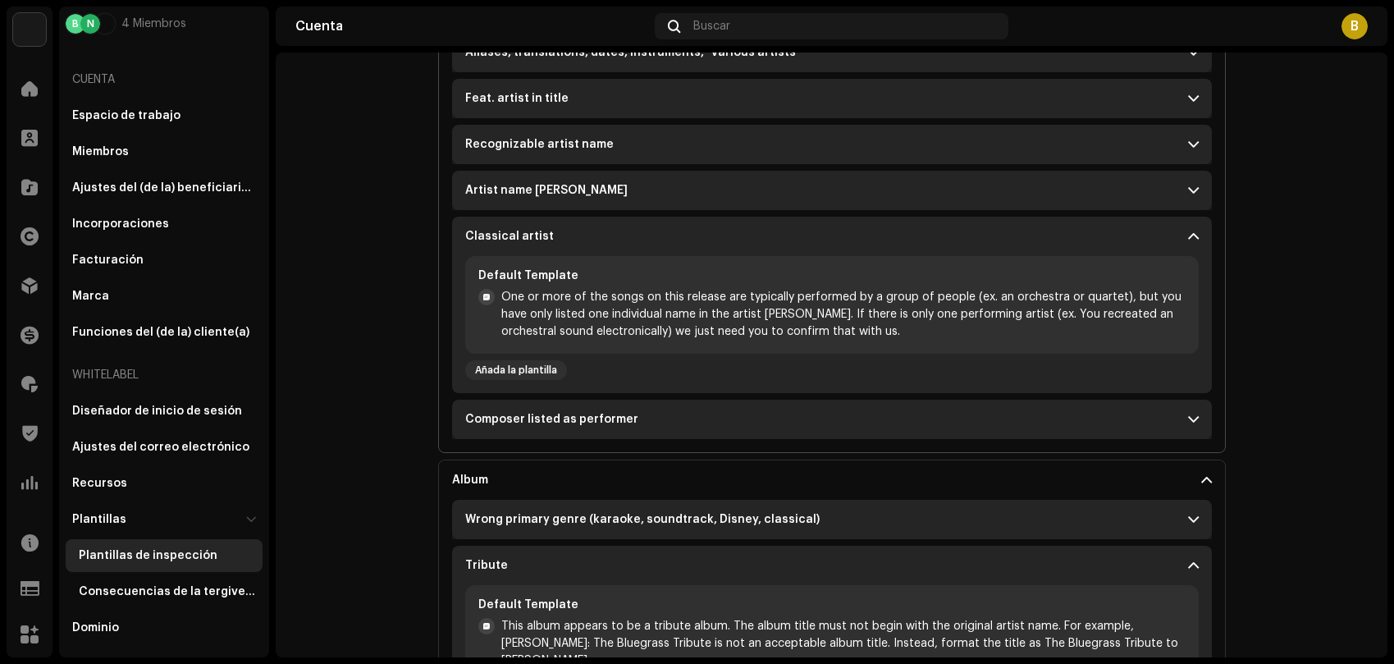
click at [541, 245] on p-accordion-header "Classical artist" at bounding box center [832, 236] width 760 height 39
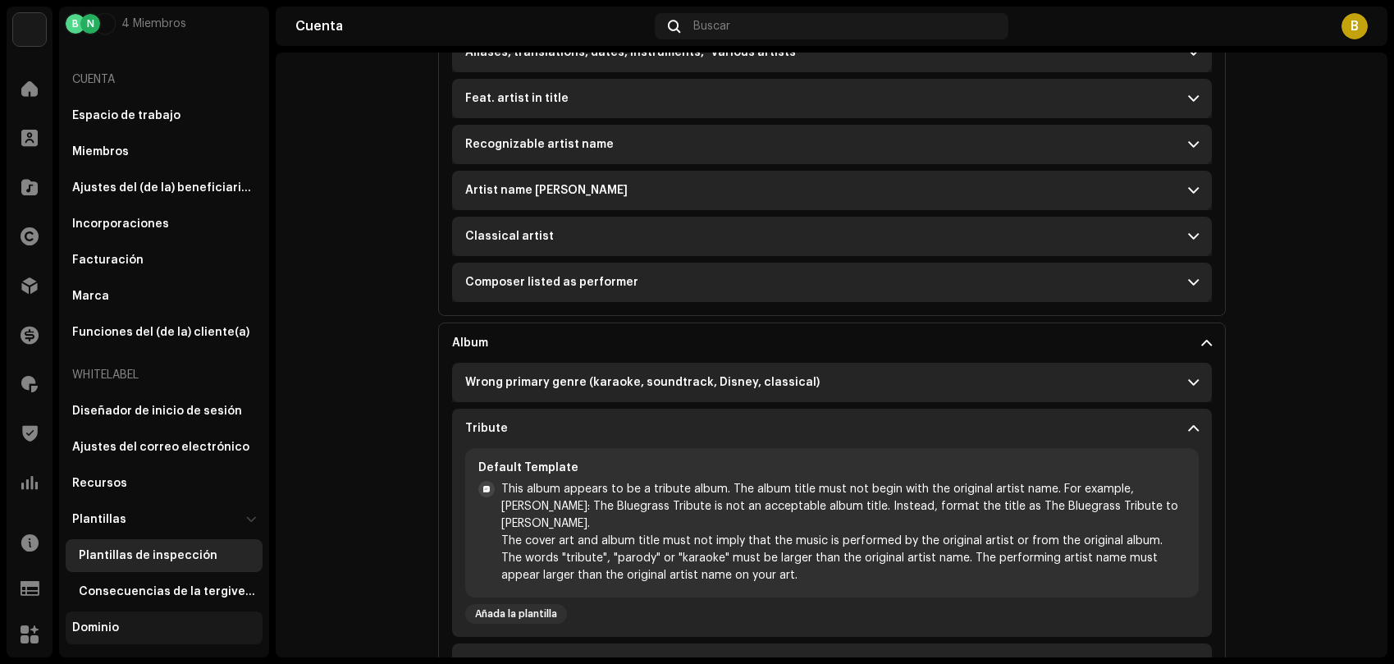
click at [112, 622] on div "Dominio" at bounding box center [95, 627] width 47 height 13
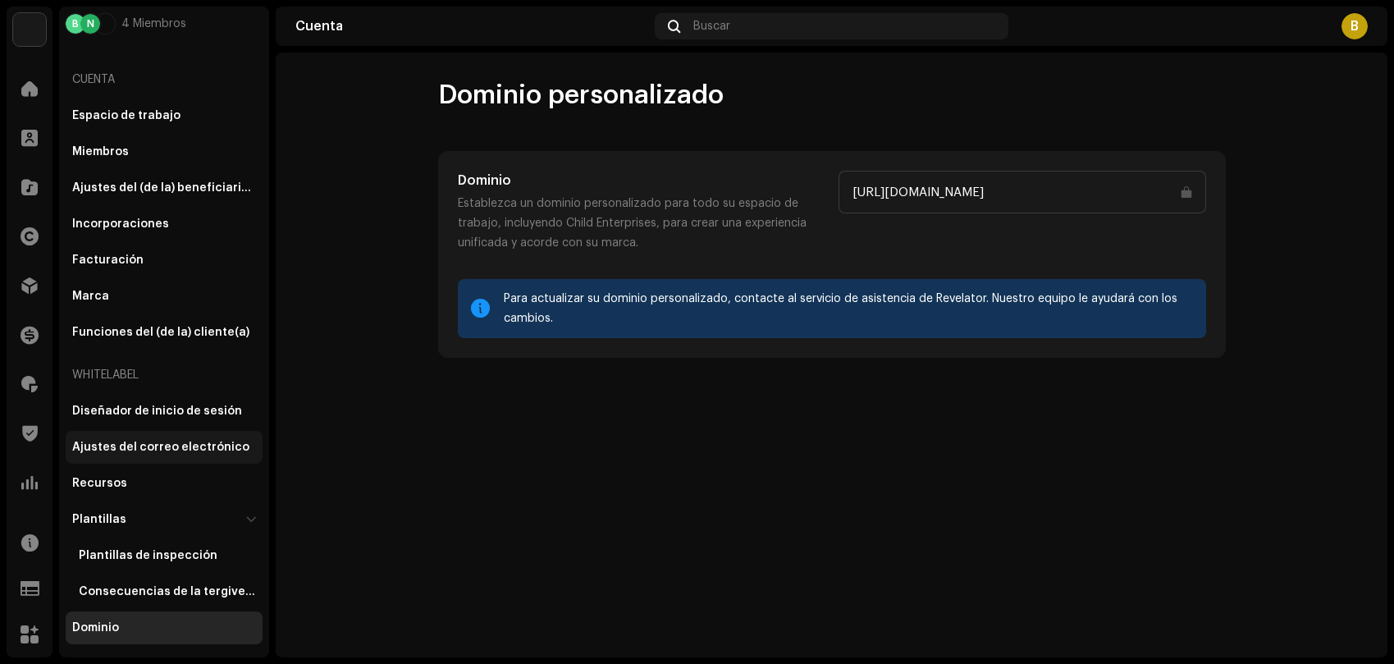
click at [151, 445] on div "Ajustes del correo electrónico" at bounding box center [160, 447] width 177 height 13
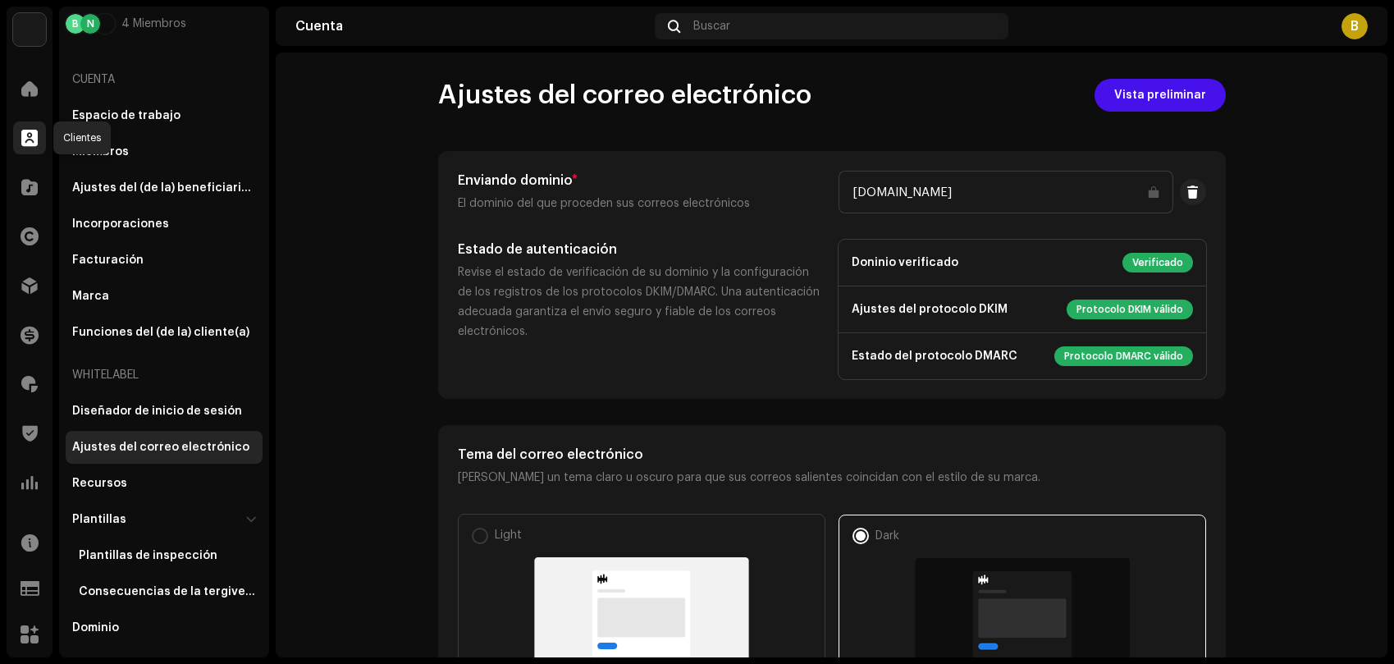
click at [30, 141] on span at bounding box center [29, 137] width 16 height 13
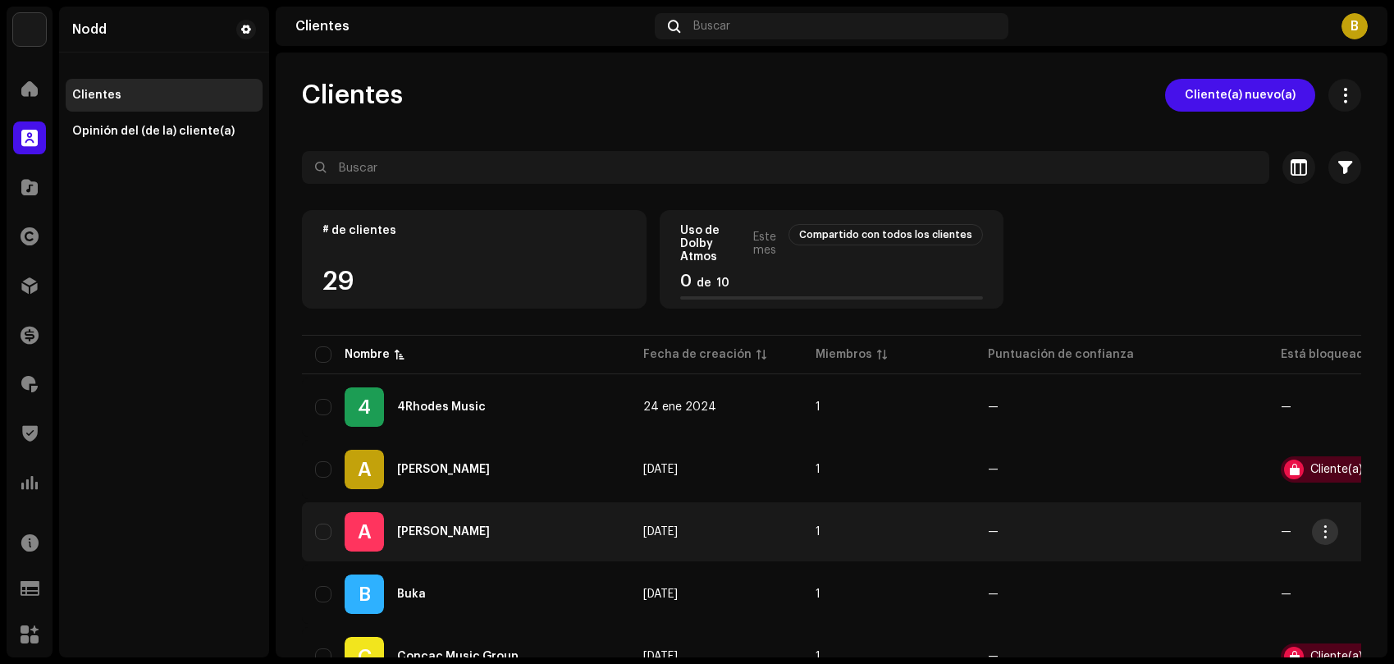
click at [1325, 531] on span "button" at bounding box center [1326, 531] width 12 height 13
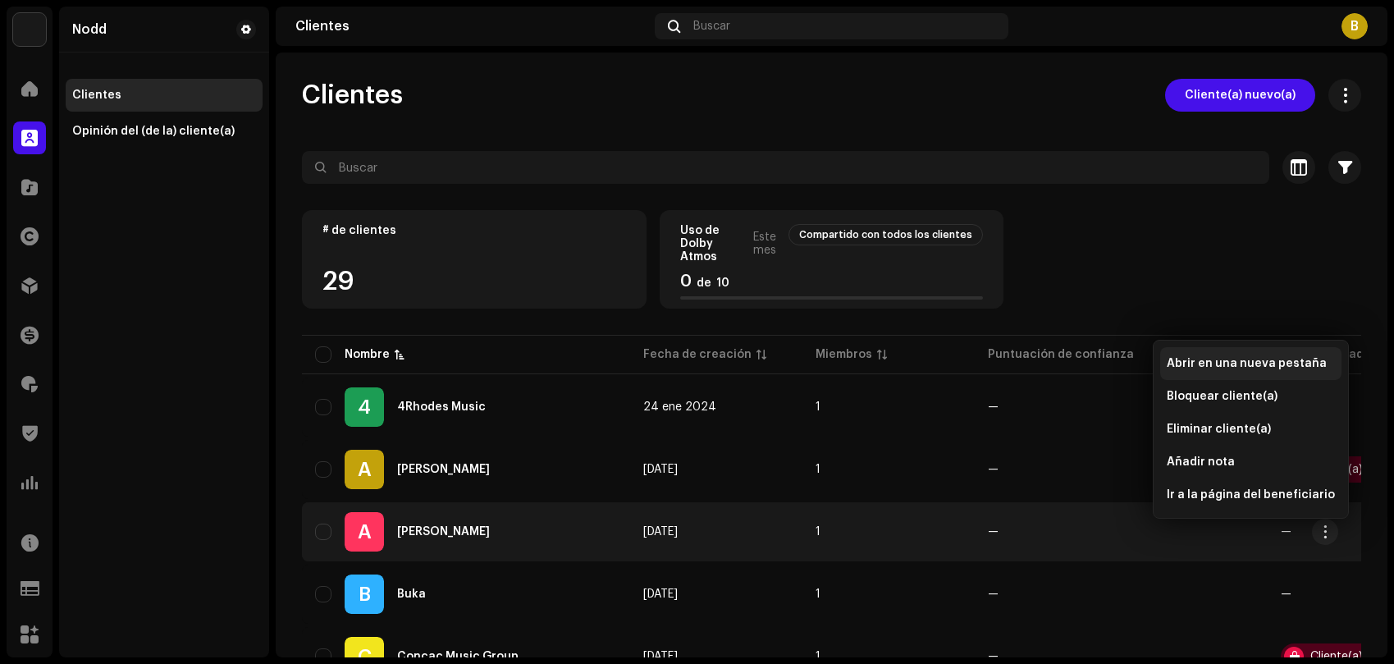
click at [1253, 359] on span "Abrir en una nueva pestaña" at bounding box center [1247, 363] width 160 height 13
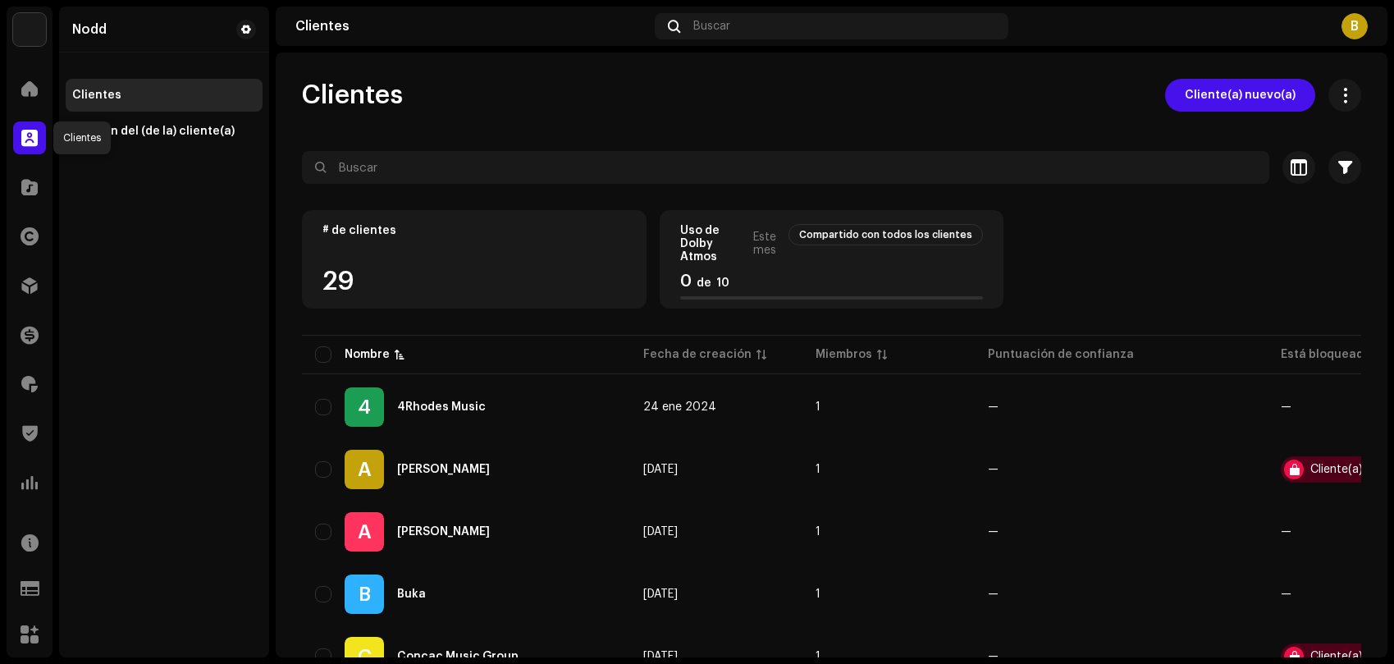
click at [32, 144] on span at bounding box center [29, 137] width 16 height 13
click at [30, 92] on span at bounding box center [29, 88] width 16 height 13
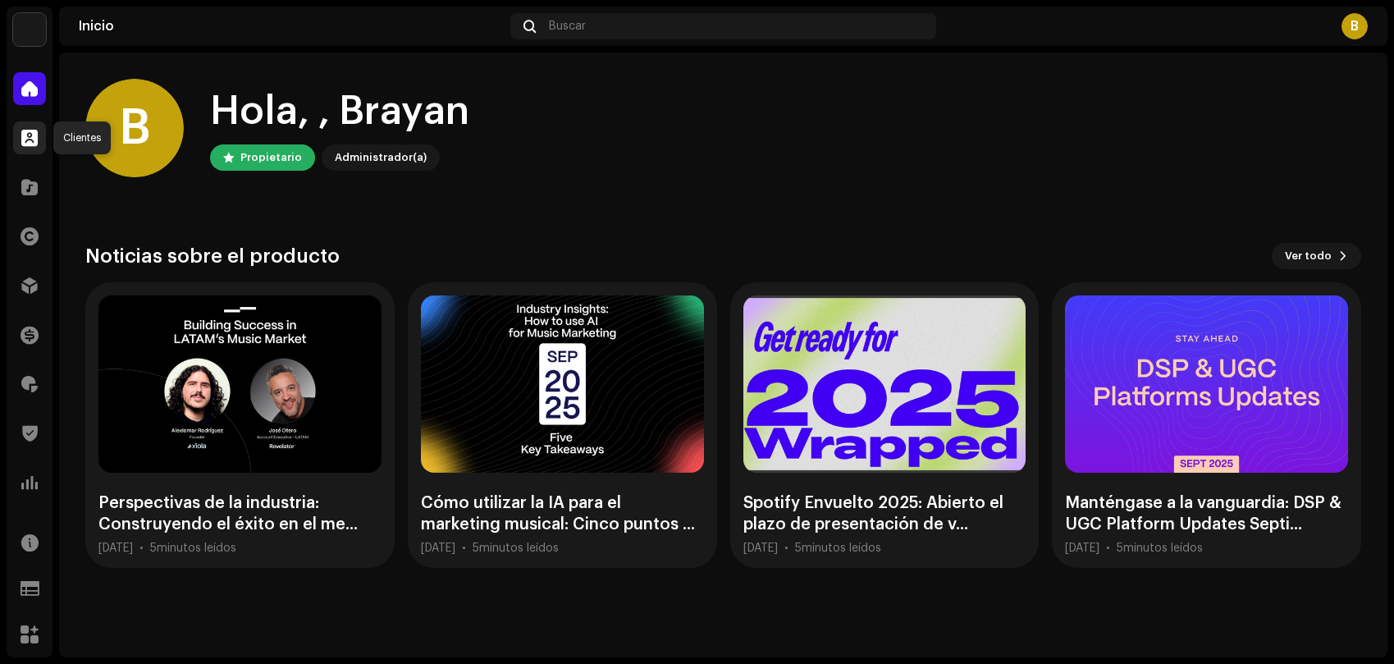
click at [28, 133] on span at bounding box center [29, 137] width 16 height 13
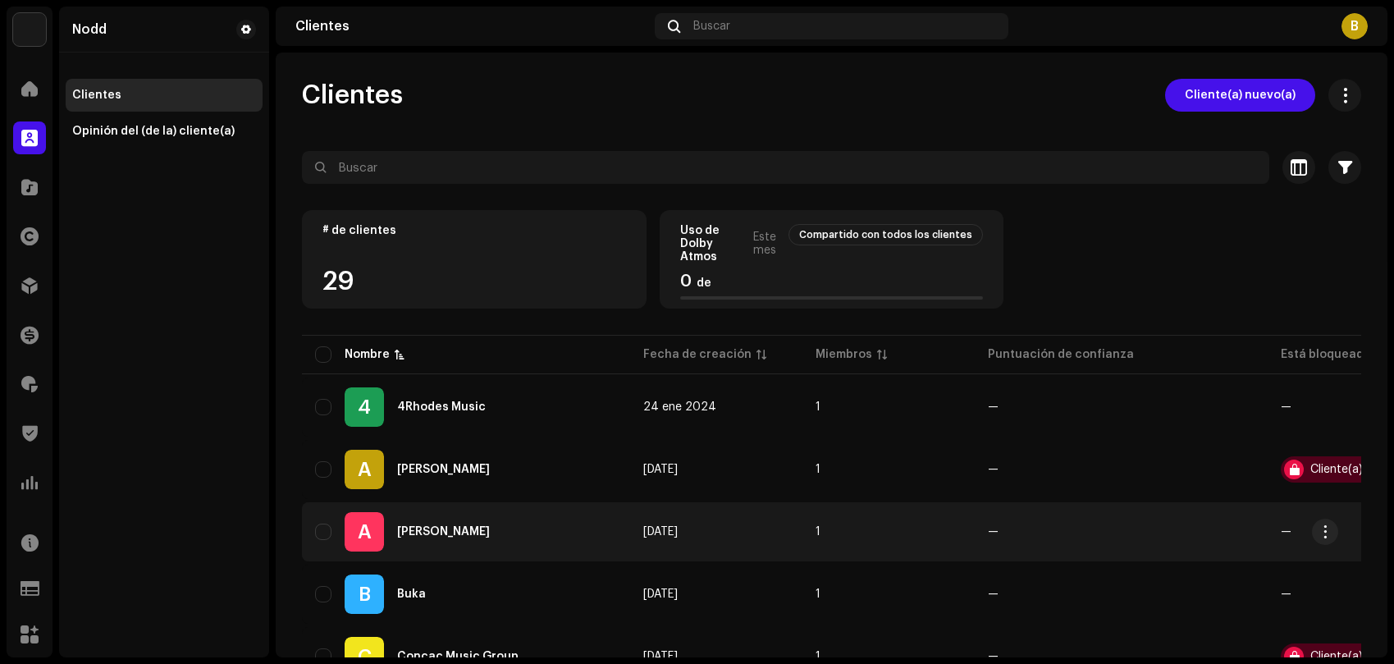
click at [460, 529] on div "[PERSON_NAME]" at bounding box center [443, 531] width 93 height 11
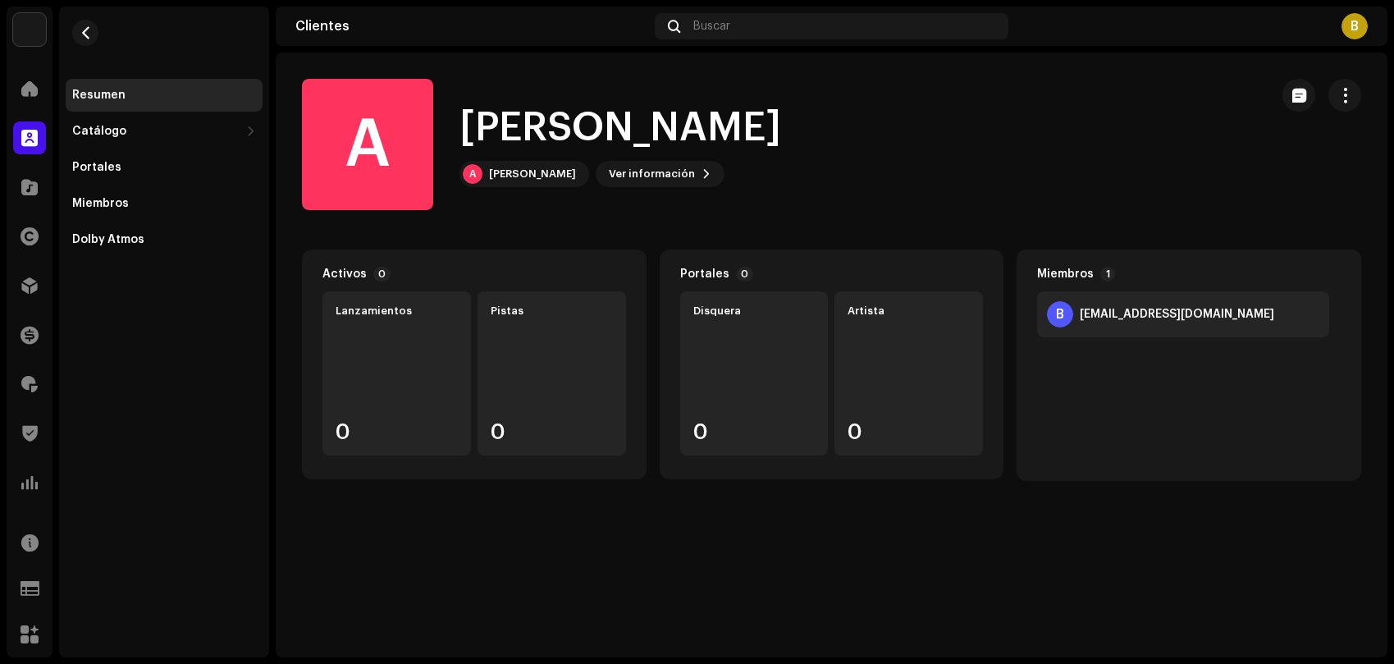
click at [1160, 319] on div "[EMAIL_ADDRESS][DOMAIN_NAME]" at bounding box center [1177, 314] width 194 height 13
click at [117, 206] on div "Miembros" at bounding box center [100, 203] width 57 height 13
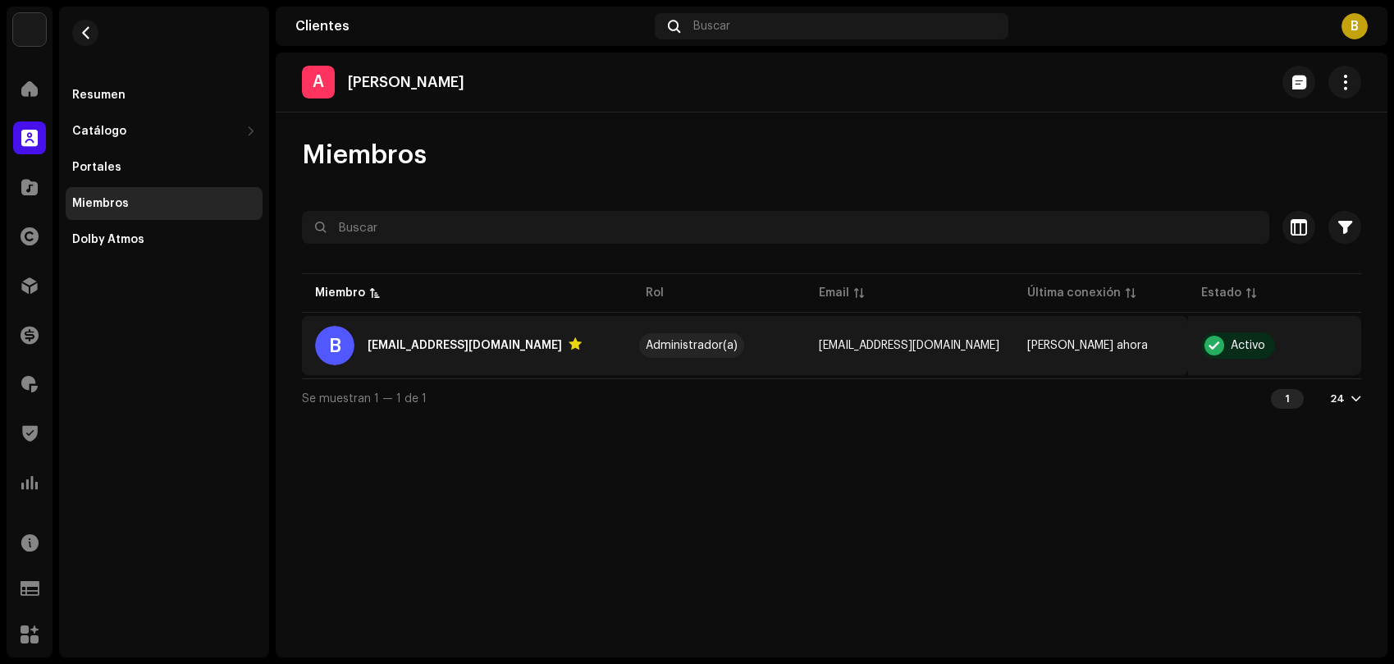
click at [702, 340] on div "Administrador(a)" at bounding box center [692, 345] width 92 height 11
click at [419, 345] on div "[EMAIL_ADDRESS][DOMAIN_NAME]" at bounding box center [465, 346] width 194 height 20
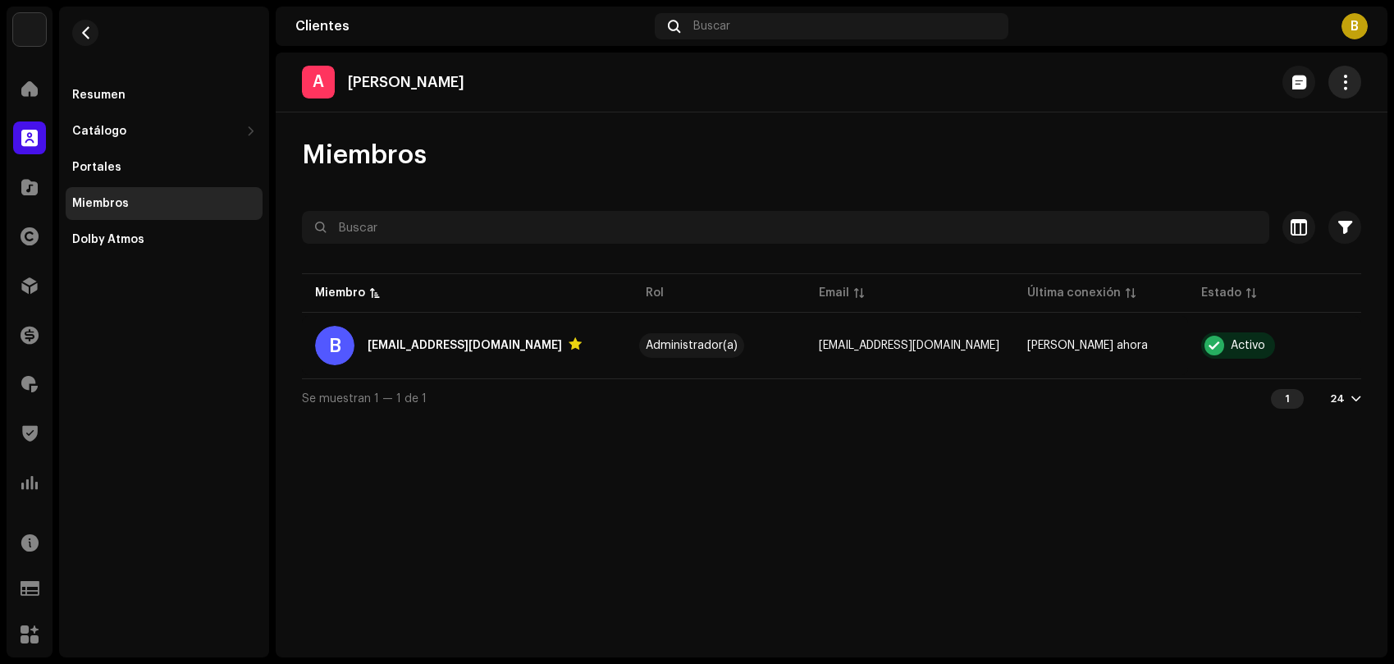
click at [1352, 85] on span "button" at bounding box center [1346, 81] width 16 height 13
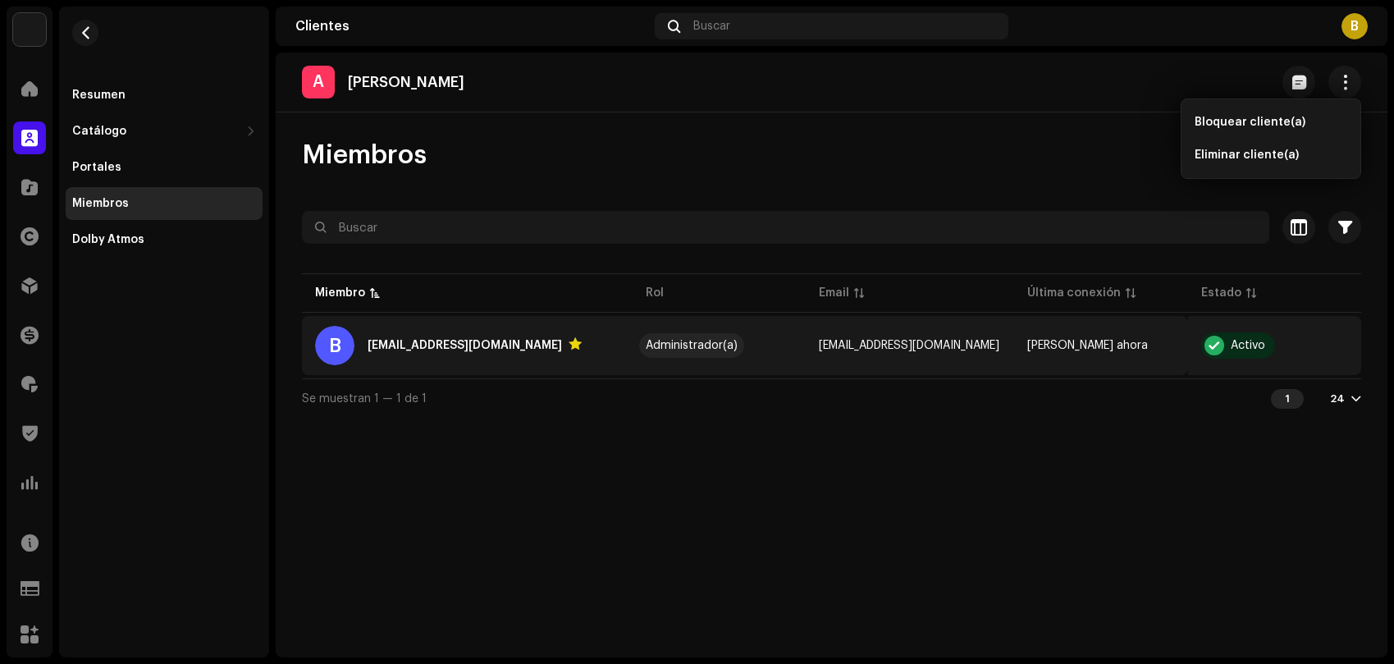
click at [412, 348] on div "[EMAIL_ADDRESS][DOMAIN_NAME]" at bounding box center [465, 346] width 194 height 20
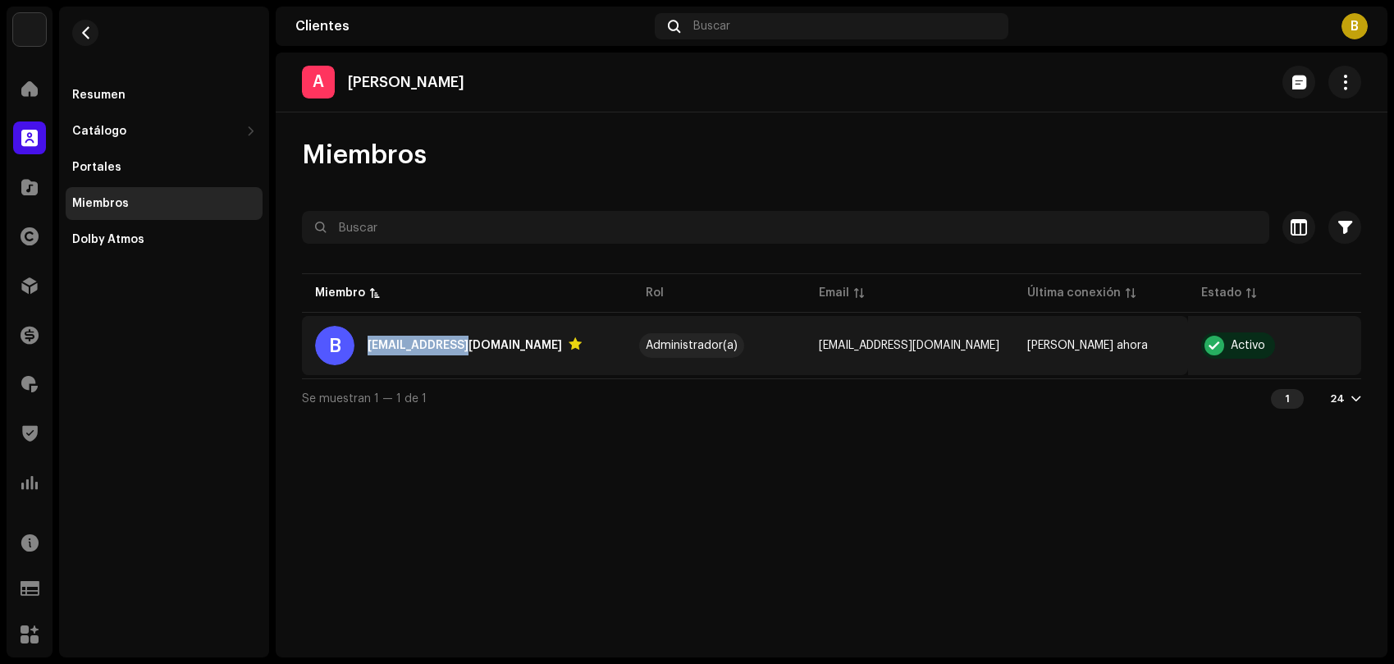
click at [412, 348] on div "[EMAIL_ADDRESS][DOMAIN_NAME]" at bounding box center [465, 346] width 194 height 20
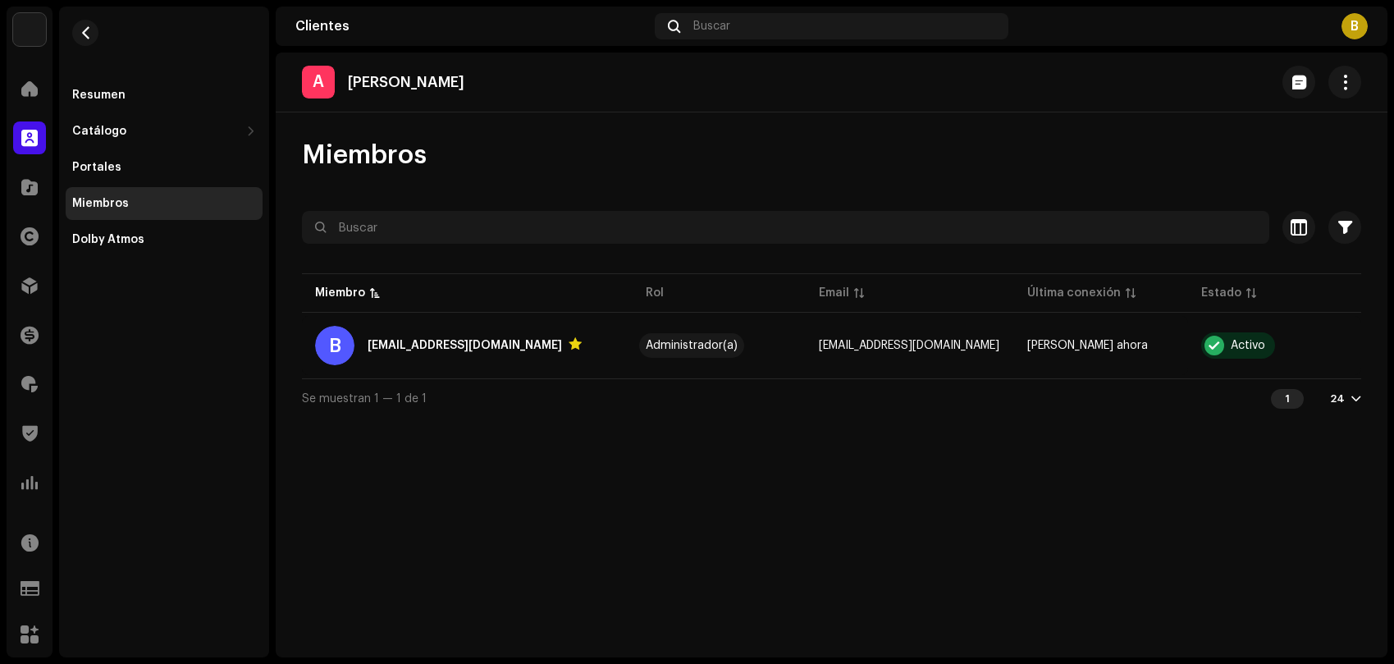
click at [1361, 86] on re-m-actions-button at bounding box center [1345, 82] width 33 height 33
click at [1342, 89] on span "button" at bounding box center [1346, 81] width 16 height 13
click at [731, 199] on div "Miembros Seleccionado 0 Seleccionar todo 1 Opciones Filtros Estado Activo Suspe…" at bounding box center [832, 278] width 1112 height 279
click at [92, 40] on button "button" at bounding box center [85, 33] width 26 height 26
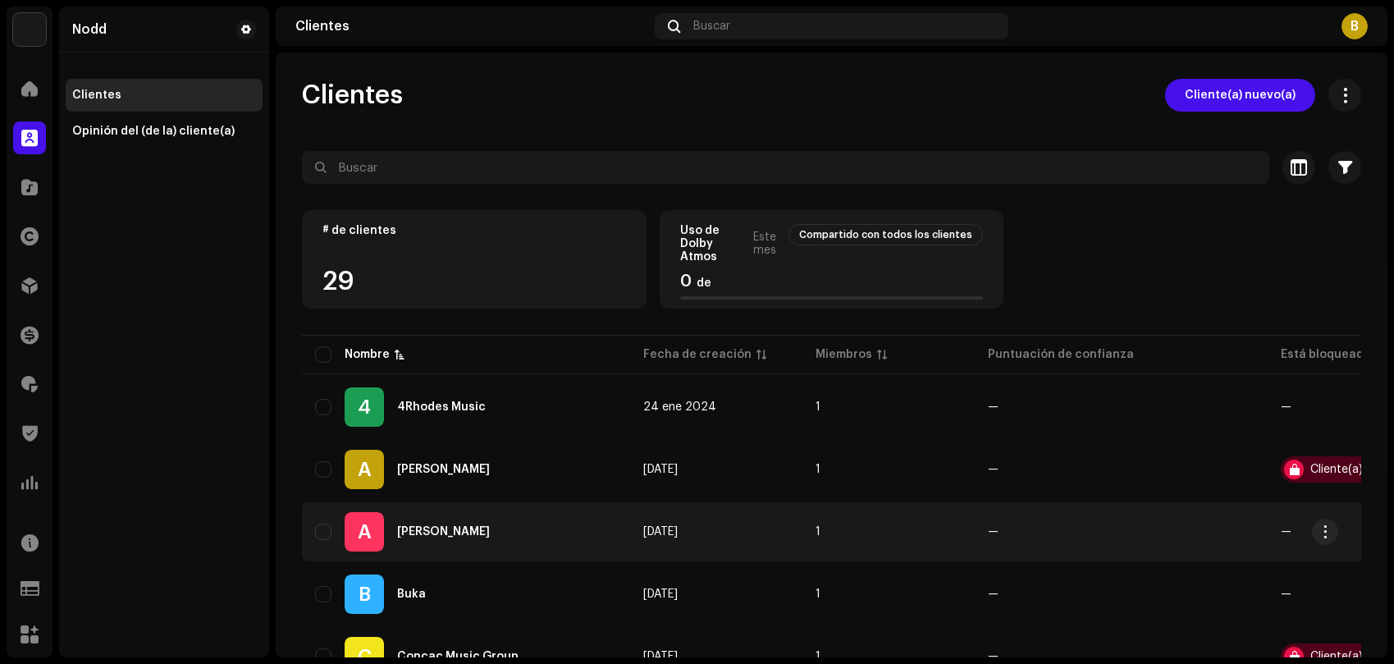
click at [477, 538] on div "A [PERSON_NAME]" at bounding box center [466, 531] width 302 height 39
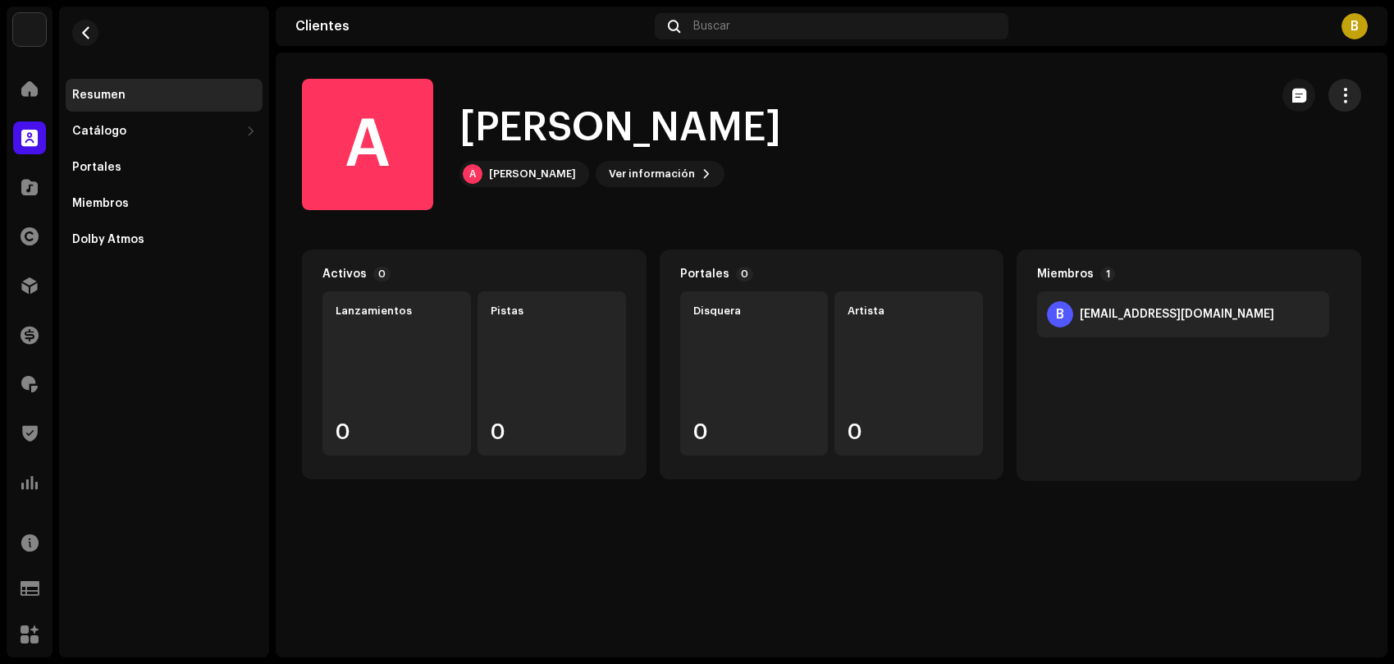
click at [1347, 94] on span "button" at bounding box center [1346, 95] width 16 height 13
click at [922, 189] on div "A [PERSON_NAME] A [PERSON_NAME] Ver información" at bounding box center [779, 144] width 954 height 131
click at [531, 180] on div "[PERSON_NAME]" at bounding box center [532, 173] width 87 height 13
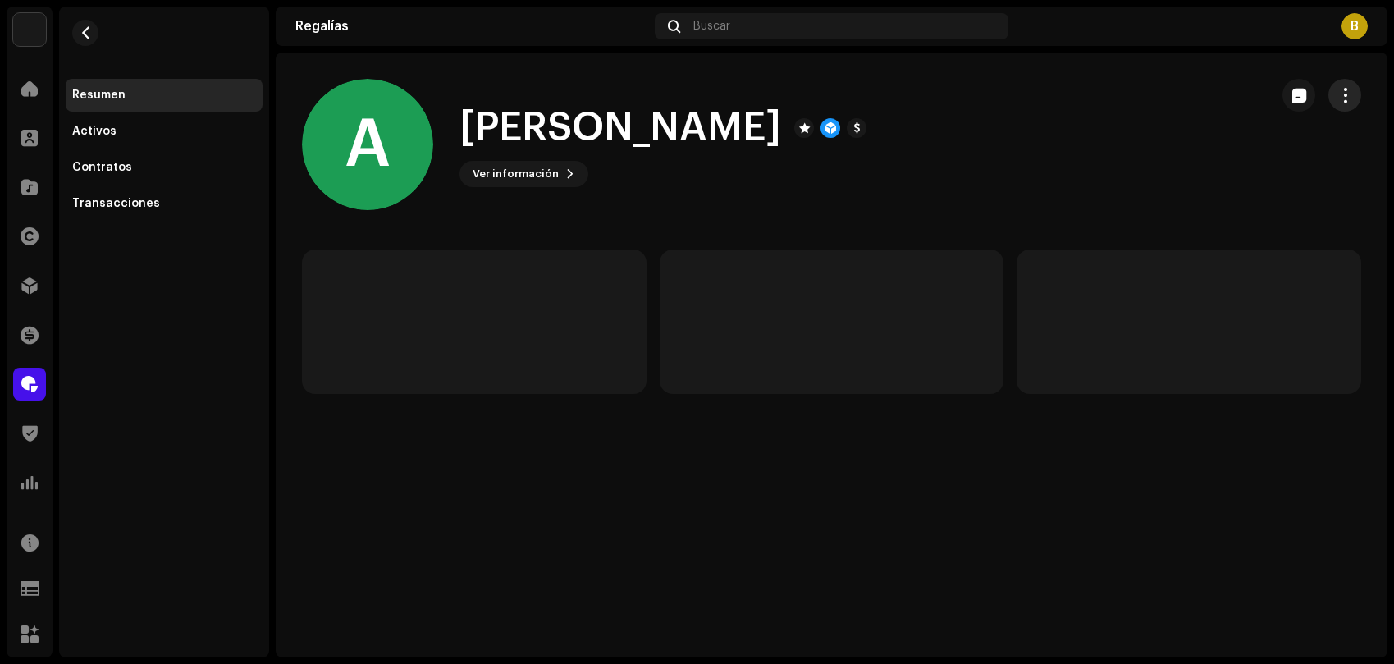
click at [1352, 106] on button "button" at bounding box center [1345, 95] width 33 height 33
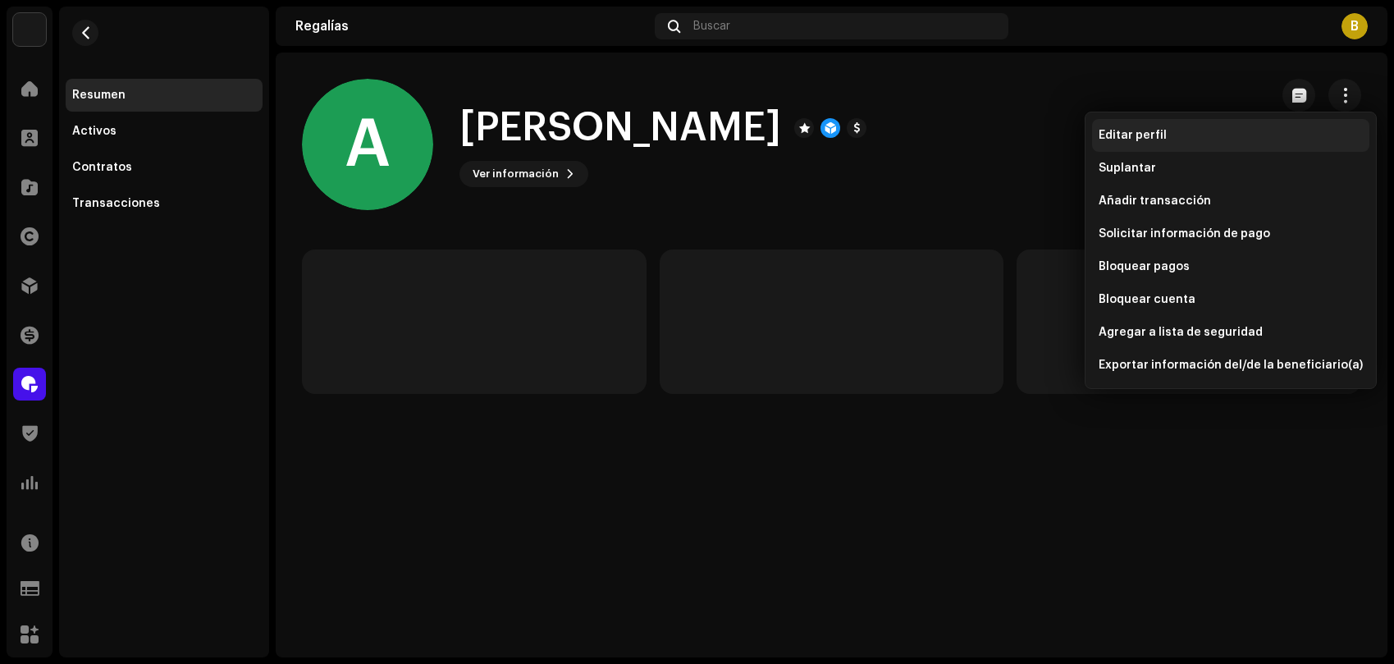
click at [1187, 133] on div "Editar perfil" at bounding box center [1231, 135] width 264 height 13
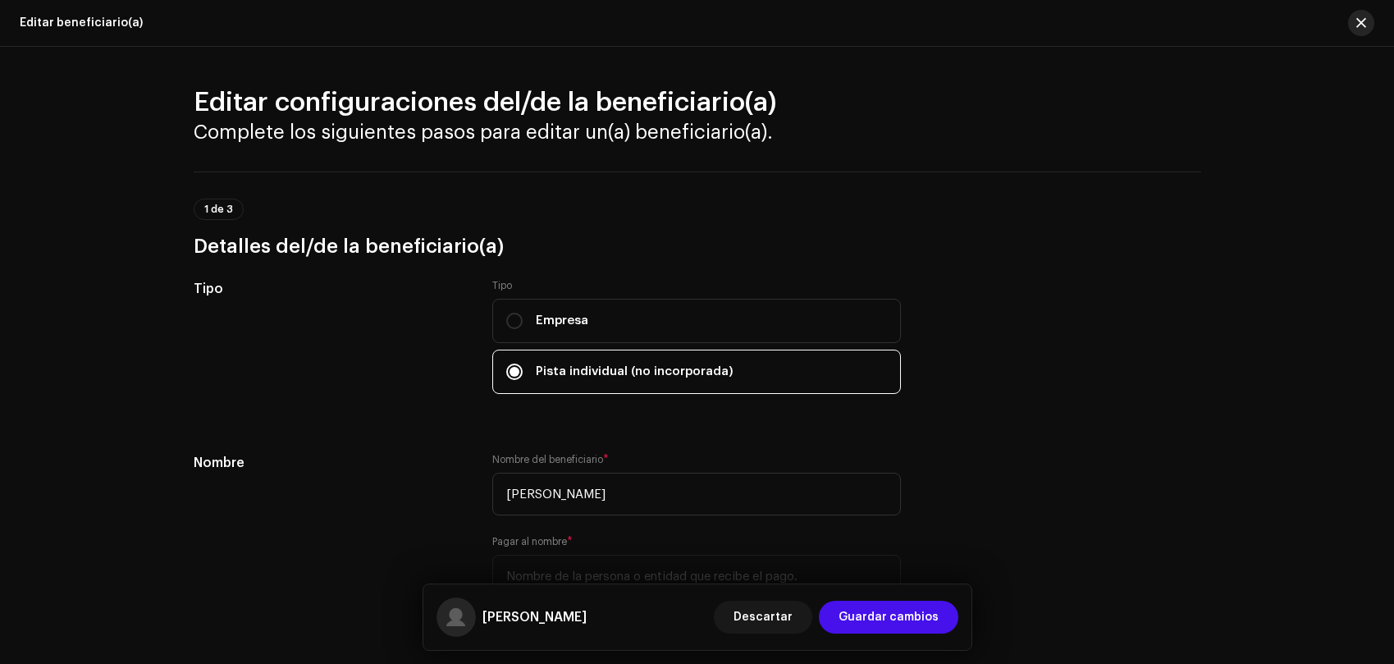
click at [1358, 31] on button "button" at bounding box center [1361, 23] width 26 height 26
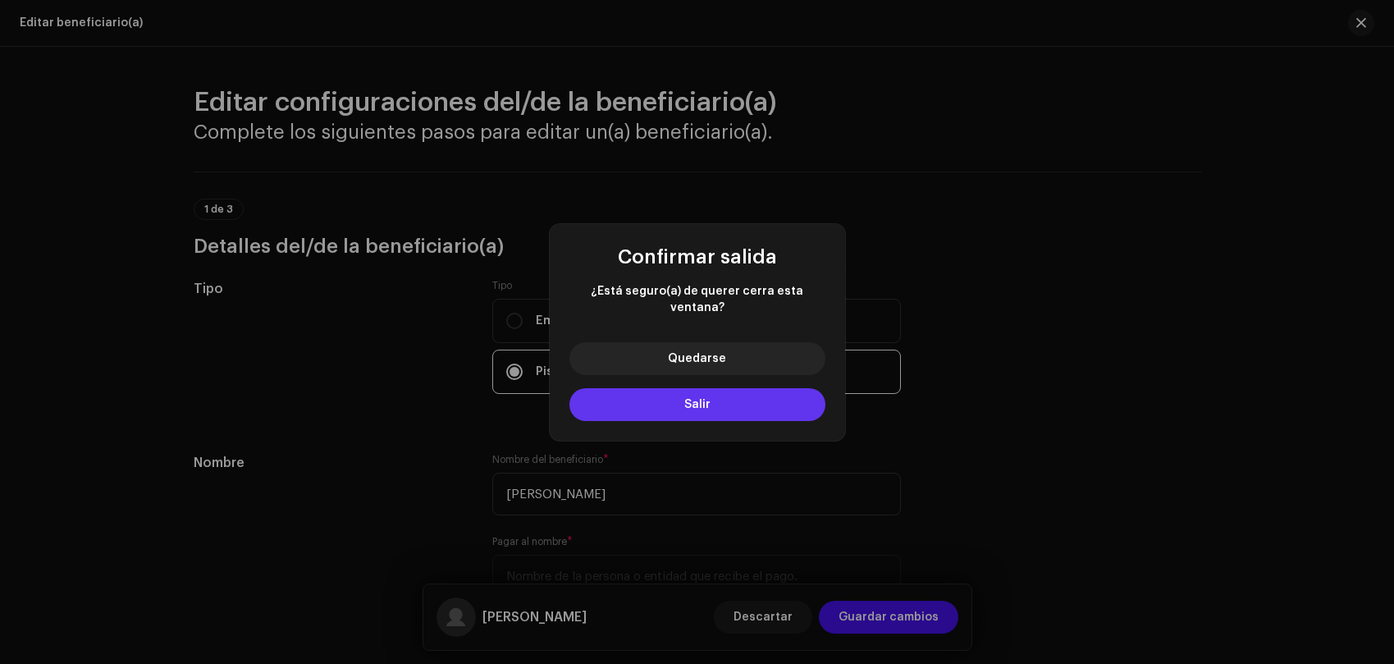
click at [718, 395] on button "Salir" at bounding box center [698, 404] width 256 height 33
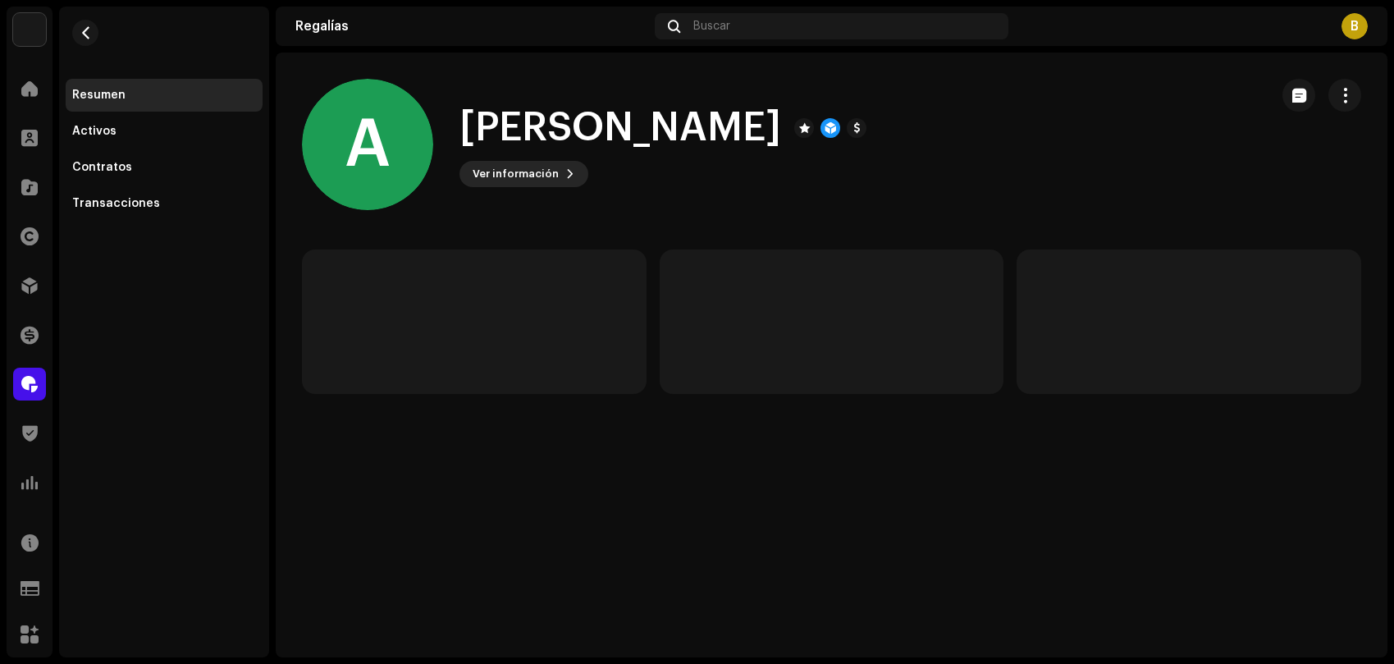
click at [569, 181] on button "Ver información" at bounding box center [524, 174] width 129 height 26
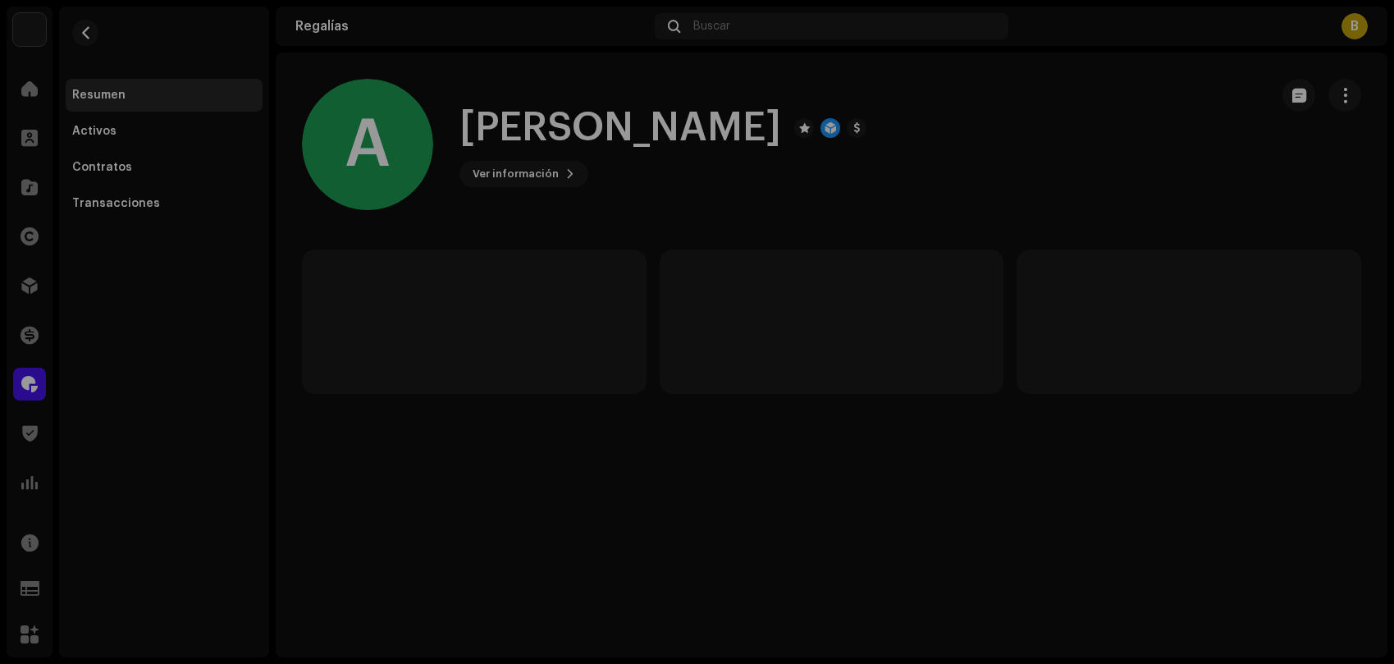
click at [1209, 166] on div "A [PERSON_NAME] 757011 Tipo Beneficiario(a) de la distribución Pagar a nombre d…" at bounding box center [697, 332] width 1394 height 664
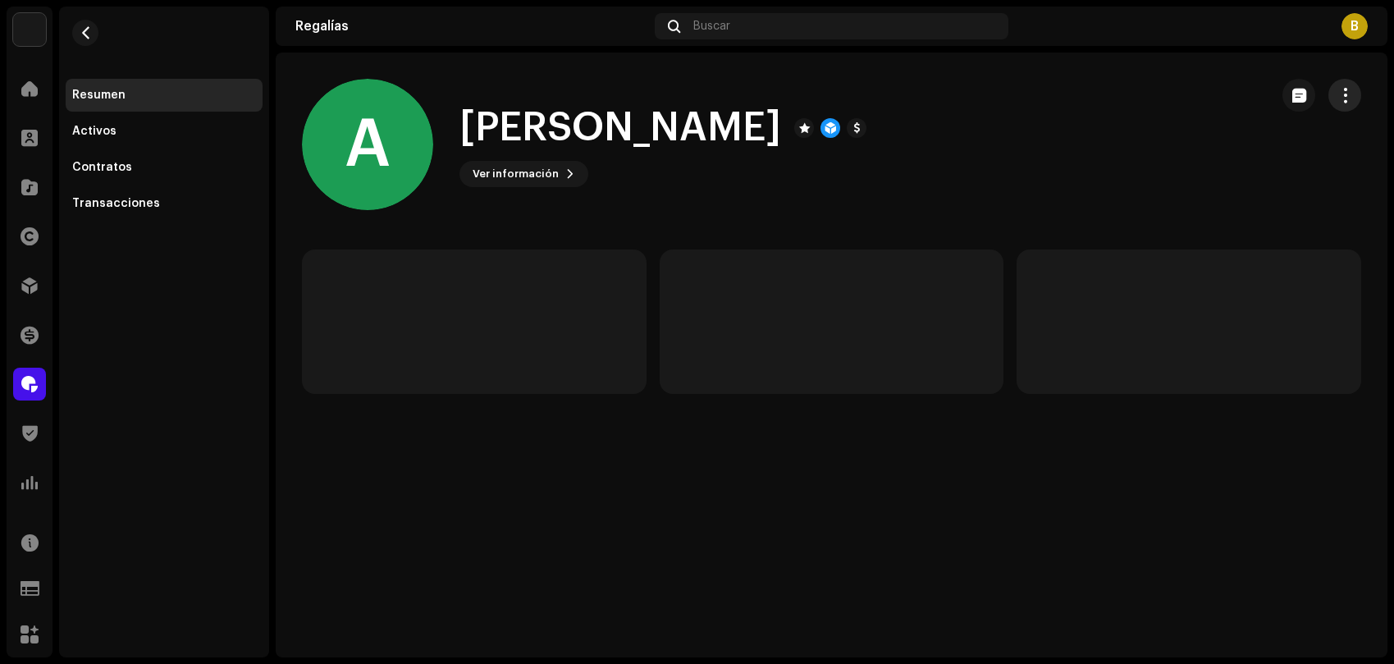
click at [1346, 94] on span "button" at bounding box center [1346, 95] width 16 height 13
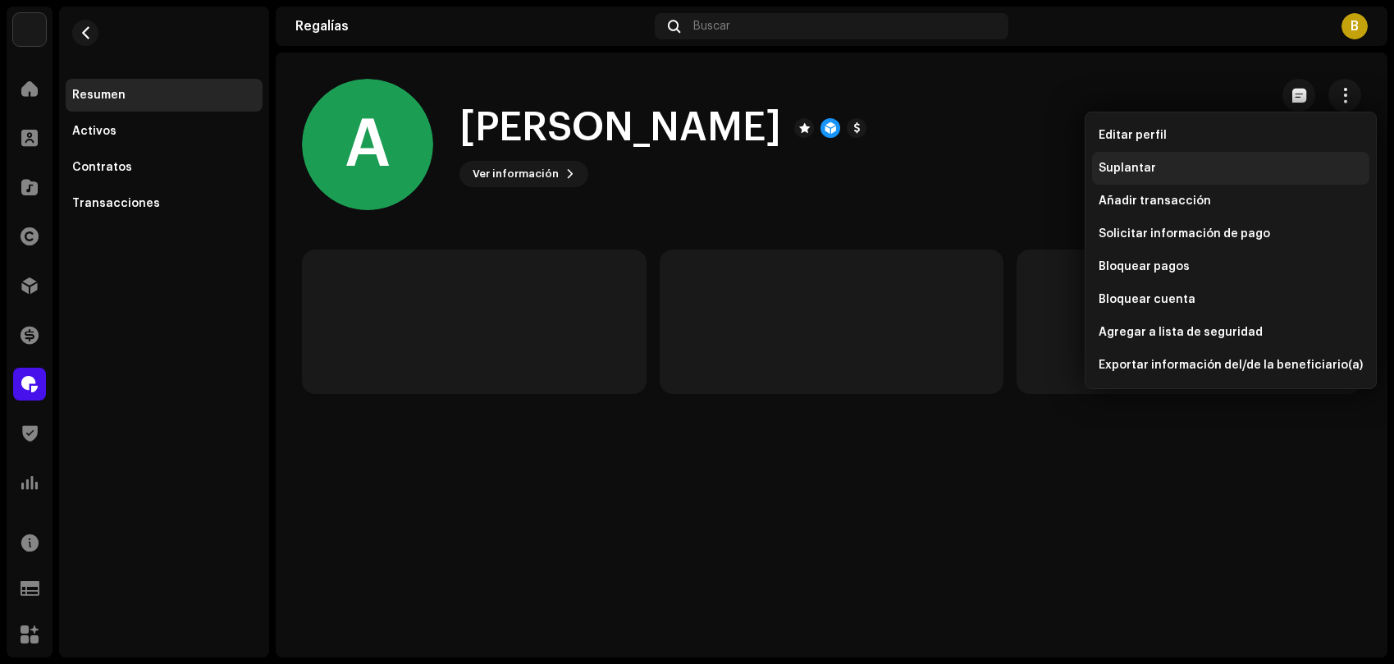
click at [1165, 160] on div "Suplantar" at bounding box center [1230, 168] width 277 height 33
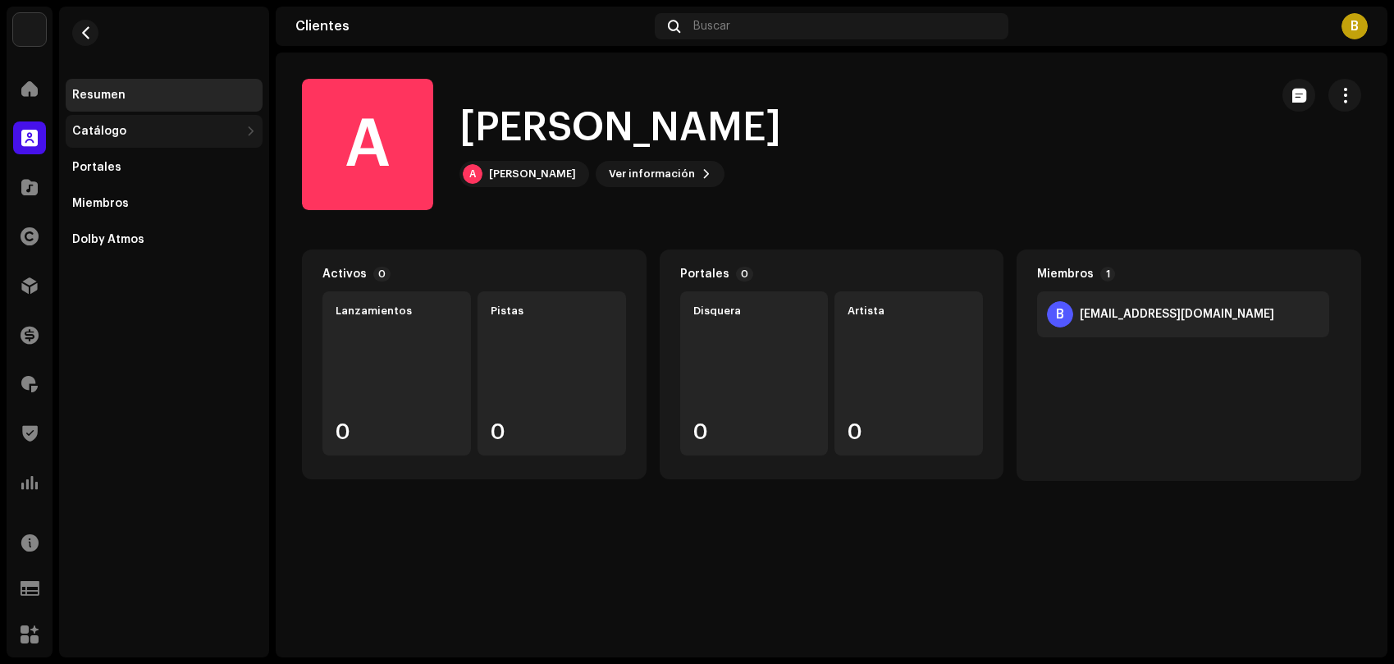
click at [123, 139] on div "Catálogo" at bounding box center [164, 131] width 197 height 33
click at [1349, 97] on span "button" at bounding box center [1346, 95] width 16 height 13
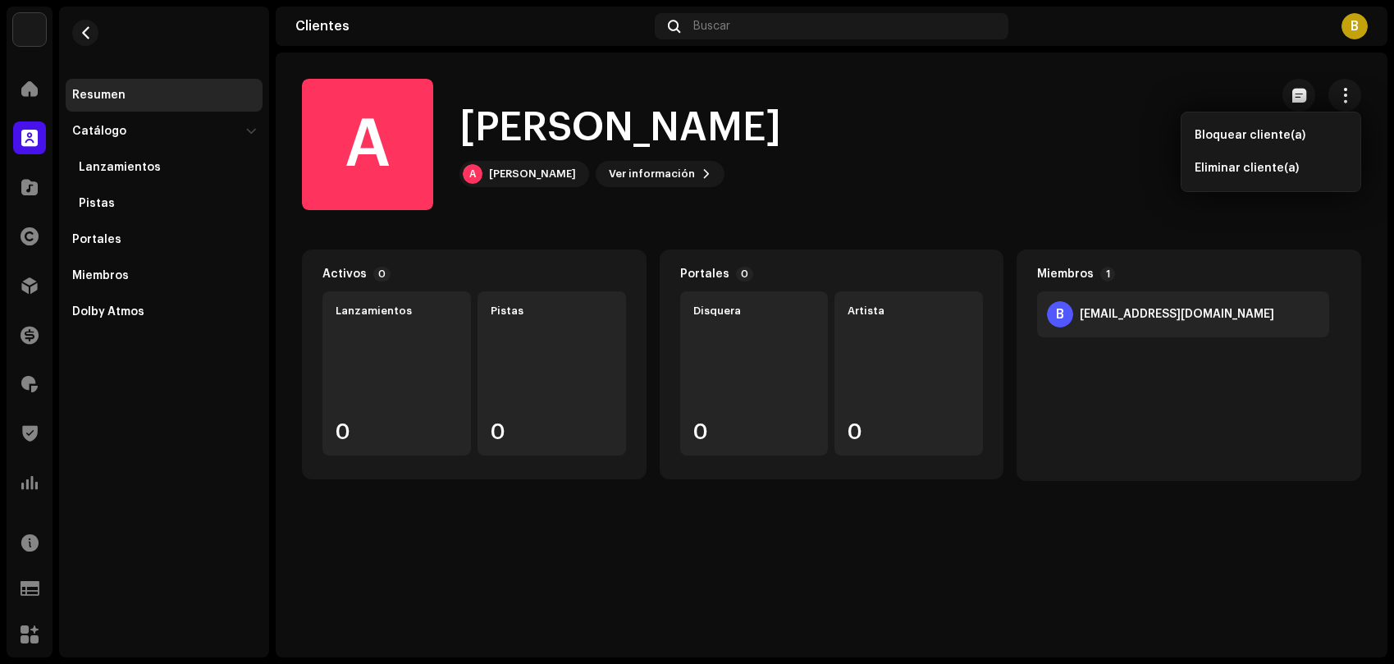
click at [752, 201] on div "A [PERSON_NAME] A [PERSON_NAME] Ver información" at bounding box center [779, 144] width 954 height 131
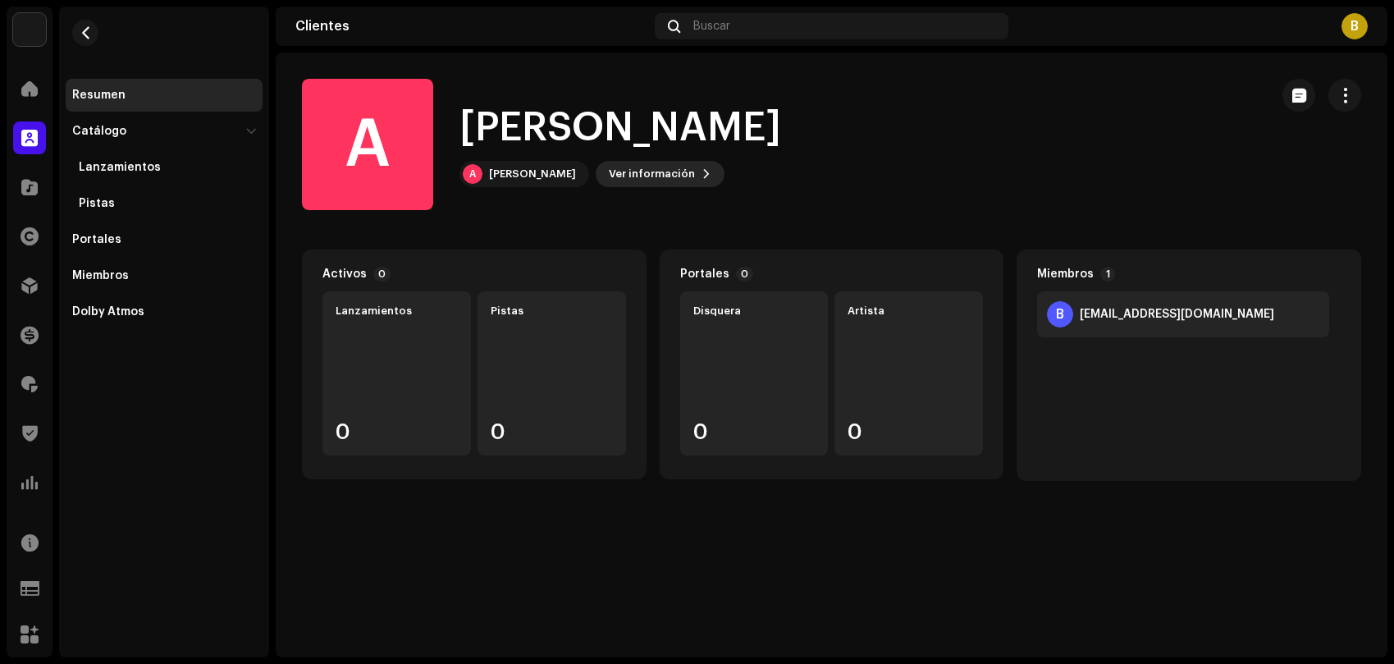
click at [702, 179] on button "Ver información" at bounding box center [660, 174] width 129 height 26
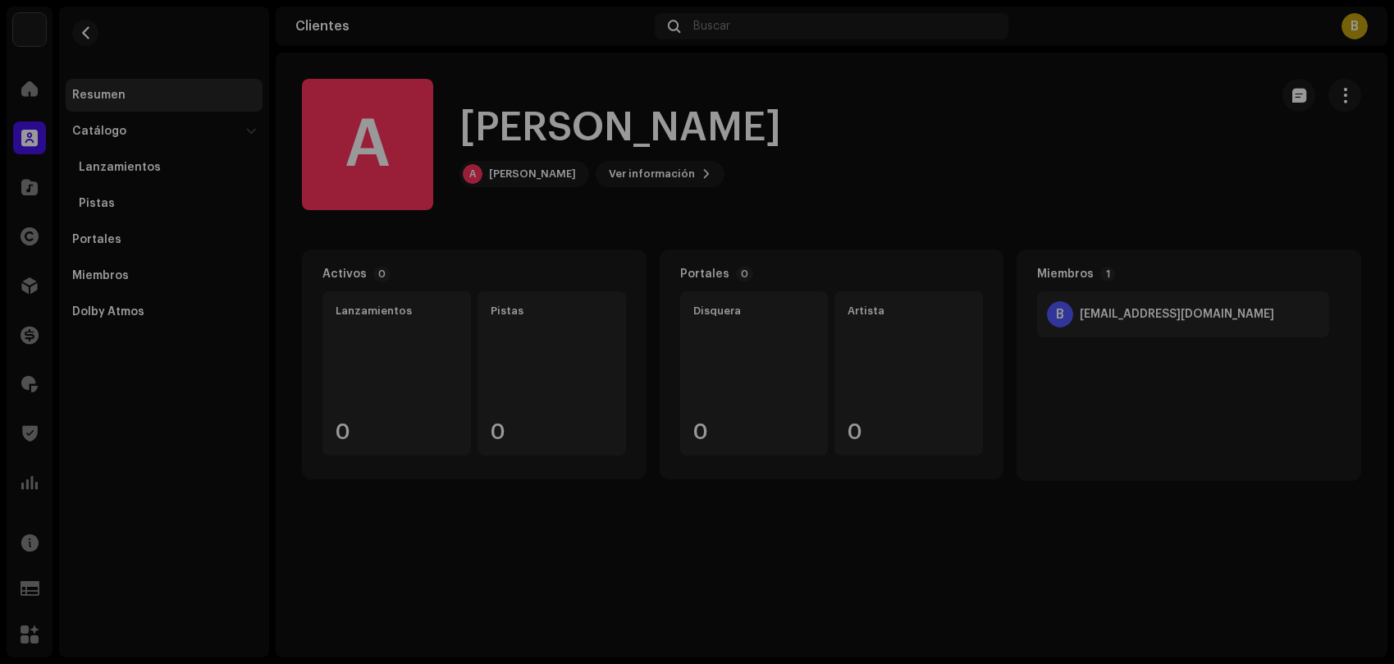
click at [902, 133] on div "A Andres Betancourt 689646 ID del (de la) beneficiario(a) 757011 Creado en 9 oc…" at bounding box center [697, 332] width 1394 height 664
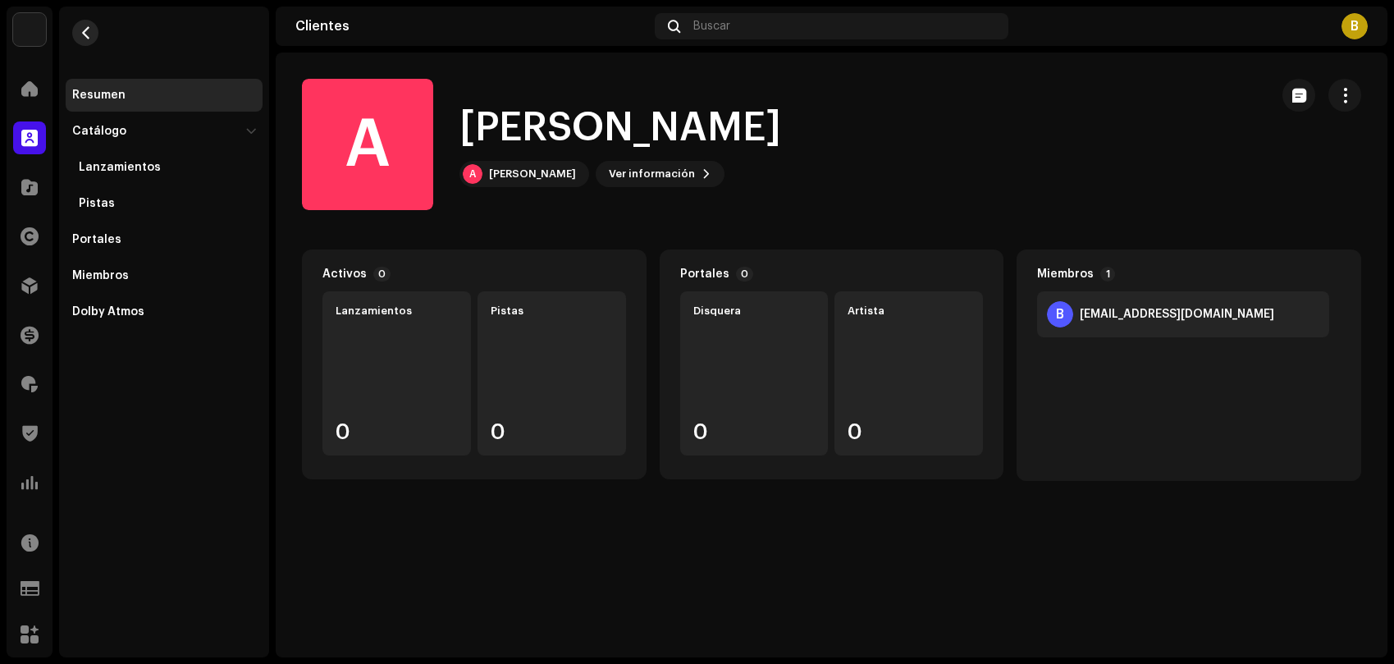
click at [96, 30] on button "button" at bounding box center [85, 33] width 26 height 26
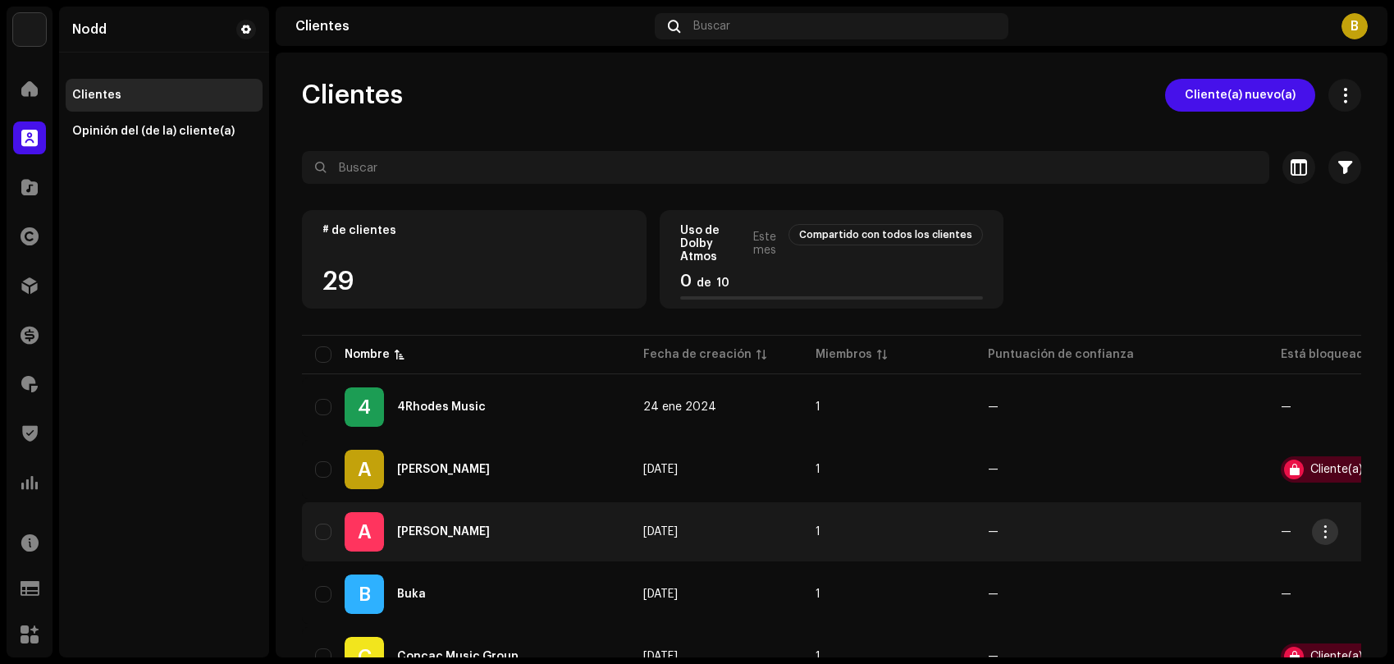
click at [1328, 536] on span "button" at bounding box center [1326, 531] width 12 height 13
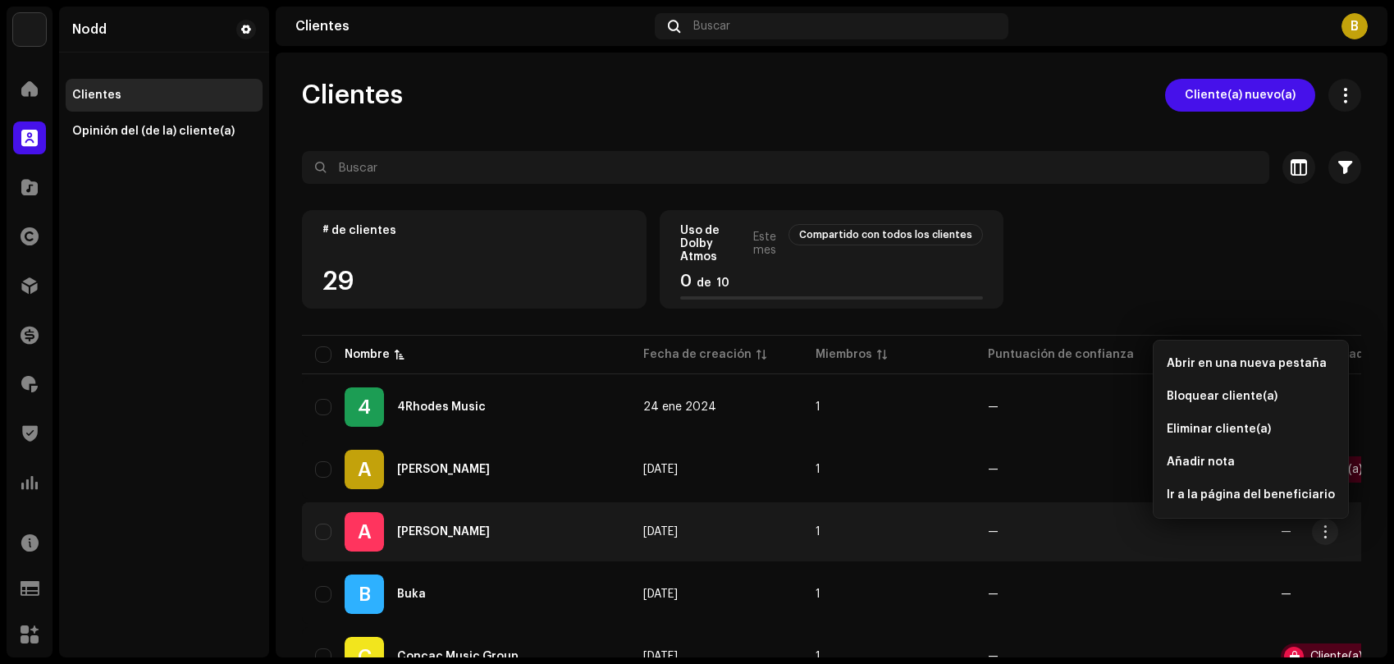
click at [483, 534] on div "[PERSON_NAME]" at bounding box center [443, 531] width 93 height 11
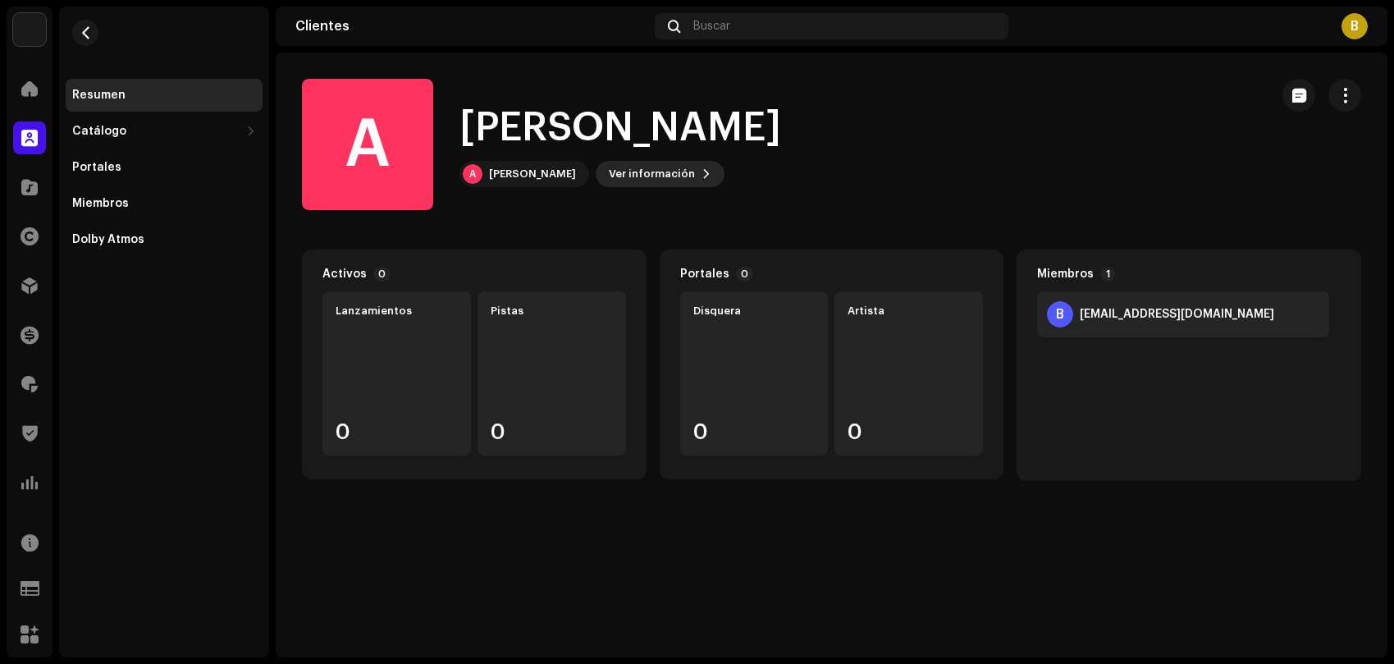
click at [647, 176] on span "Ver información" at bounding box center [652, 174] width 86 height 33
click at [972, 142] on div "A Andres Betancourt 689646 ID del (de la) beneficiario(a) 757011 Creado en 9 oc…" at bounding box center [697, 332] width 1394 height 664
click at [1348, 99] on span "button" at bounding box center [1346, 95] width 16 height 13
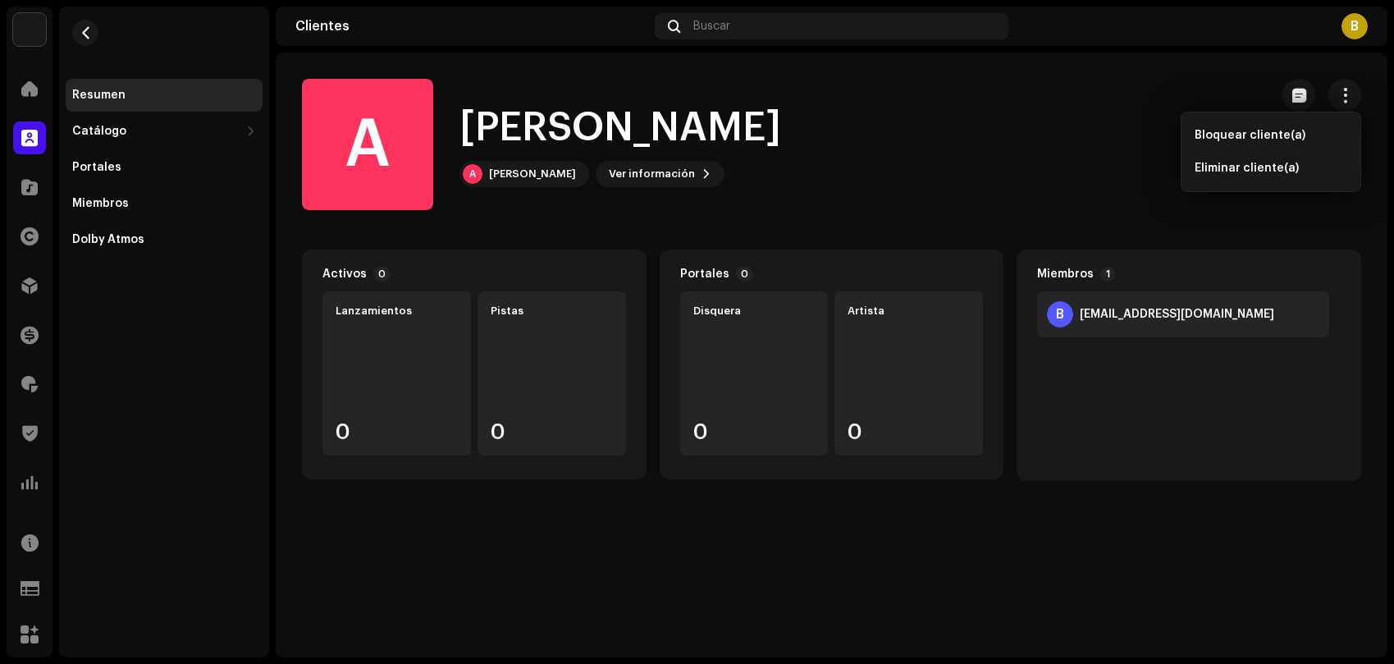
click at [755, 181] on div "A Andres Betancourt Ver información" at bounding box center [621, 174] width 322 height 26
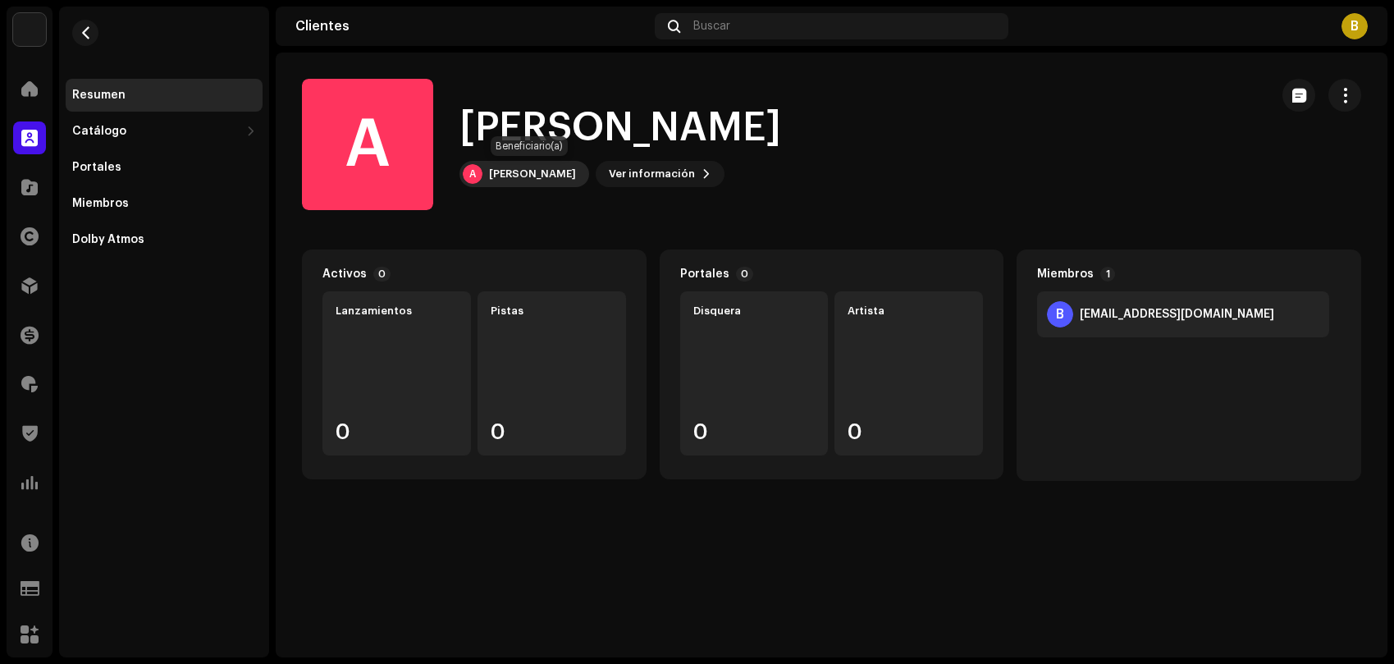
click at [519, 181] on div "A [PERSON_NAME]" at bounding box center [525, 174] width 130 height 26
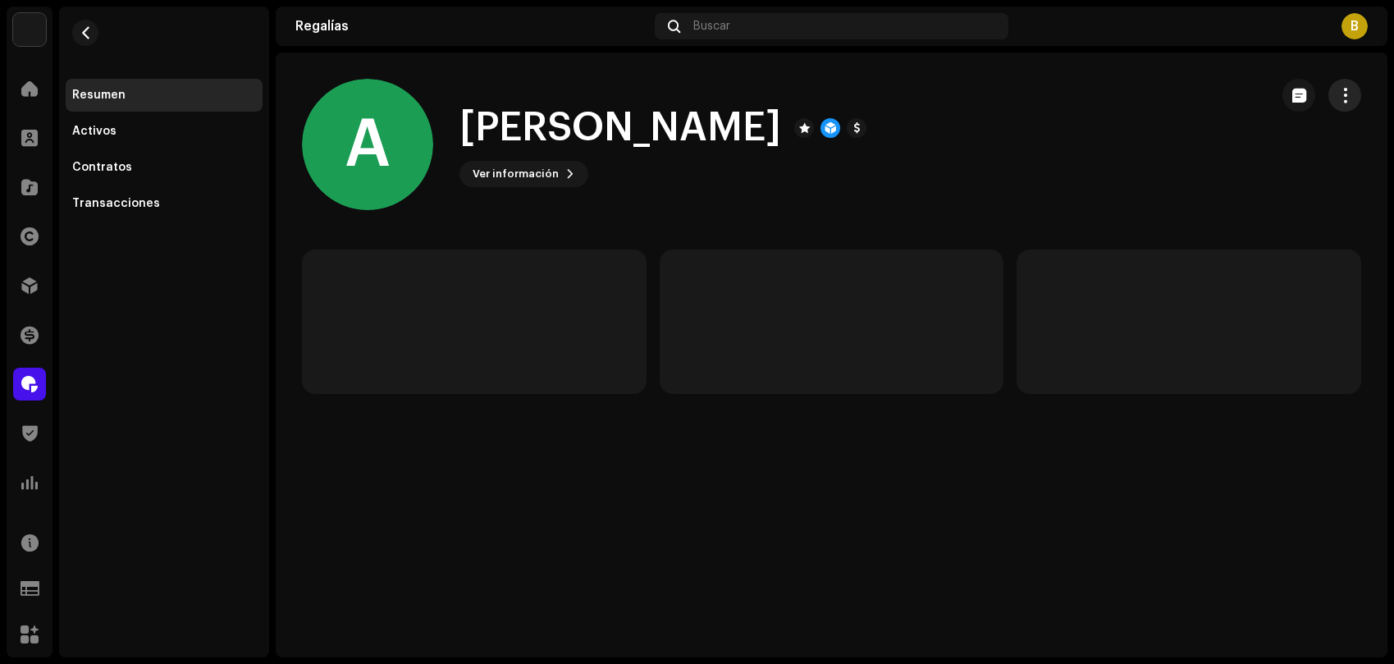
click at [1347, 107] on button "button" at bounding box center [1345, 95] width 33 height 33
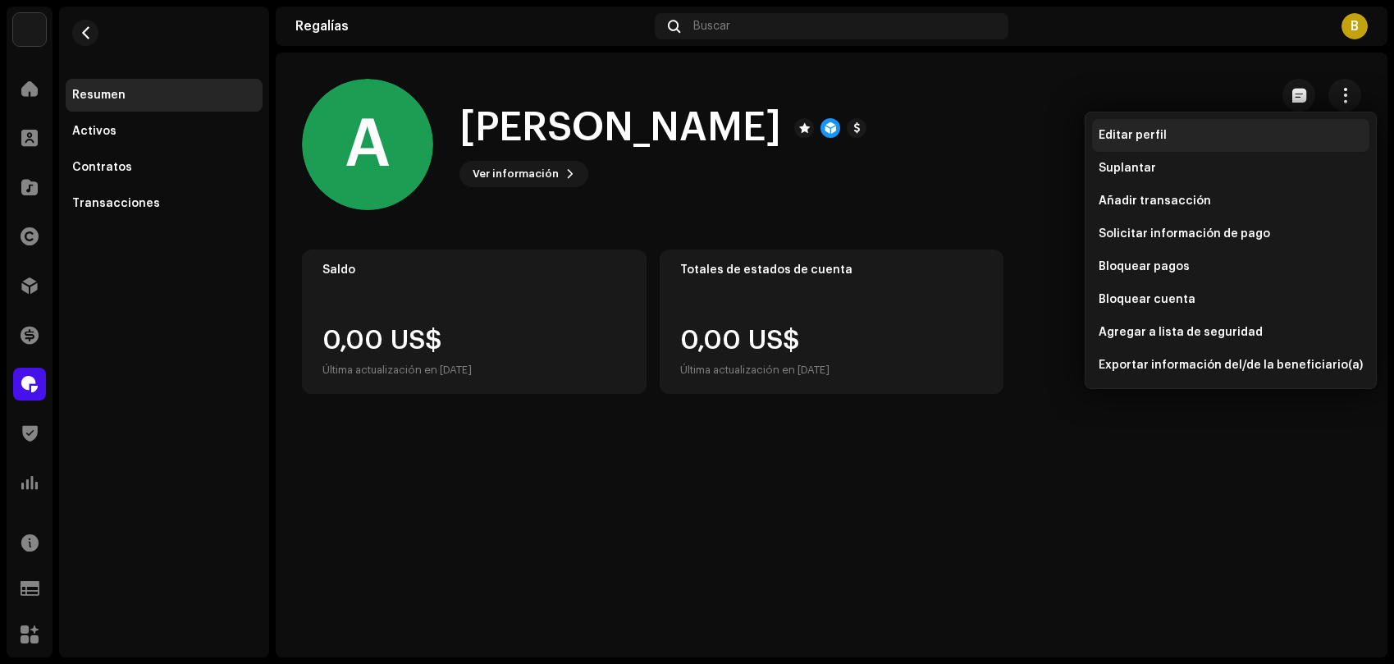
click at [1157, 143] on div "Editar perfil" at bounding box center [1230, 135] width 277 height 33
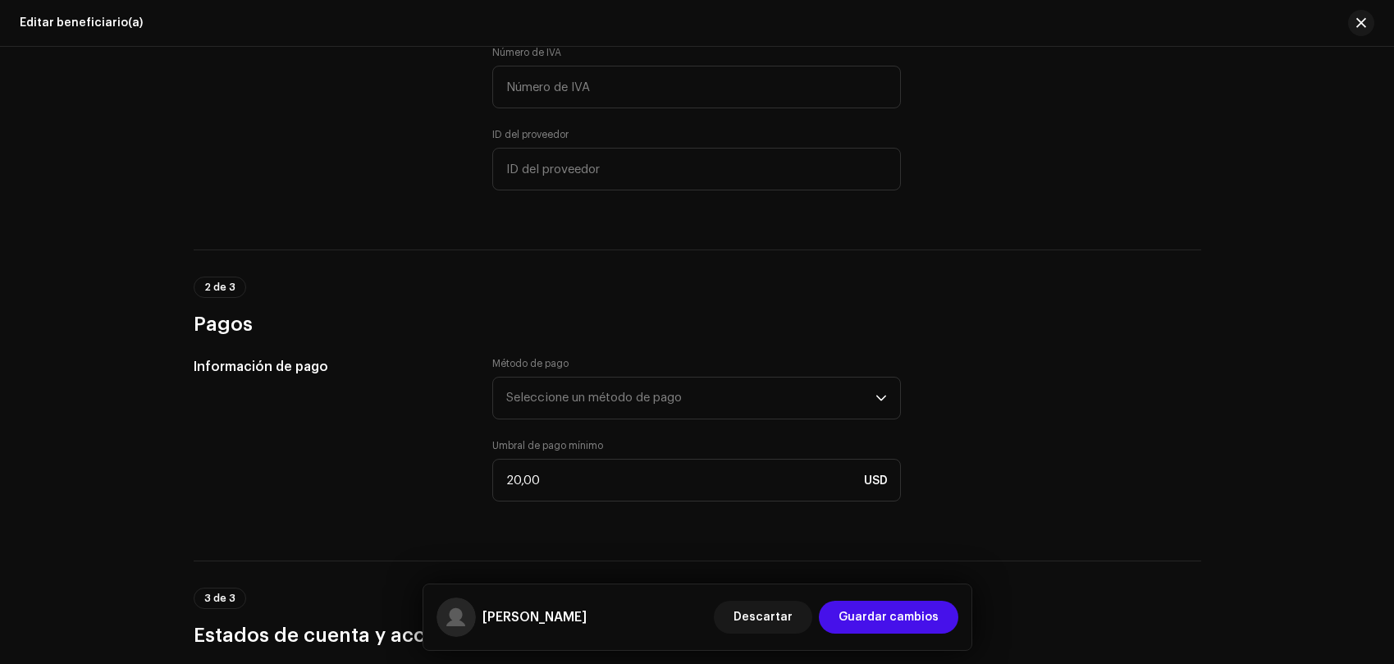
scroll to position [1240, 0]
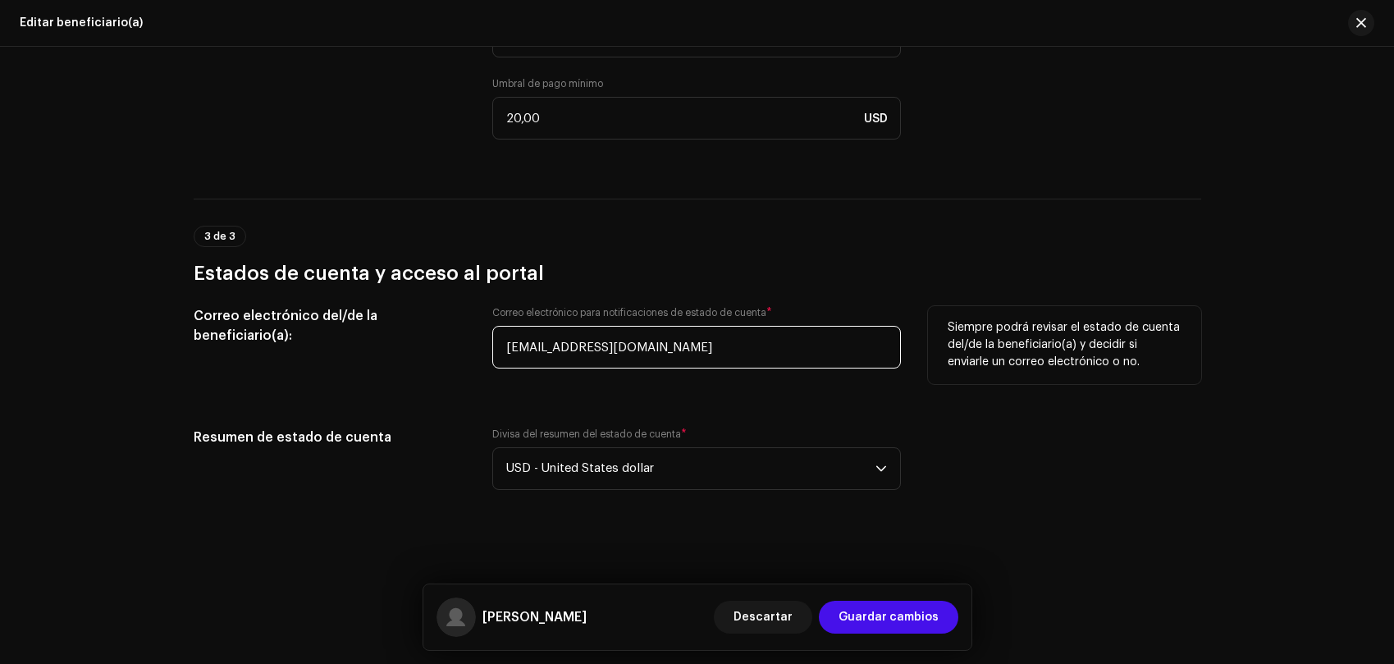
click at [531, 353] on input "[EMAIL_ADDRESS][DOMAIN_NAME]" at bounding box center [696, 347] width 409 height 43
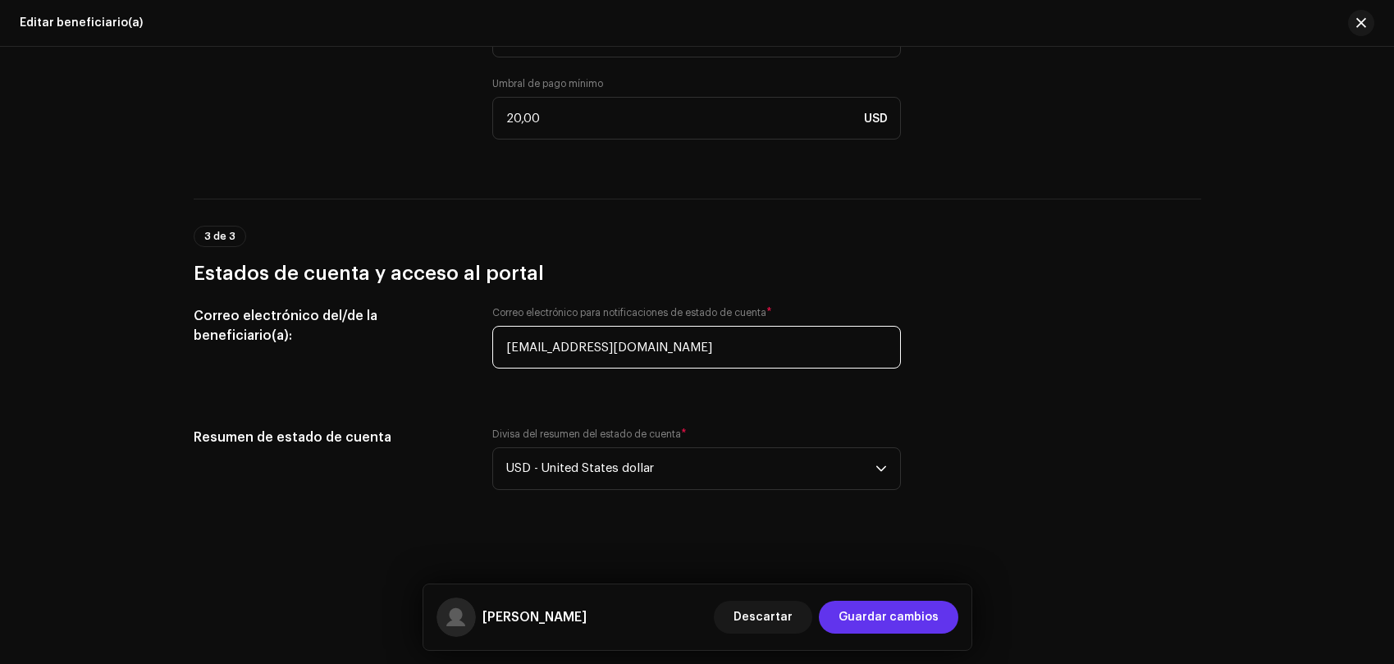
type input "[EMAIL_ADDRESS][DOMAIN_NAME]"
click at [927, 612] on span "Guardar cambios" at bounding box center [889, 617] width 100 height 33
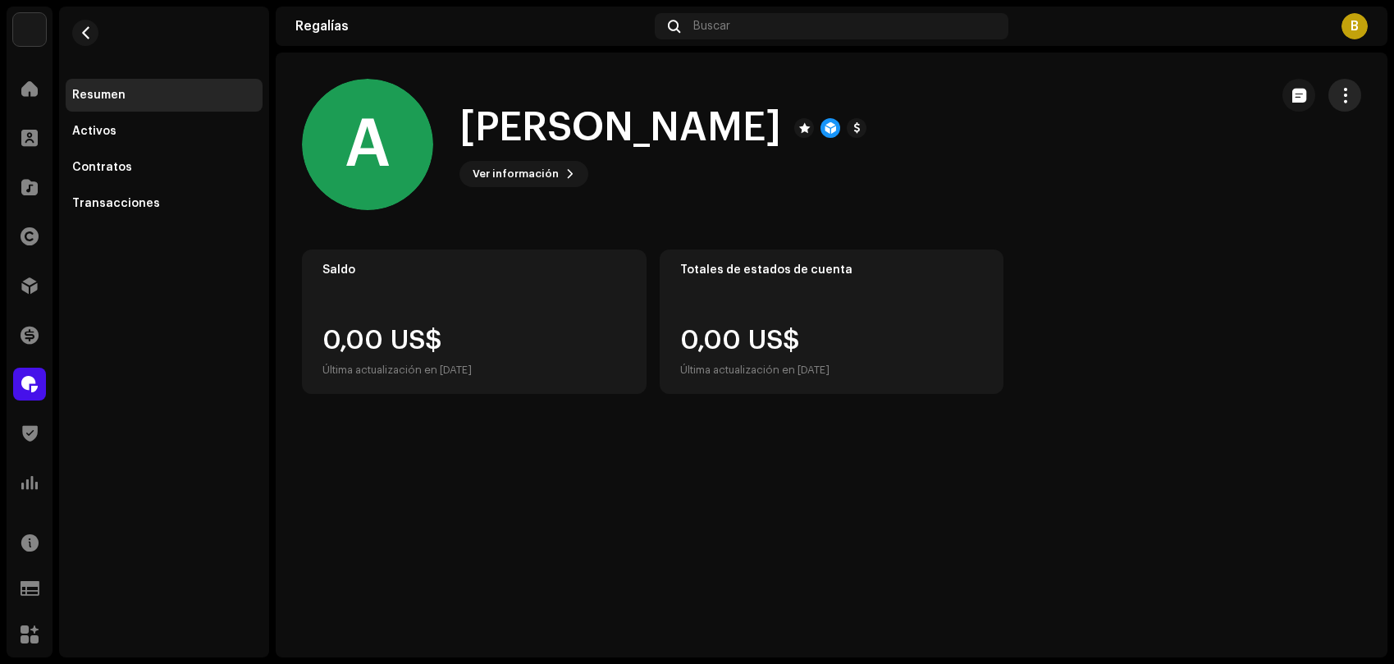
click at [1342, 95] on span "button" at bounding box center [1346, 95] width 16 height 13
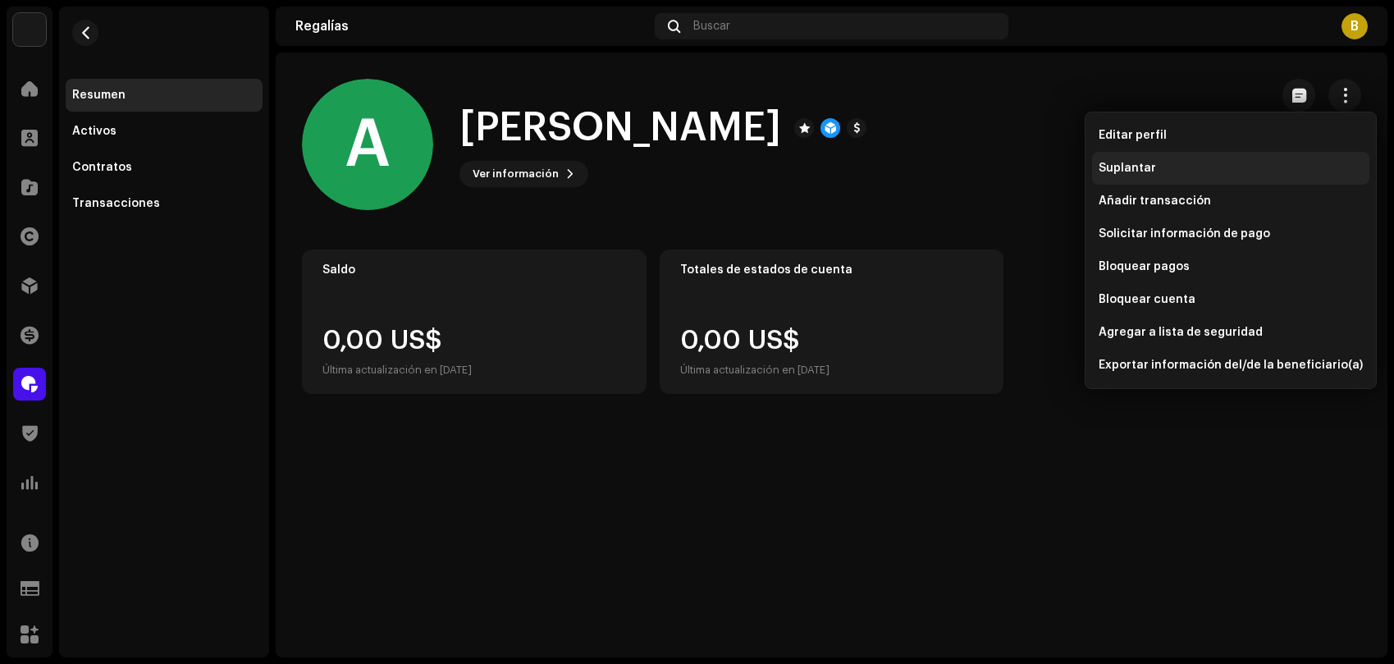
click at [1171, 163] on div "Suplantar" at bounding box center [1231, 168] width 264 height 13
